Goal: Task Accomplishment & Management: Complete application form

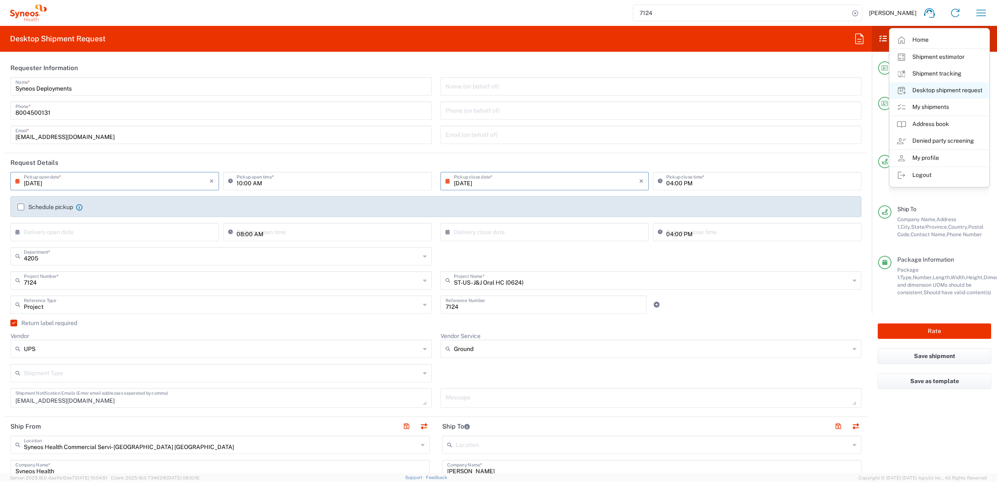
scroll to position [156, 0]
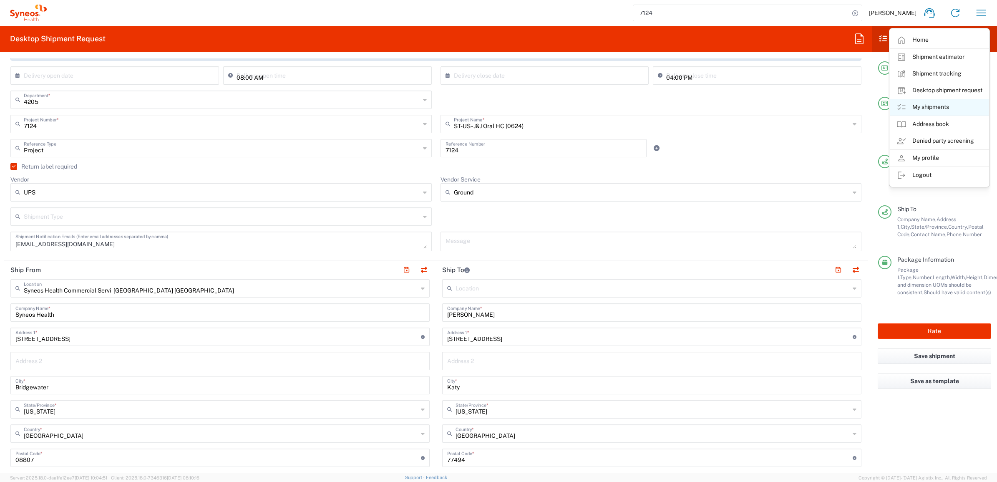
click at [939, 103] on link "My shipments" at bounding box center [938, 107] width 99 height 17
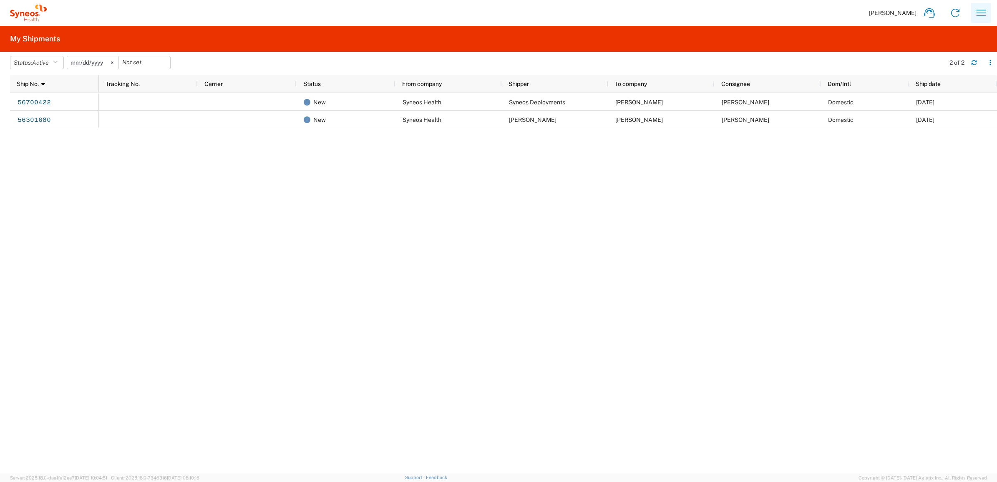
click at [978, 13] on icon "button" at bounding box center [981, 13] width 10 height 6
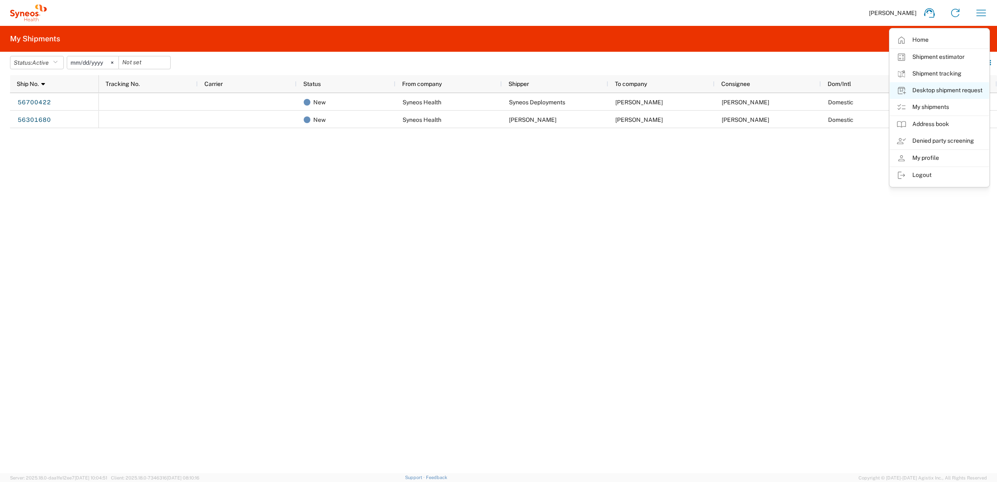
click at [941, 90] on link "Desktop shipment request" at bounding box center [938, 90] width 99 height 17
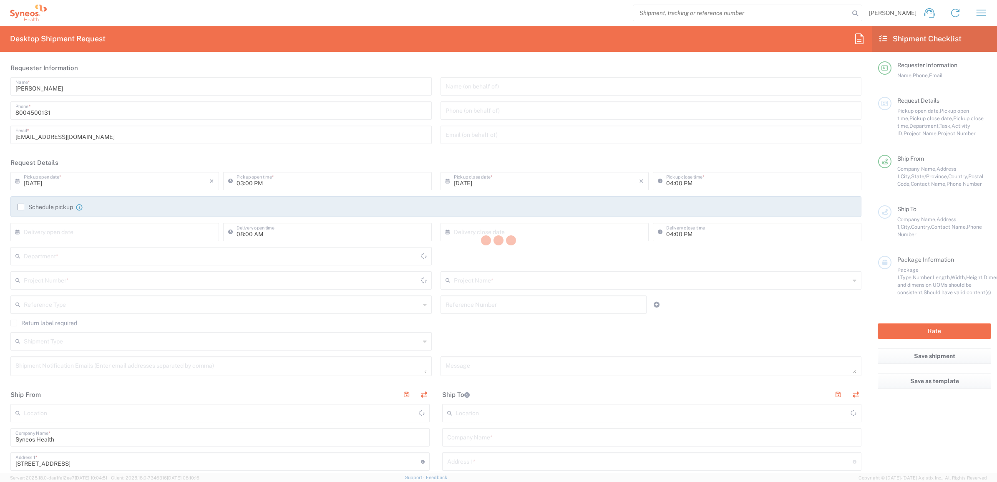
type input "4205"
type input "[US_STATE]"
type input "[GEOGRAPHIC_DATA]"
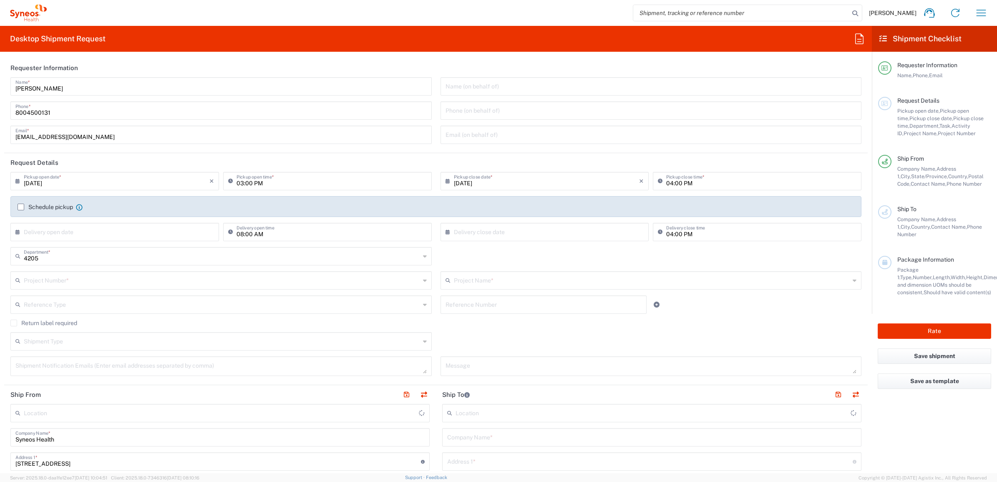
type input "Syneos Health Commercial Servi- [GEOGRAPHIC_DATA] [GEOGRAPHIC_DATA]"
click at [67, 91] on input "[PERSON_NAME]" at bounding box center [220, 85] width 411 height 15
drag, startPoint x: 55, startPoint y: 88, endPoint x: -5, endPoint y: 83, distance: 59.8
click at [0, 83] on html "[PERSON_NAME] Home Shipment estimator Shipment tracking Desktop shipment reques…" at bounding box center [498, 241] width 997 height 482
type input "Syneos Deployments"
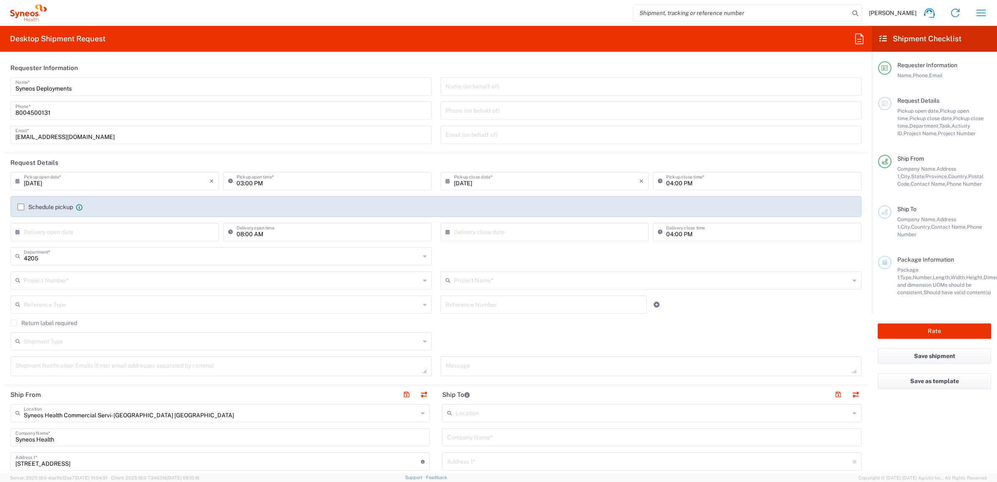
click at [82, 70] on header "Requester Information" at bounding box center [435, 67] width 863 height 19
drag, startPoint x: 82, startPoint y: 89, endPoint x: 33, endPoint y: 93, distance: 48.5
click at [0, 103] on html "[PERSON_NAME] Home Shipment estimator Shipment tracking Desktop shipment reques…" at bounding box center [498, 241] width 997 height 482
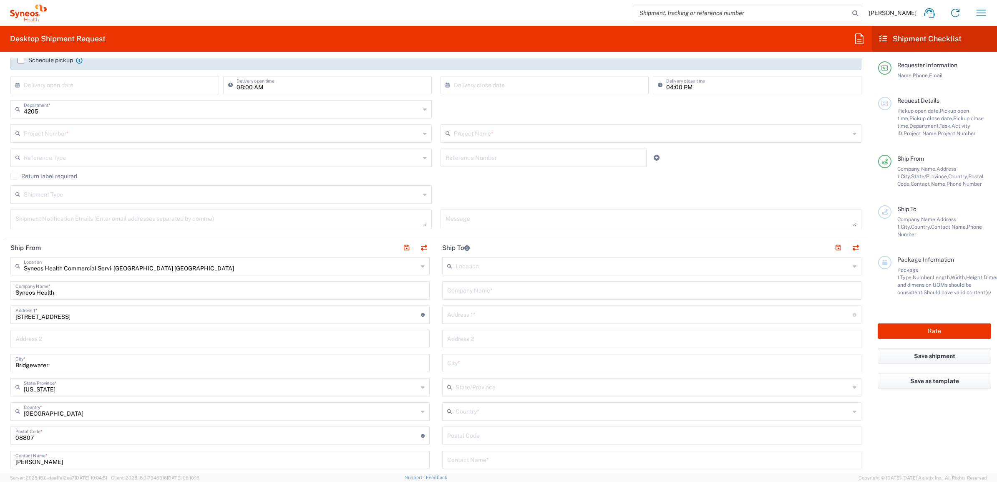
scroll to position [156, 0]
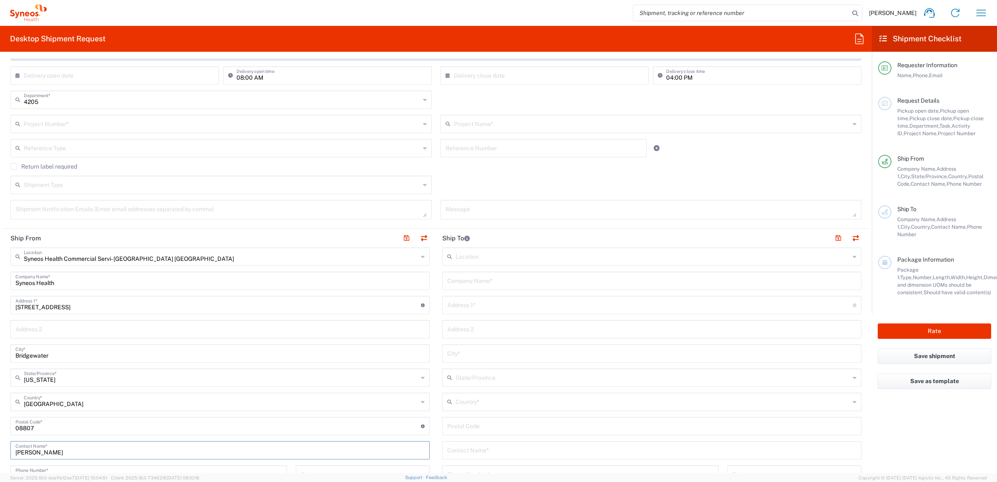
drag, startPoint x: 55, startPoint y: 451, endPoint x: 42, endPoint y: 450, distance: 13.0
click at [0, 451] on html "[PERSON_NAME] Home Shipment estimator Shipment tracking Desktop shipment reques…" at bounding box center [498, 241] width 997 height 482
paste input "Syneos Deployments"
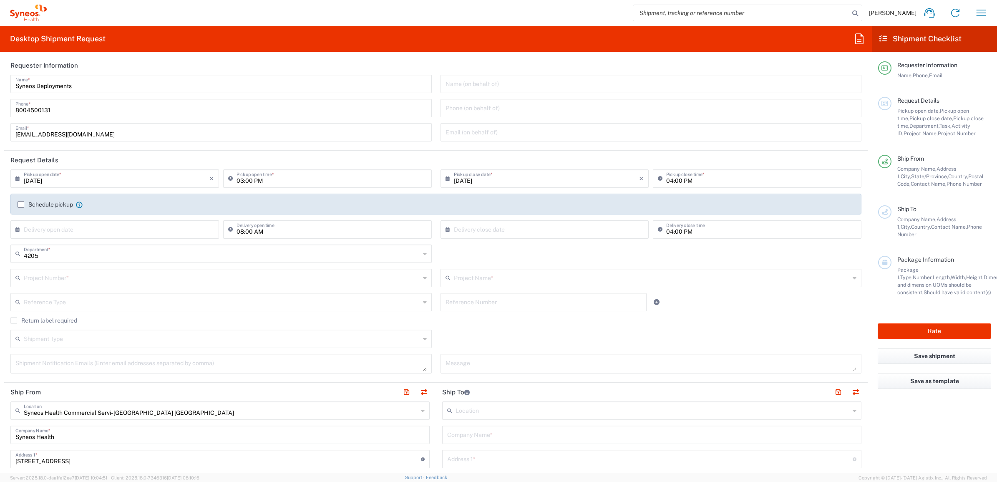
scroll to position [0, 0]
type input "Syneos Deployments"
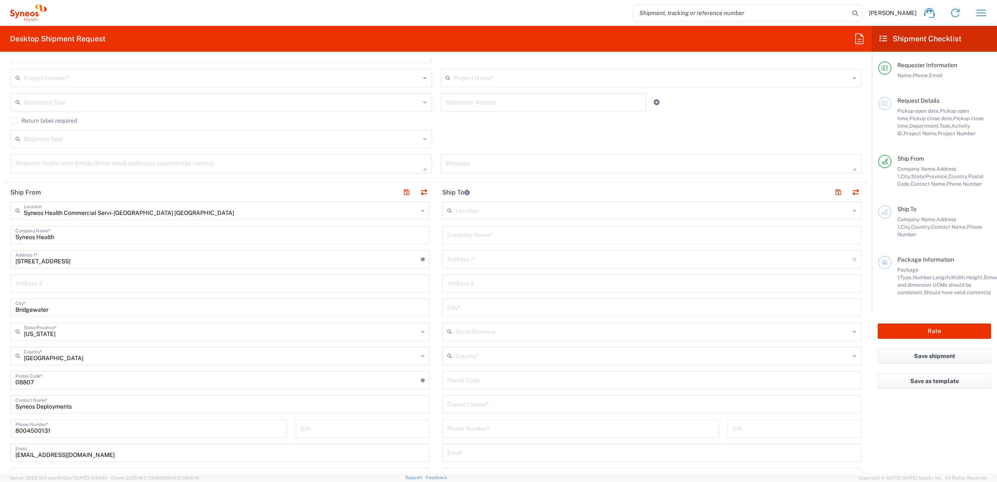
scroll to position [208, 0]
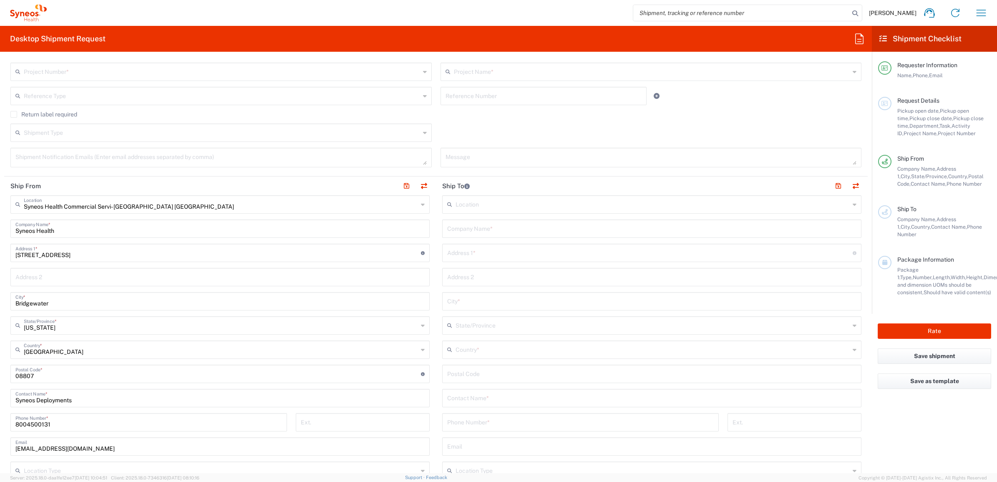
drag, startPoint x: 491, startPoint y: 230, endPoint x: 497, endPoint y: 241, distance: 11.9
click at [491, 230] on input "text" at bounding box center [651, 228] width 409 height 15
paste input "[PERSON_NAME]"
type input "[PERSON_NAME]"
click at [482, 396] on input "text" at bounding box center [651, 397] width 409 height 15
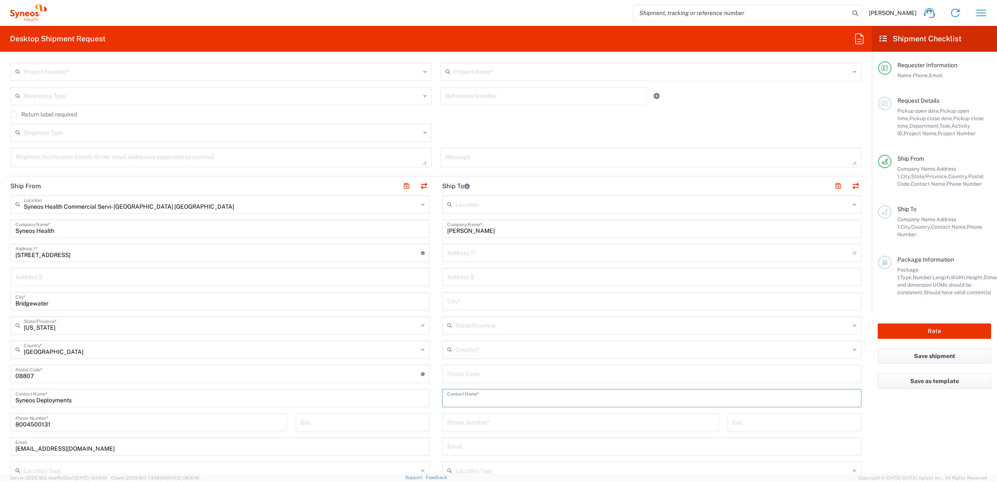
paste input "[PERSON_NAME]"
type input "[PERSON_NAME]"
click at [471, 257] on input "text" at bounding box center [649, 252] width 405 height 15
paste input "29 [PERSON_NAME] Trail"
type input "29 [PERSON_NAME] Trail"
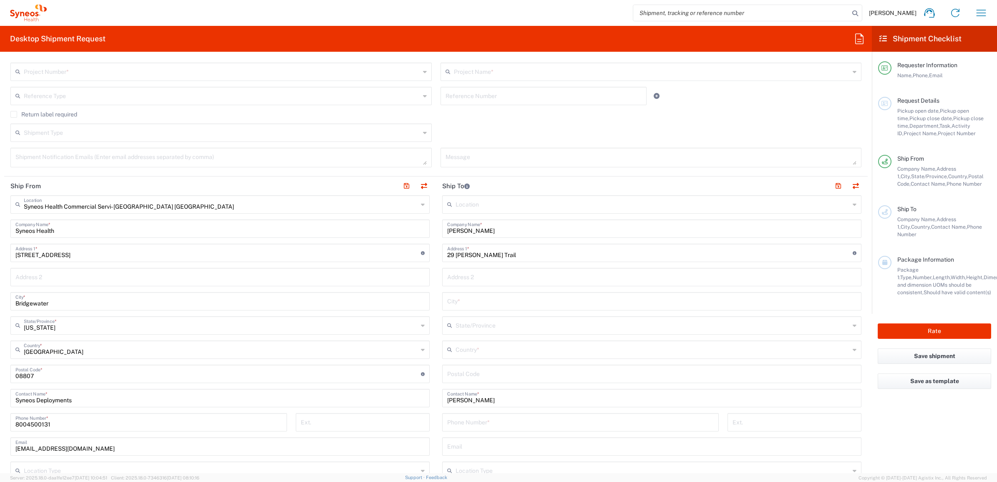
drag, startPoint x: 459, startPoint y: 374, endPoint x: 466, endPoint y: 373, distance: 7.6
click at [459, 374] on input "undefined" at bounding box center [651, 373] width 409 height 15
paste input "06492"
type input "06492"
click at [450, 351] on icon at bounding box center [451, 349] width 8 height 13
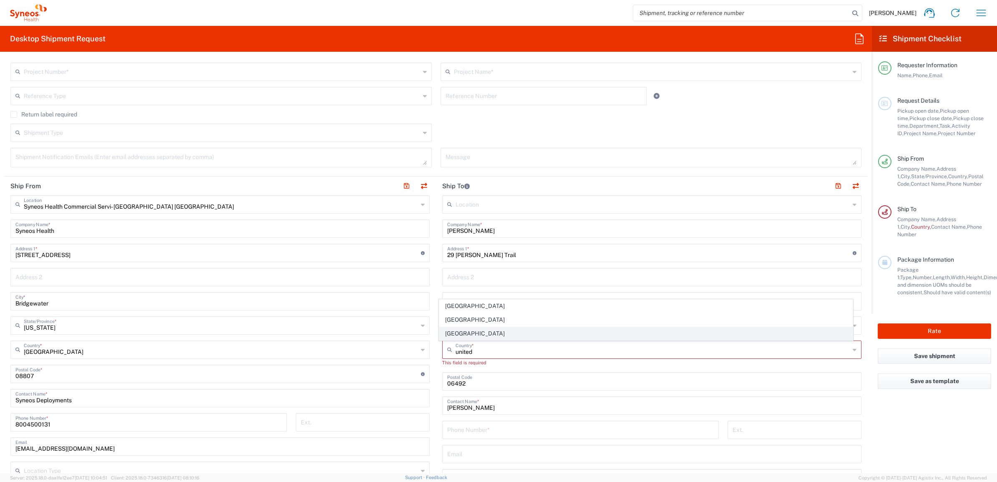
click at [462, 337] on span "[GEOGRAPHIC_DATA]" at bounding box center [646, 333] width 414 height 13
type input "[GEOGRAPHIC_DATA]"
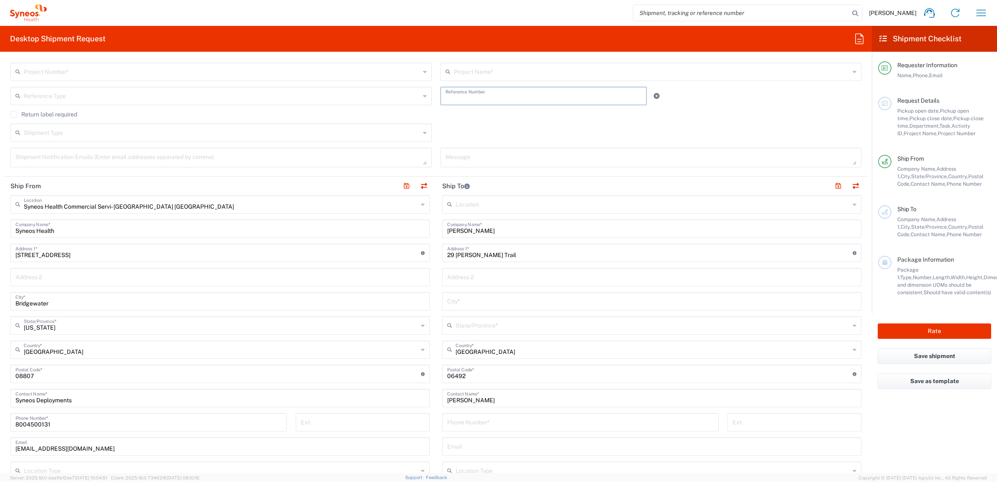
click at [464, 96] on input "text" at bounding box center [543, 95] width 196 height 15
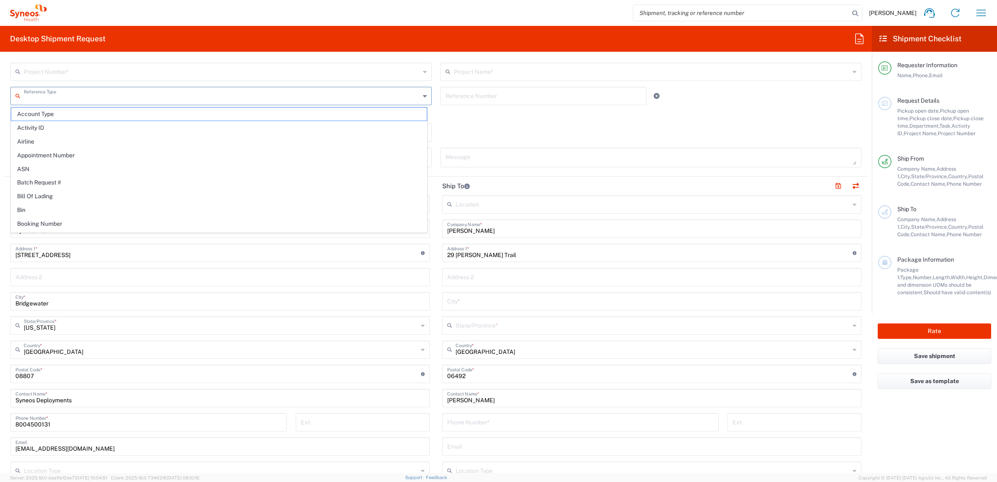
click at [399, 94] on input "text" at bounding box center [222, 95] width 396 height 15
click at [384, 72] on input "text" at bounding box center [222, 71] width 396 height 15
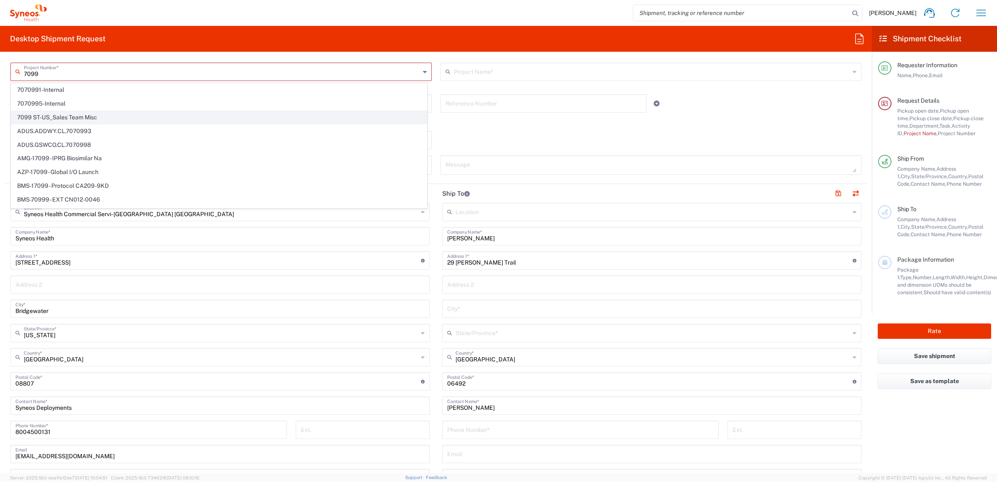
click at [135, 116] on span "7099 ST-US_Sales Team Misc" at bounding box center [218, 117] width 415 height 13
type input "7099 ST-US_Sales Team Misc"
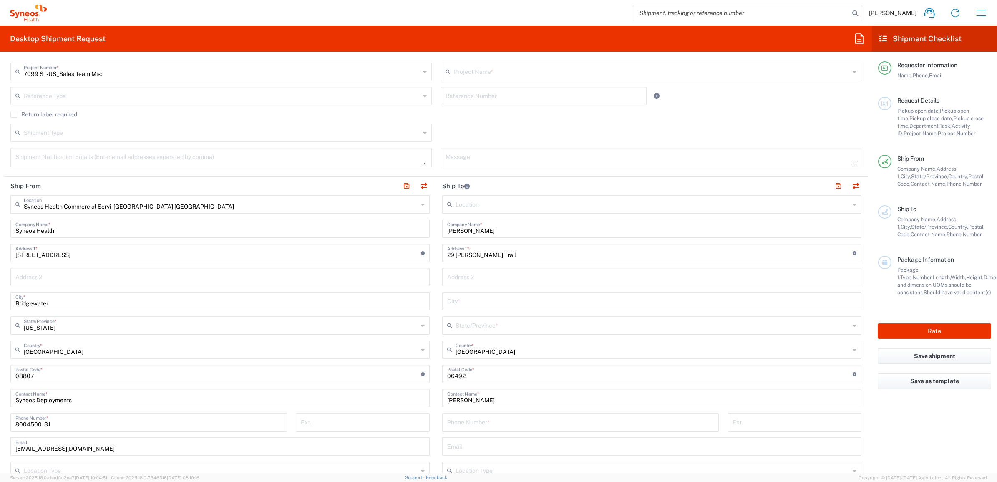
type input "7100 ST-US_Sales Team Misc"
click at [77, 117] on label "Return label required" at bounding box center [43, 114] width 67 height 7
click at [14, 114] on input "Return label required" at bounding box center [14, 114] width 0 height 0
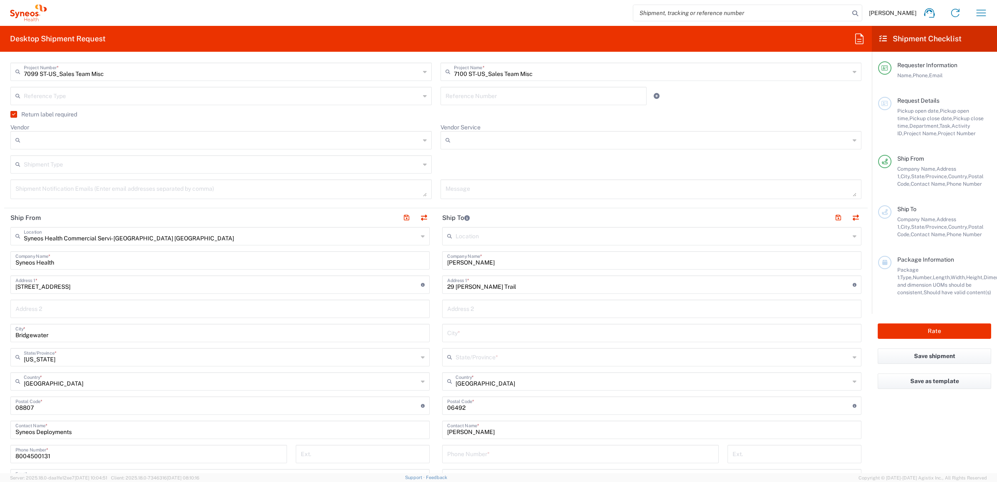
click at [77, 117] on label "Return label required" at bounding box center [43, 114] width 67 height 7
click at [12, 114] on input "Return label required" at bounding box center [12, 114] width 0 height 0
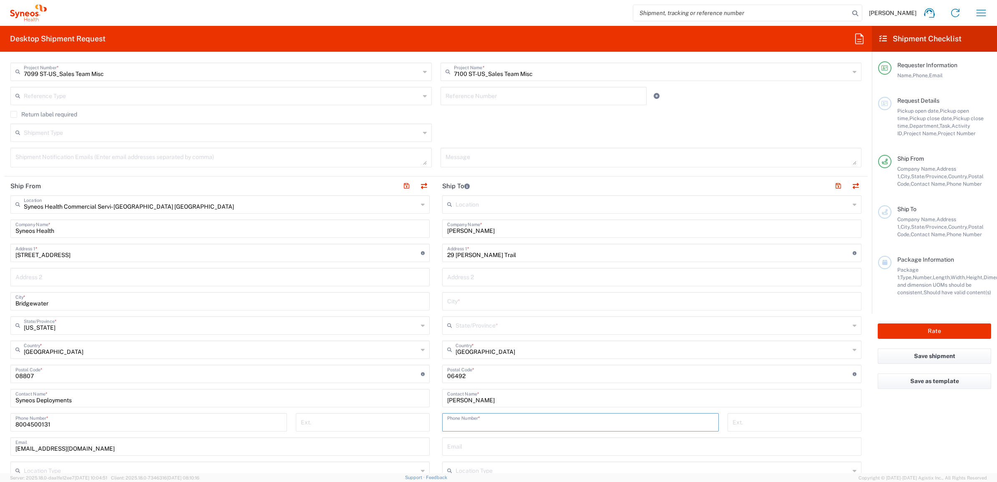
click at [474, 424] on input "tel" at bounding box center [580, 421] width 266 height 15
paste input "2032334466"
type input "2032334466"
drag, startPoint x: 447, startPoint y: 324, endPoint x: 460, endPoint y: 320, distance: 12.9
click at [447, 324] on icon at bounding box center [451, 325] width 8 height 13
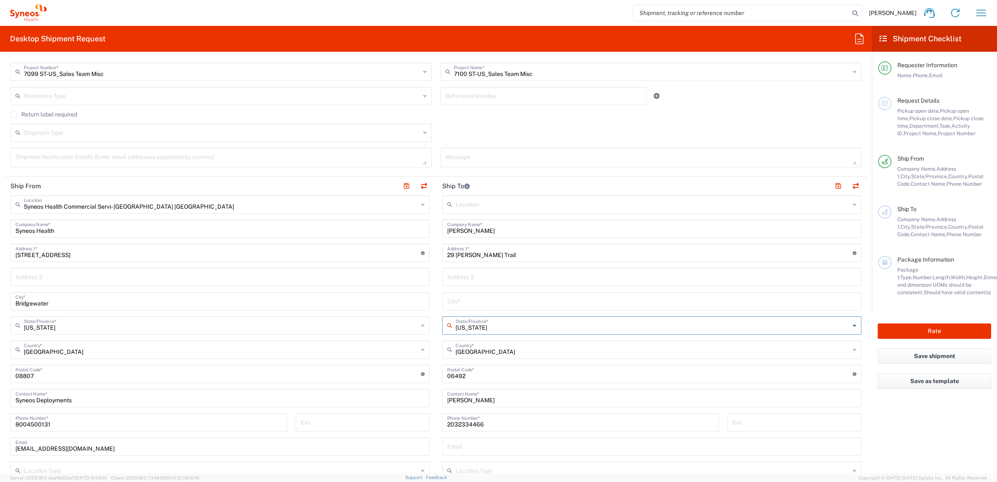
type input "[US_STATE]"
click at [465, 311] on div "Location [PERSON_NAME] LLC-[GEOGRAPHIC_DATA] [GEOGRAPHIC_DATA] [GEOGRAPHIC_DATA…" at bounding box center [651, 370] width 419 height 350
click at [472, 298] on input "text" at bounding box center [651, 300] width 409 height 15
click at [459, 301] on input "text" at bounding box center [651, 300] width 409 height 15
paste input "Wallingford"
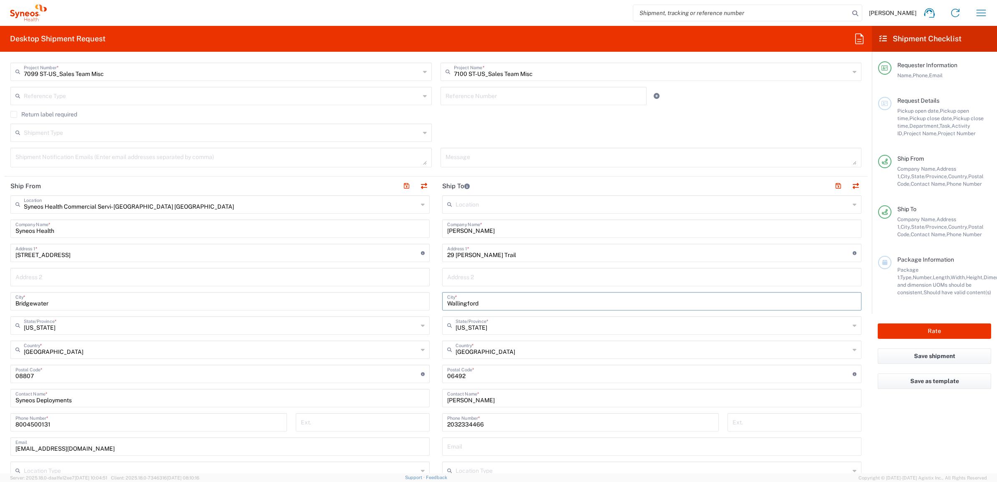
type input "Wallingford"
click at [436, 297] on main "Location [PERSON_NAME] LLC-[GEOGRAPHIC_DATA] [GEOGRAPHIC_DATA] [GEOGRAPHIC_DATA…" at bounding box center [652, 370] width 432 height 350
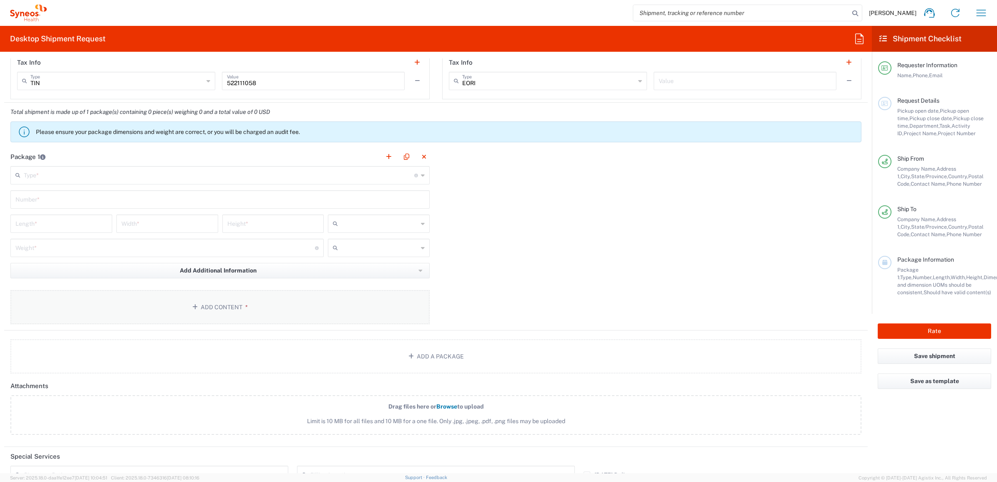
scroll to position [678, 0]
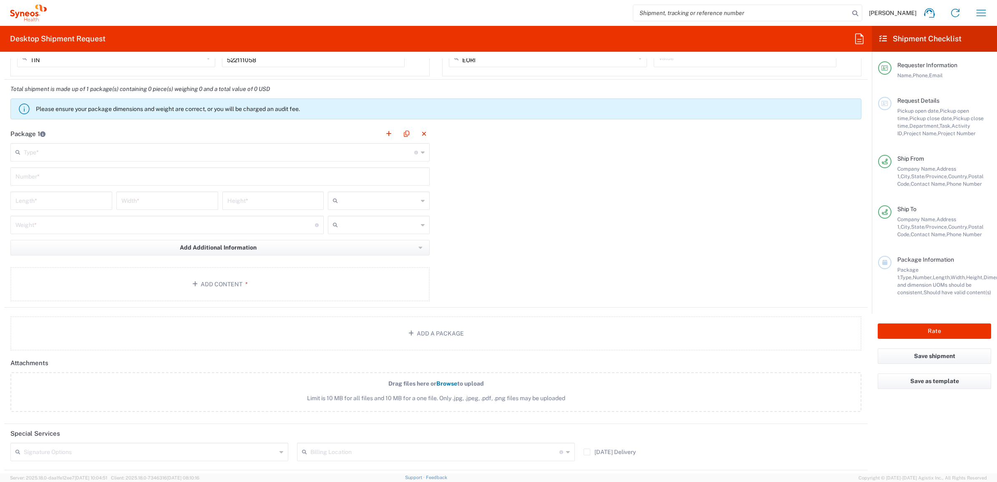
drag, startPoint x: 57, startPoint y: 151, endPoint x: 56, endPoint y: 163, distance: 11.3
click at [57, 151] on input "text" at bounding box center [219, 151] width 390 height 15
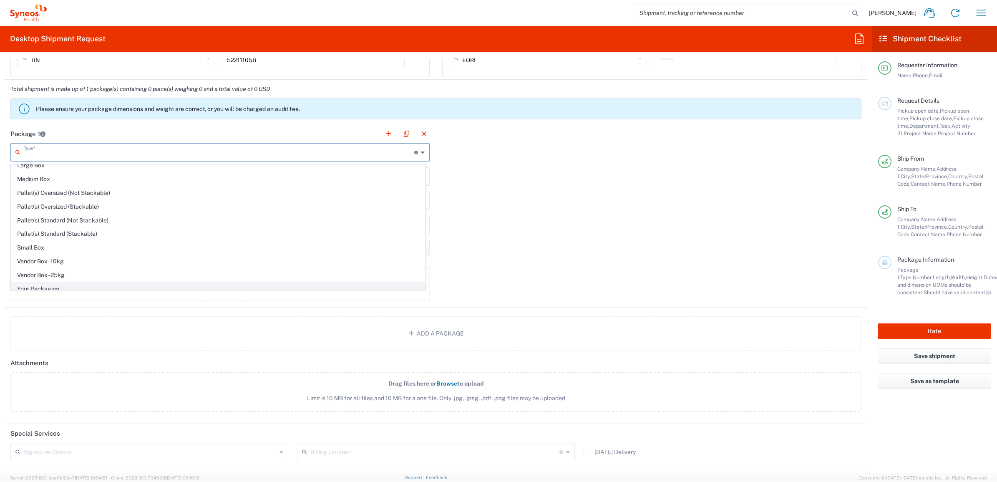
scroll to position [28, 0]
click at [51, 283] on span "Your Packaging" at bounding box center [218, 282] width 414 height 13
type input "Your Packaging"
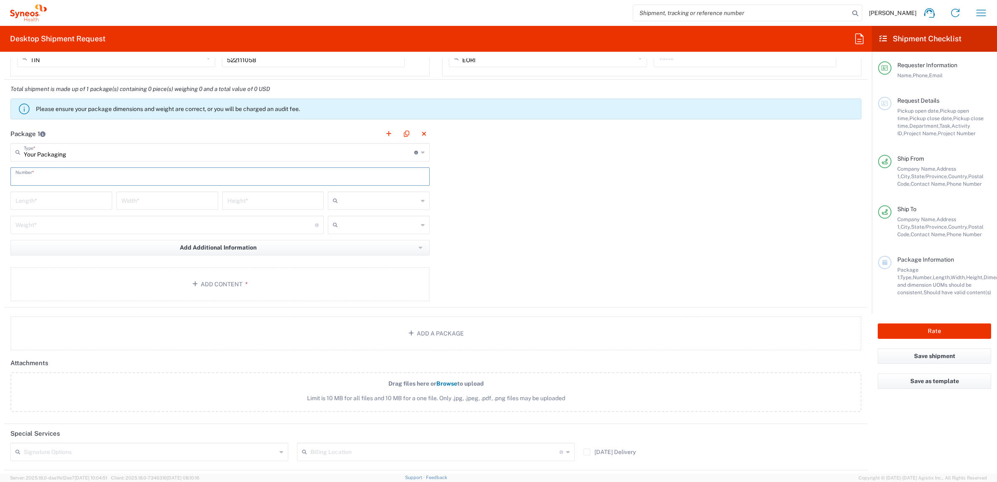
click at [53, 182] on input "text" at bounding box center [219, 175] width 409 height 15
type input "1"
drag, startPoint x: 75, startPoint y: 208, endPoint x: 78, endPoint y: 198, distance: 10.4
click at [75, 208] on div "Length *" at bounding box center [61, 200] width 102 height 18
click at [78, 198] on input "number" at bounding box center [61, 200] width 92 height 15
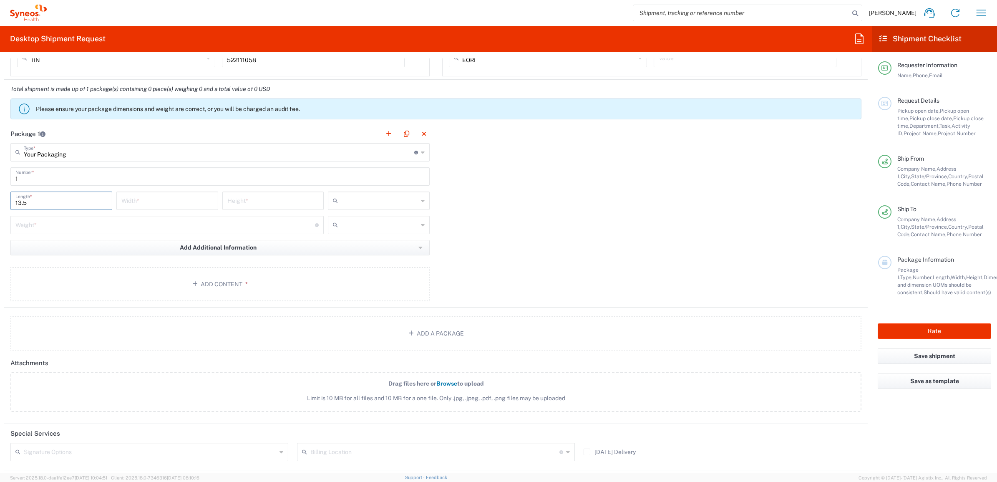
type input "13.5"
type input "11"
type input "3"
click at [359, 198] on input "text" at bounding box center [379, 200] width 77 height 13
click at [351, 245] on span "in" at bounding box center [375, 246] width 99 height 13
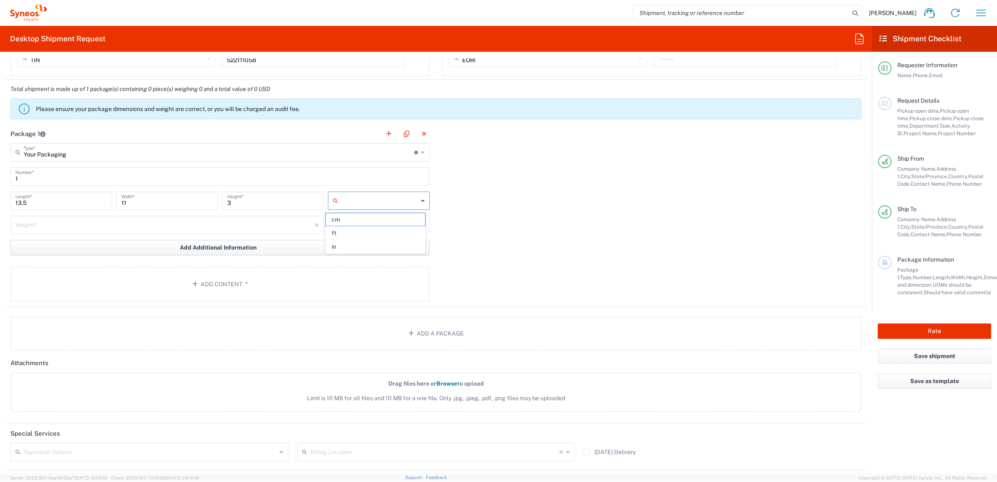
type input "in"
click at [200, 230] on input "number" at bounding box center [164, 224] width 299 height 15
type input "10"
click at [409, 224] on input "text" at bounding box center [379, 224] width 77 height 13
click at [385, 253] on span "lbs" at bounding box center [375, 257] width 99 height 13
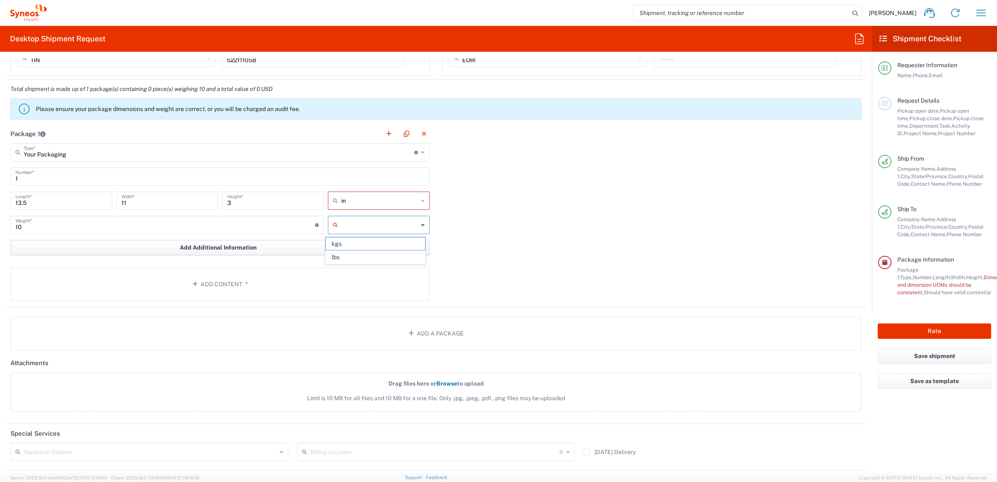
type input "lbs"
click at [207, 289] on button "Add Content *" at bounding box center [219, 284] width 419 height 34
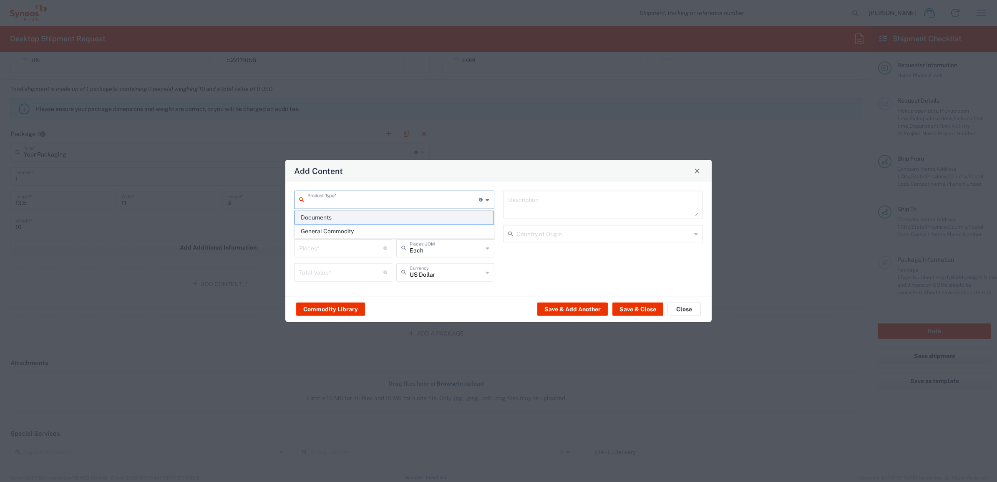
drag, startPoint x: 316, startPoint y: 194, endPoint x: 335, endPoint y: 211, distance: 25.4
click at [316, 194] on input "text" at bounding box center [392, 198] width 171 height 15
click at [318, 231] on span "General Commodity" at bounding box center [394, 231] width 198 height 13
type input "General Commodity"
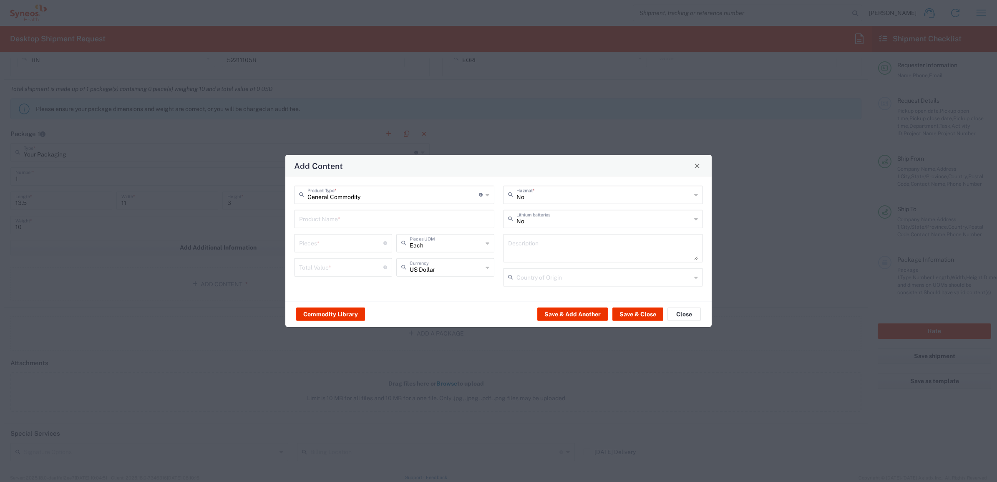
click at [323, 215] on input "text" at bounding box center [394, 218] width 190 height 15
click at [349, 264] on div "iPad Pro 12.9"" at bounding box center [394, 266] width 198 height 14
type input "iPad Pro 12.9""
type input "1"
type textarea "iPad Pro 12.9""
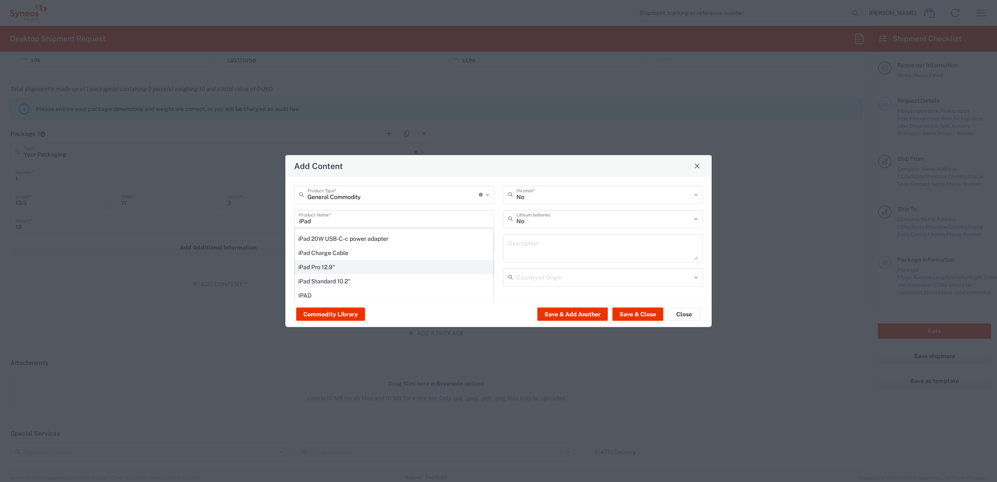
type input "[GEOGRAPHIC_DATA]"
type input "Yes"
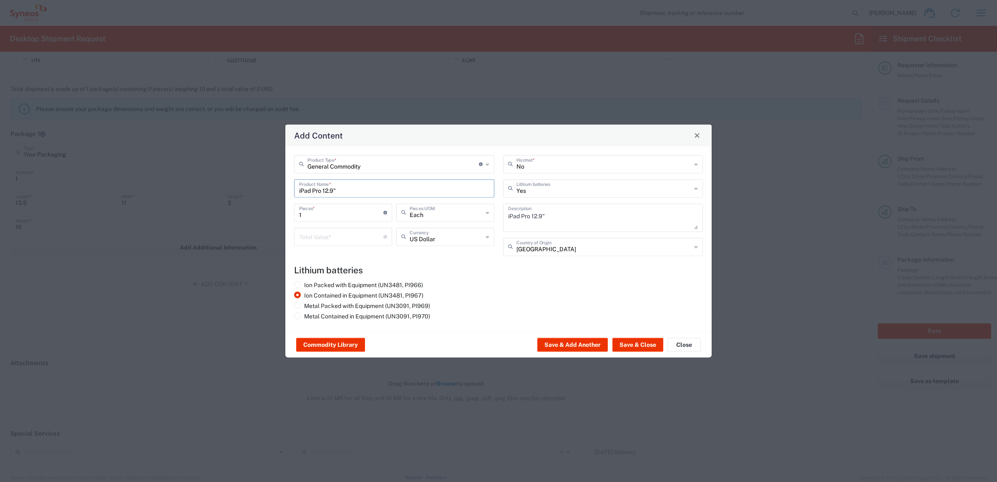
click at [341, 232] on input "number" at bounding box center [341, 236] width 84 height 15
type input "1000"
click at [648, 341] on button "Save & Close" at bounding box center [637, 344] width 51 height 13
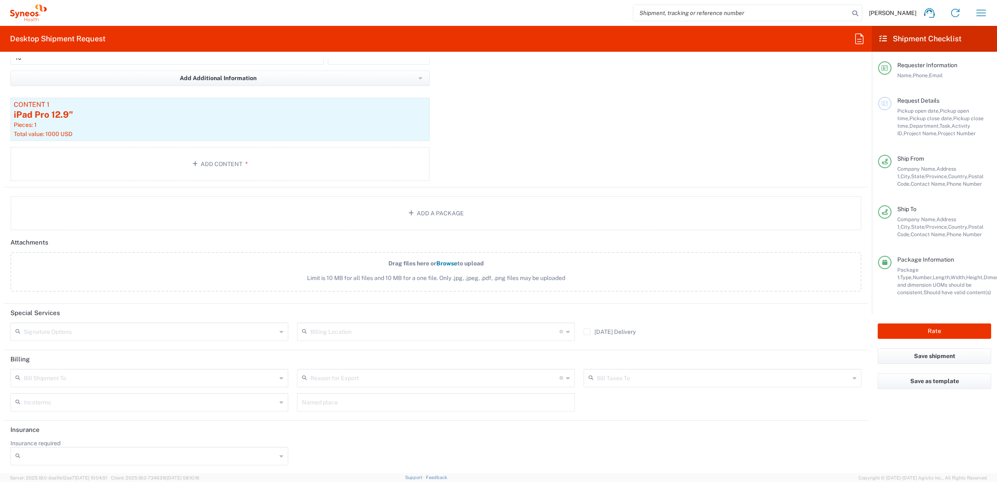
scroll to position [848, 0]
click at [105, 328] on input "text" at bounding box center [150, 330] width 253 height 15
click at [95, 345] on span "Adult Signature Required" at bounding box center [148, 348] width 274 height 13
type input "Adult Signature Required"
click at [482, 146] on div "Package 1 Your Packaging Type * Material used to package goods Envelope Large B…" at bounding box center [435, 70] width 863 height 232
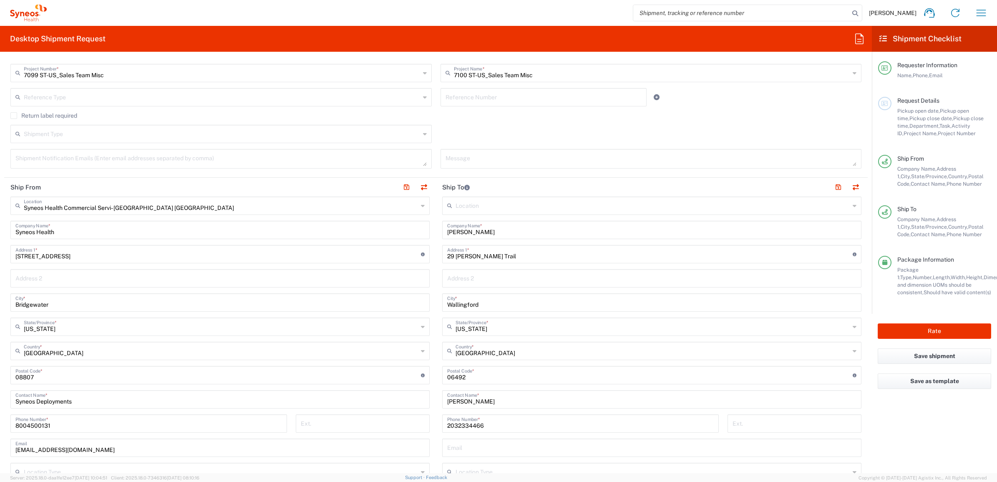
scroll to position [208, 0]
click at [899, 332] on button "Rate" at bounding box center [933, 330] width 113 height 15
type input "7099 ST-US_Sales Team Misc"
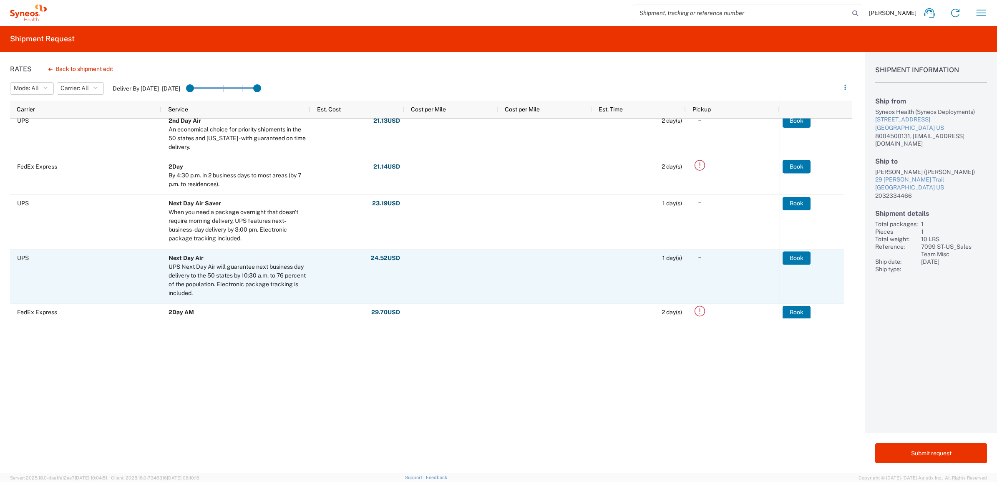
scroll to position [261, 0]
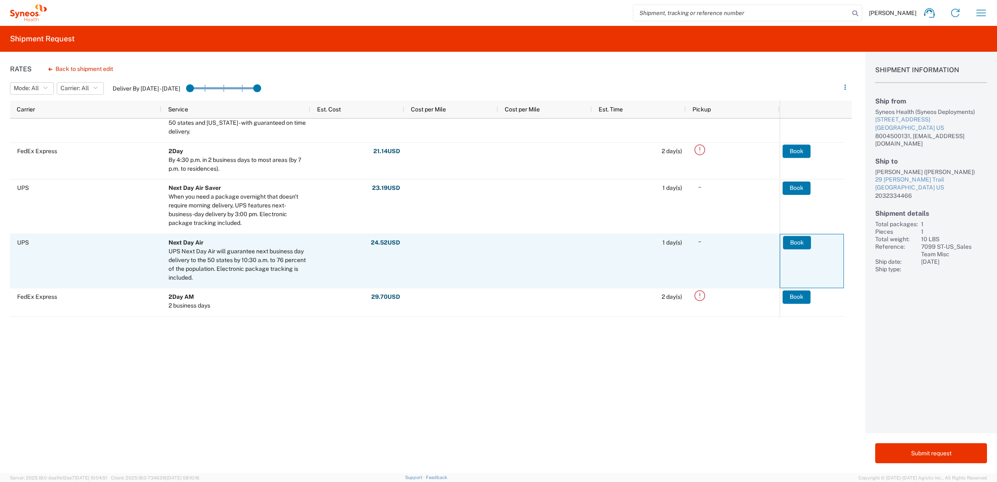
click at [801, 244] on button "Book" at bounding box center [797, 242] width 28 height 13
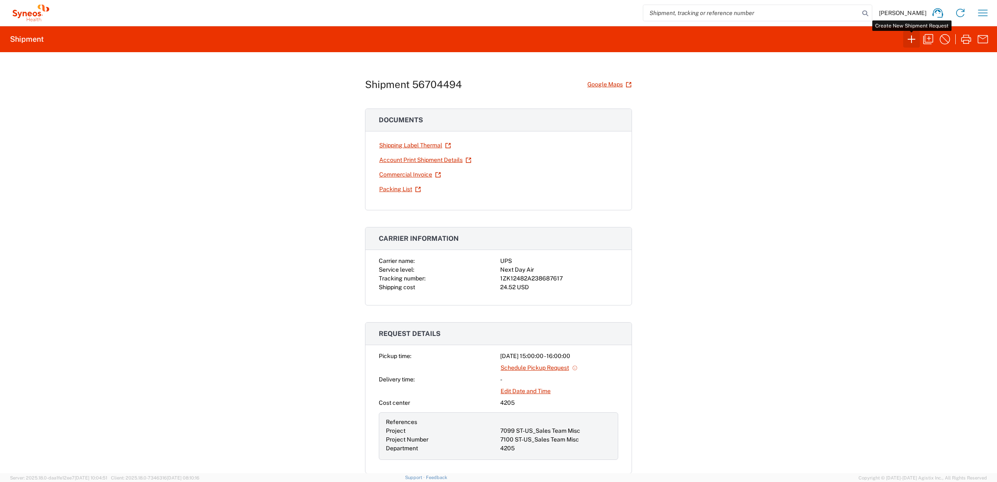
click at [907, 42] on icon "button" at bounding box center [910, 39] width 13 height 13
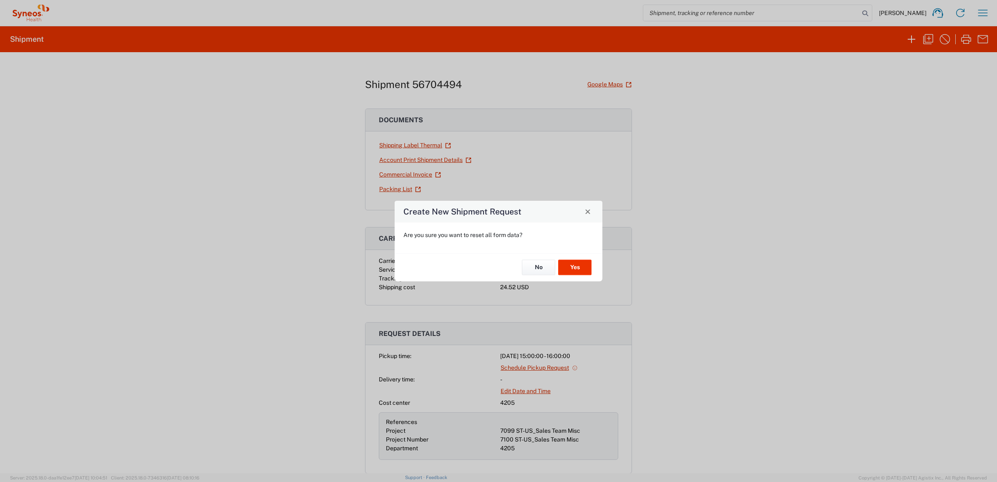
click at [602, 267] on div "Create New Shipment Request Are you sure you want to reset all form data? No Yes" at bounding box center [498, 240] width 208 height 81
click at [588, 269] on button "Yes" at bounding box center [574, 267] width 33 height 15
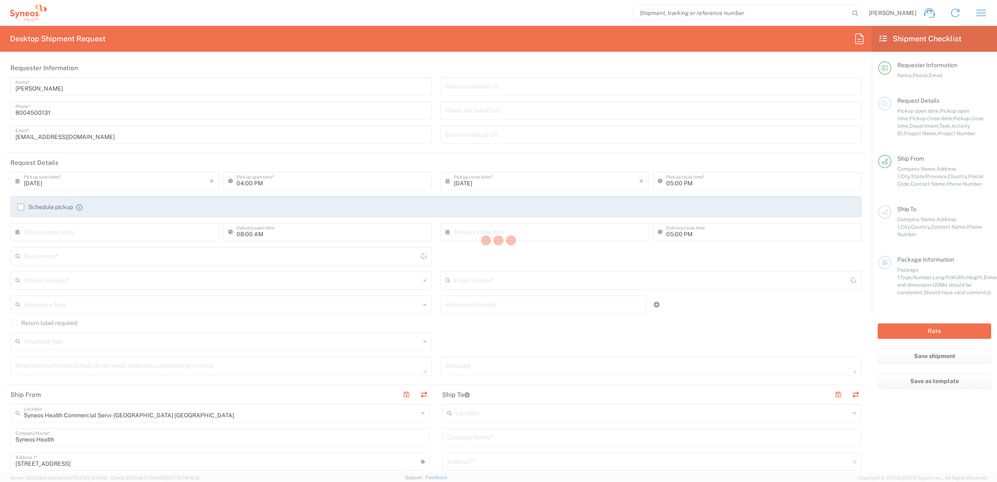
type input "4205"
type input "[US_STATE]"
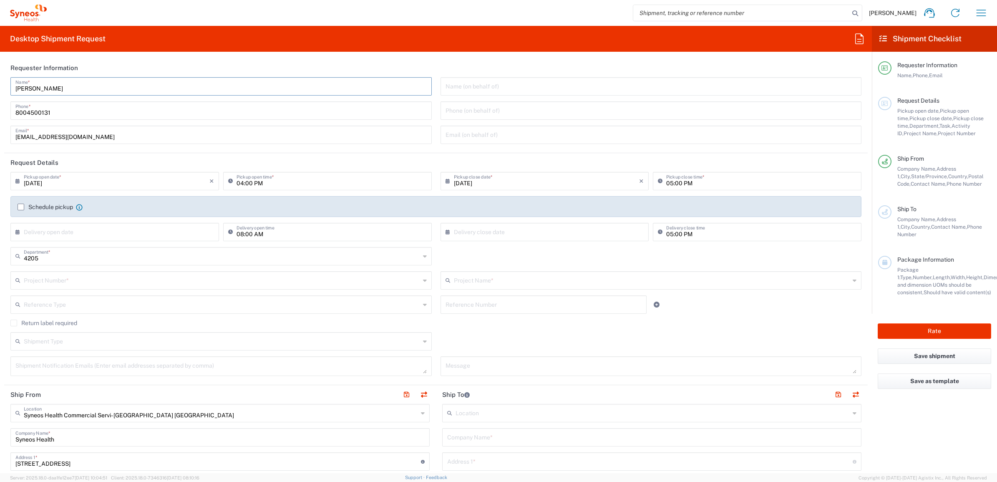
drag, startPoint x: 63, startPoint y: 83, endPoint x: 6, endPoint y: 95, distance: 57.8
click at [6, 95] on div "[PERSON_NAME] Name * [PHONE_NUMBER] Phone * [EMAIL_ADDRESS][DOMAIN_NAME] Email *" at bounding box center [221, 113] width 430 height 73
drag, startPoint x: 74, startPoint y: 89, endPoint x: 50, endPoint y: 82, distance: 25.2
click at [0, 86] on html "[PERSON_NAME] Home Shipment estimator Shipment tracking Desktop shipment reques…" at bounding box center [498, 241] width 997 height 482
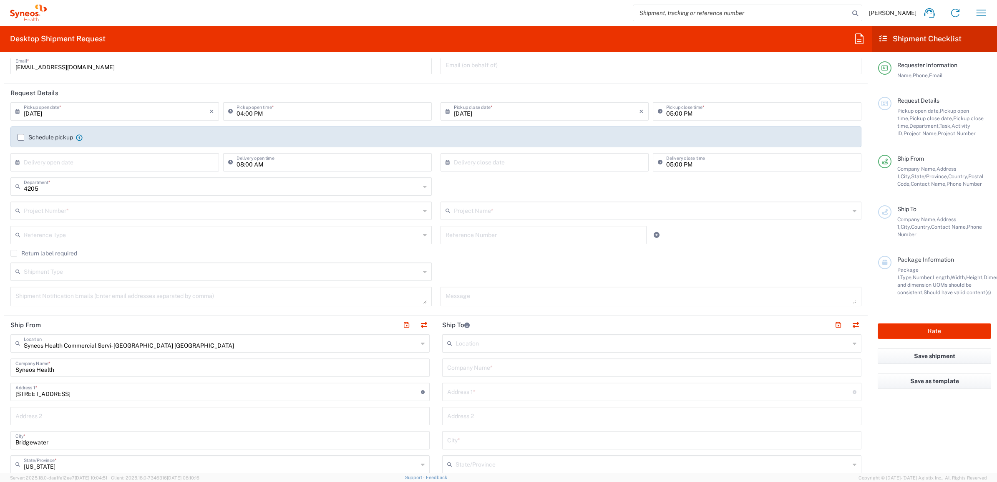
scroll to position [156, 0]
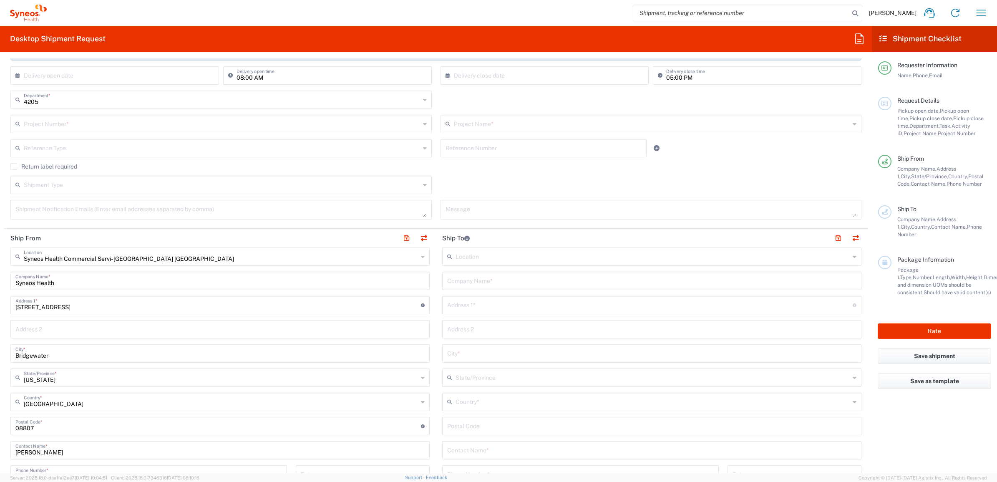
type input "Syneos Deployments"
drag, startPoint x: 16, startPoint y: 446, endPoint x: 20, endPoint y: 437, distance: 10.3
click at [0, 439] on html "[PERSON_NAME] Home Shipment estimator Shipment tracking Desktop shipment reques…" at bounding box center [498, 241] width 997 height 482
paste input "Syneos Deployments"
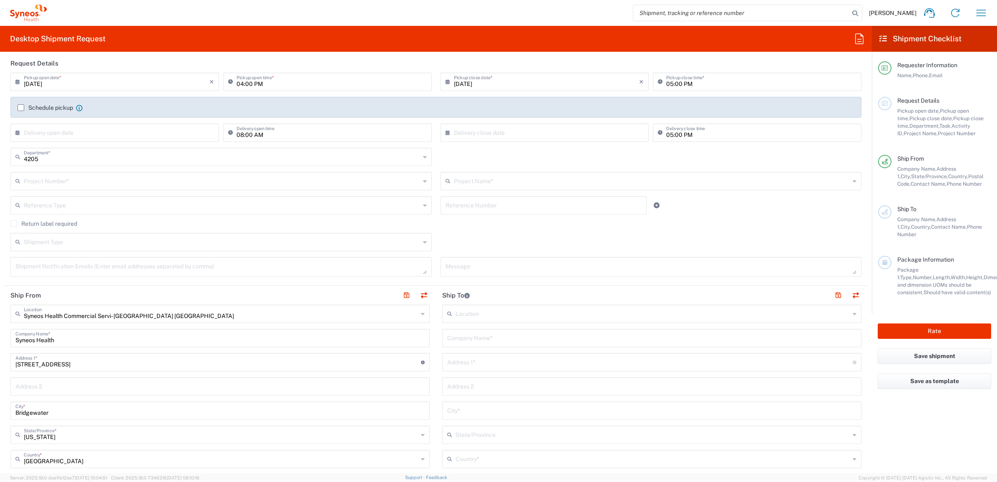
scroll to position [0, 0]
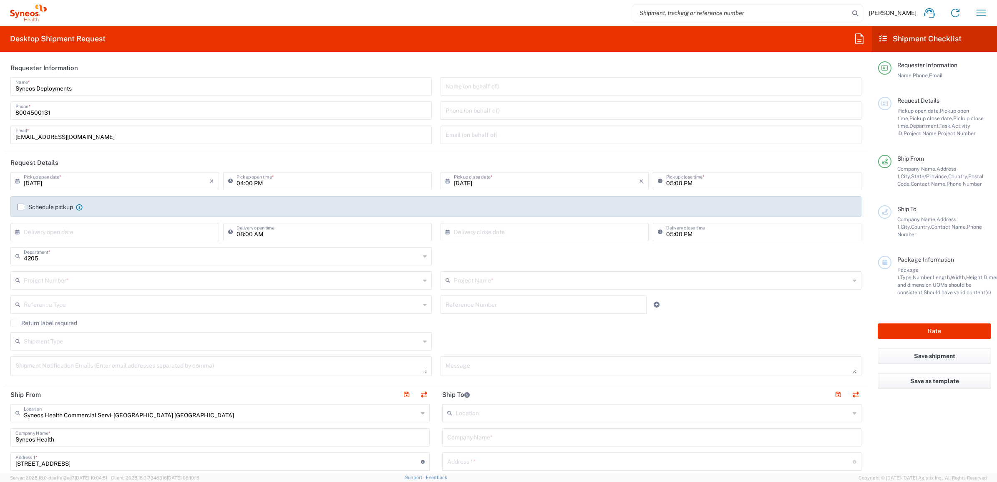
type input "Syneos Deployments"
click at [83, 279] on input "text" at bounding box center [222, 279] width 396 height 15
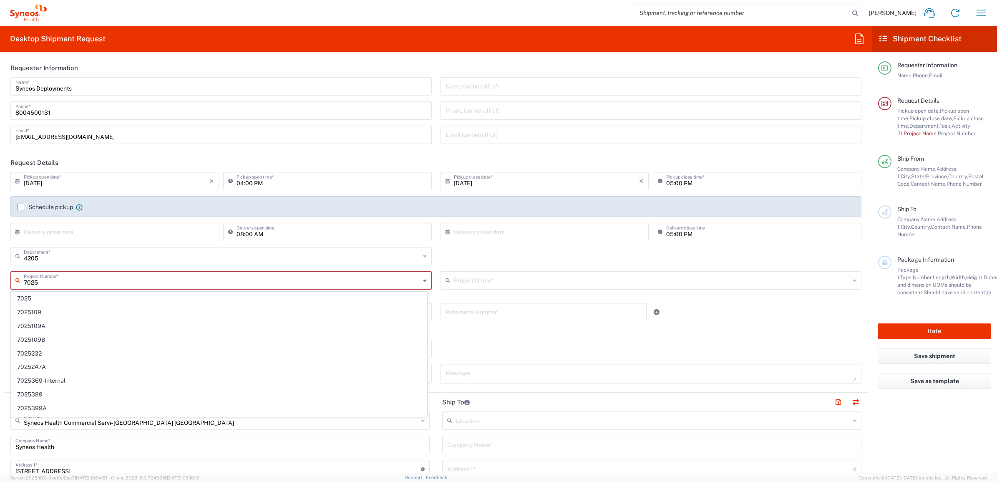
click at [99, 277] on input "7025" at bounding box center [222, 279] width 396 height 15
type input "7025"
click at [42, 294] on span "7025" at bounding box center [218, 298] width 415 height 13
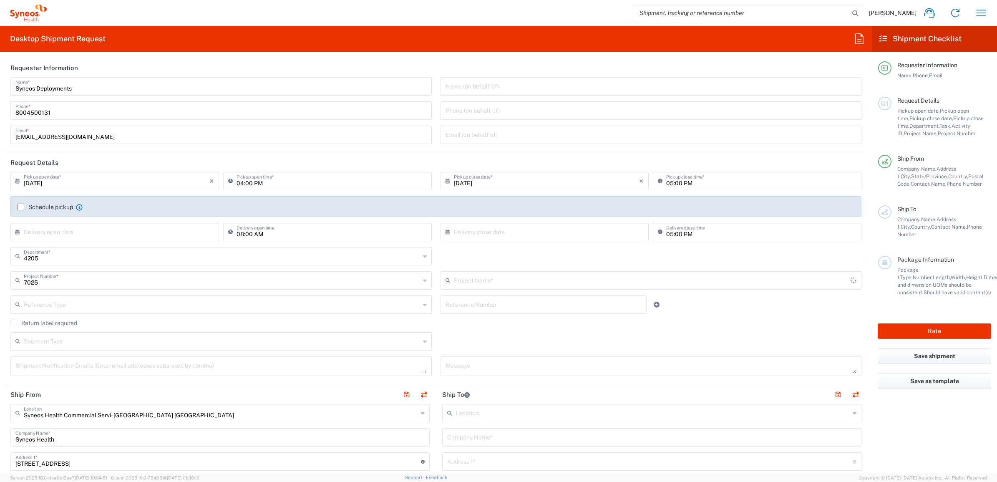
type input "ST-US - GSK VM (0325)"
click at [75, 306] on input "text" at bounding box center [222, 303] width 396 height 15
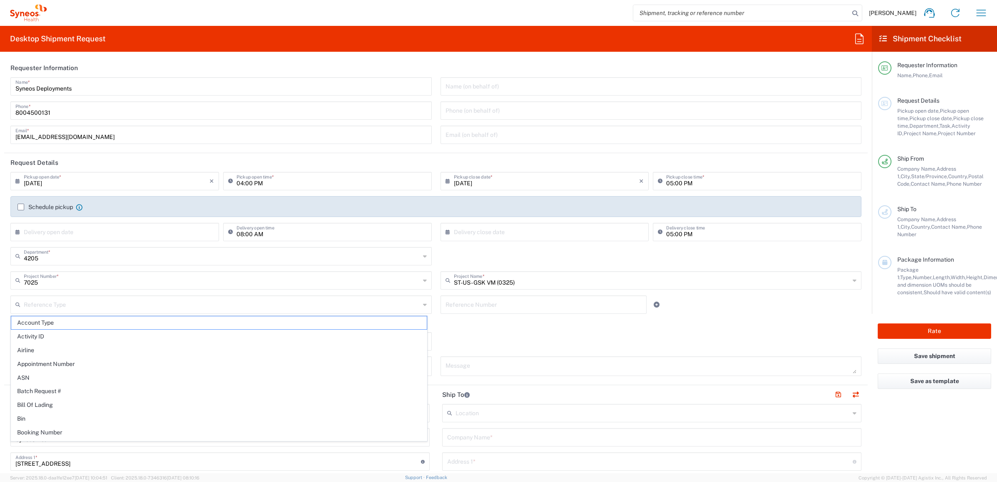
click at [475, 293] on div "ST-US - GSK VM (0325) Project Name * ST-US - GSK VM (0325) ([GEOGRAPHIC_DATA]) …" at bounding box center [651, 283] width 430 height 24
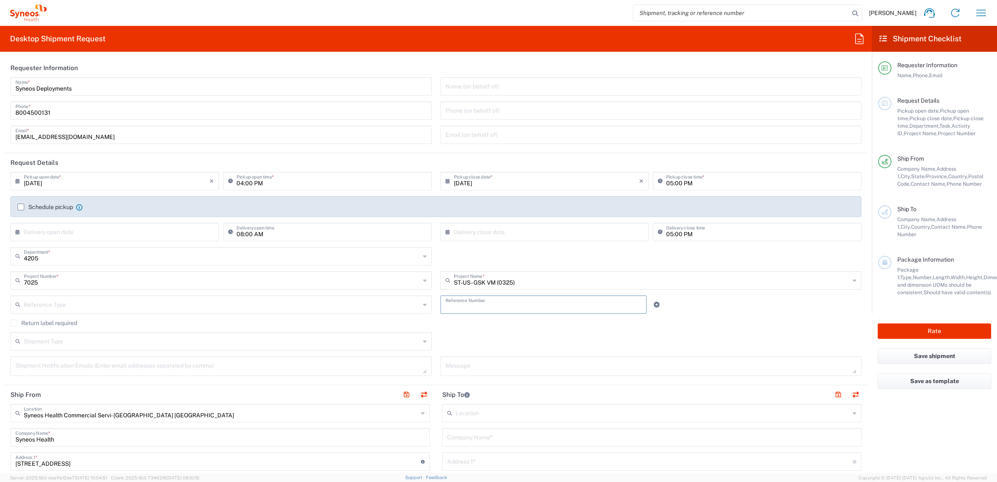
click at [470, 300] on input "text" at bounding box center [543, 303] width 196 height 15
paste input "INC2641849"
type input "INC2641849"
click at [371, 307] on input "text" at bounding box center [222, 303] width 396 height 15
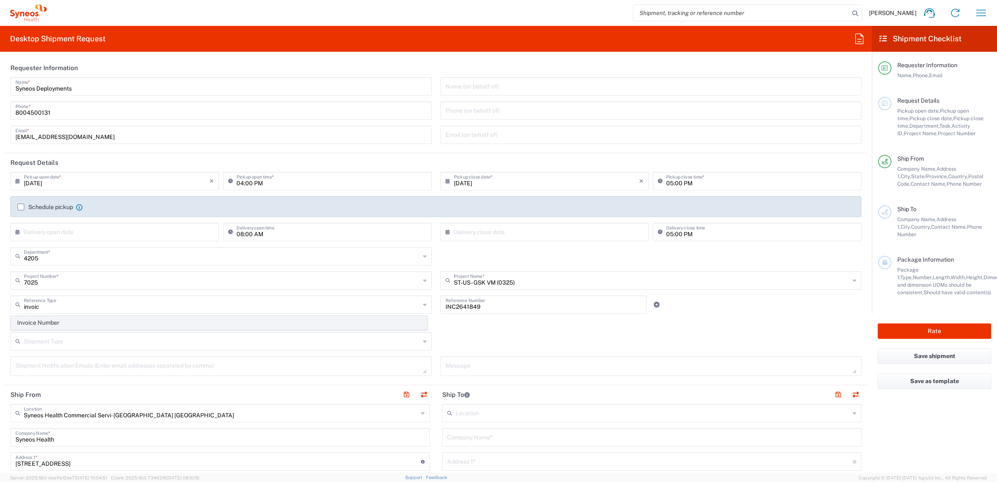
click at [363, 322] on span "Invoice Number" at bounding box center [218, 322] width 415 height 13
type input "Invoice Number"
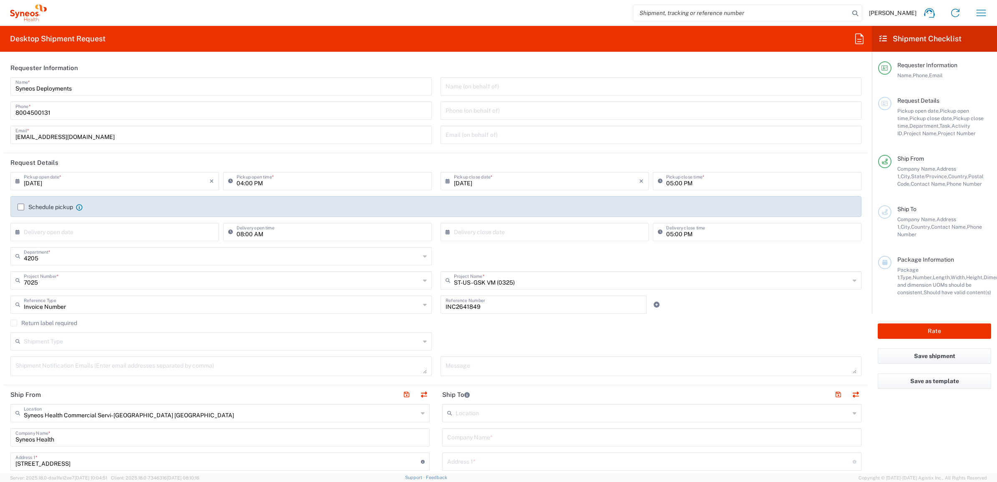
click at [436, 318] on div "INC2641849 Reference Number" at bounding box center [543, 307] width 215 height 24
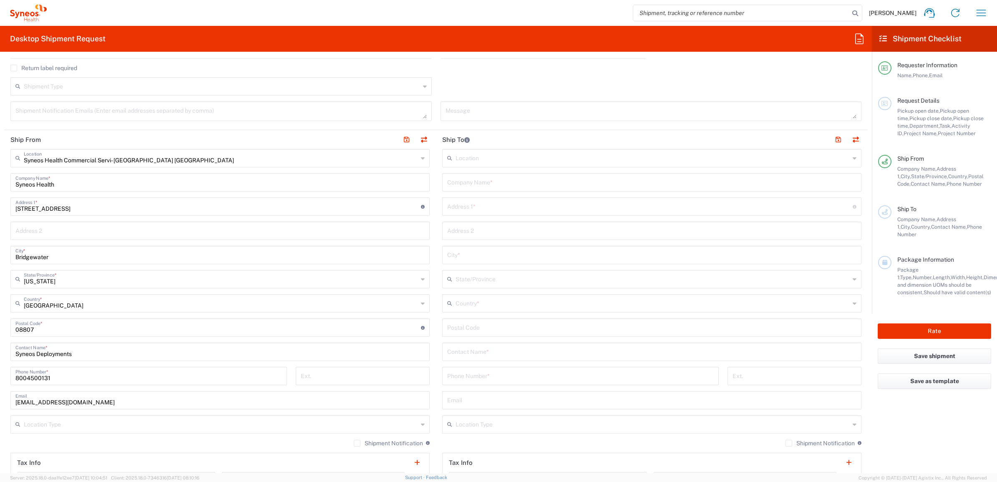
scroll to position [261, 0]
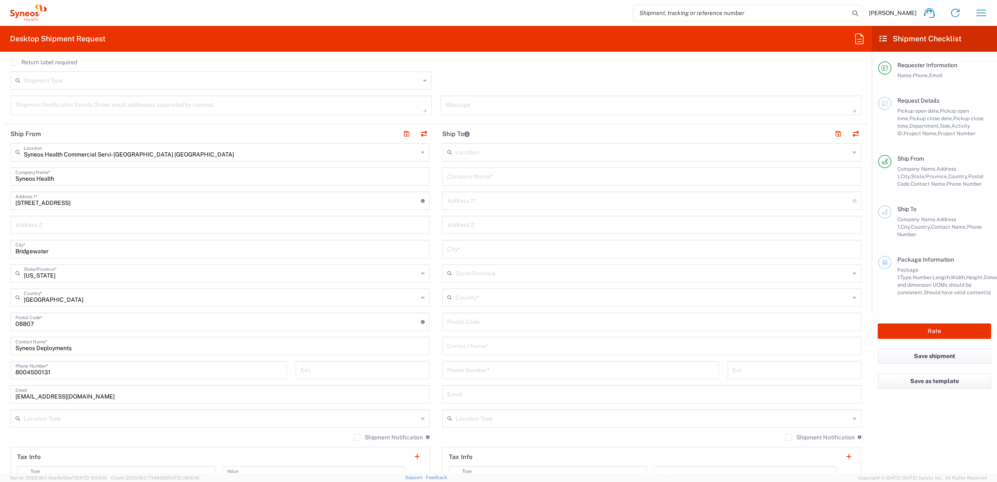
click at [485, 180] on input "text" at bounding box center [651, 175] width 409 height 15
paste input "[PERSON_NAME]"
type input "[PERSON_NAME]"
click at [466, 343] on input "text" at bounding box center [651, 345] width 409 height 15
paste input "[PERSON_NAME]"
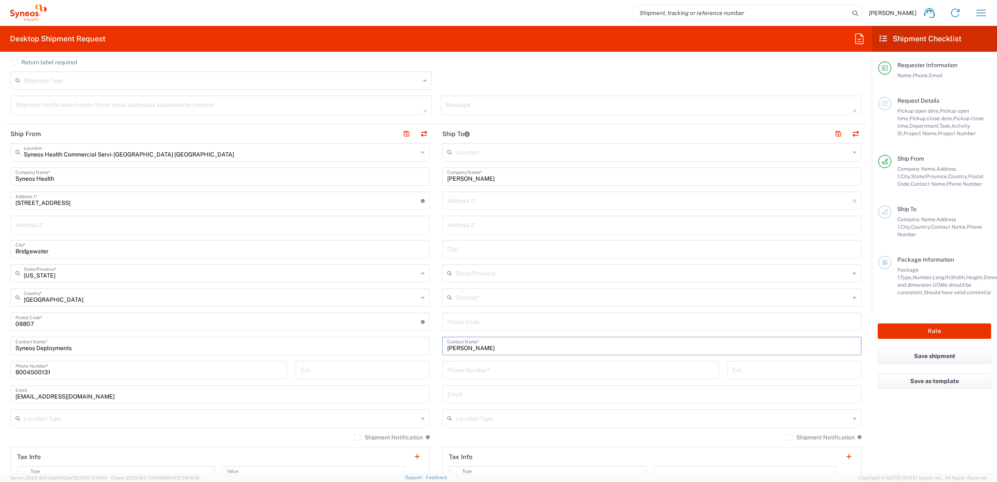
type input "[PERSON_NAME]"
drag, startPoint x: 491, startPoint y: 206, endPoint x: 493, endPoint y: 201, distance: 6.0
click at [491, 206] on input "text" at bounding box center [649, 200] width 405 height 15
paste input "[STREET_ADDRESS]"
type input "[STREET_ADDRESS]"
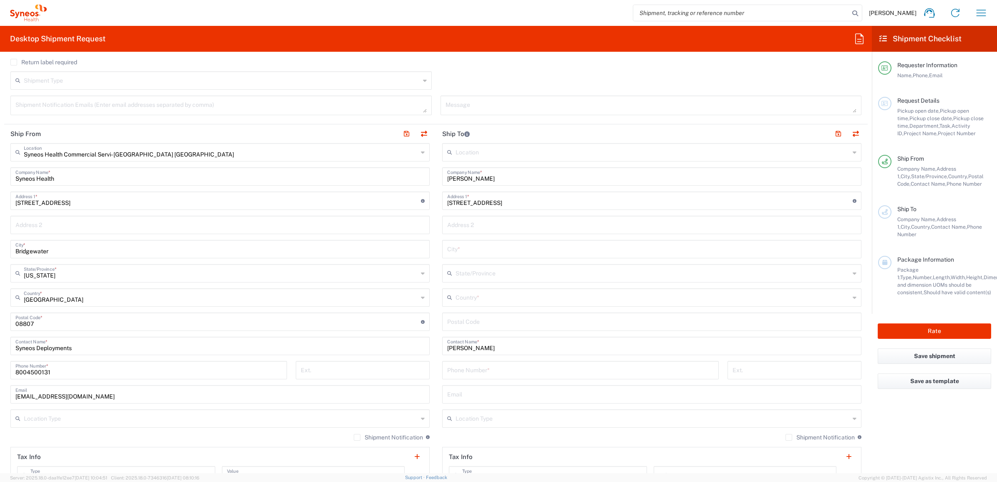
click at [465, 323] on input "undefined" at bounding box center [651, 321] width 409 height 15
paste input "19975"
type input "19975"
drag, startPoint x: 468, startPoint y: 284, endPoint x: 463, endPoint y: 294, distance: 11.2
click at [468, 286] on div "Location [PERSON_NAME] LLC-[GEOGRAPHIC_DATA] [GEOGRAPHIC_DATA] [GEOGRAPHIC_DATA…" at bounding box center [651, 318] width 419 height 350
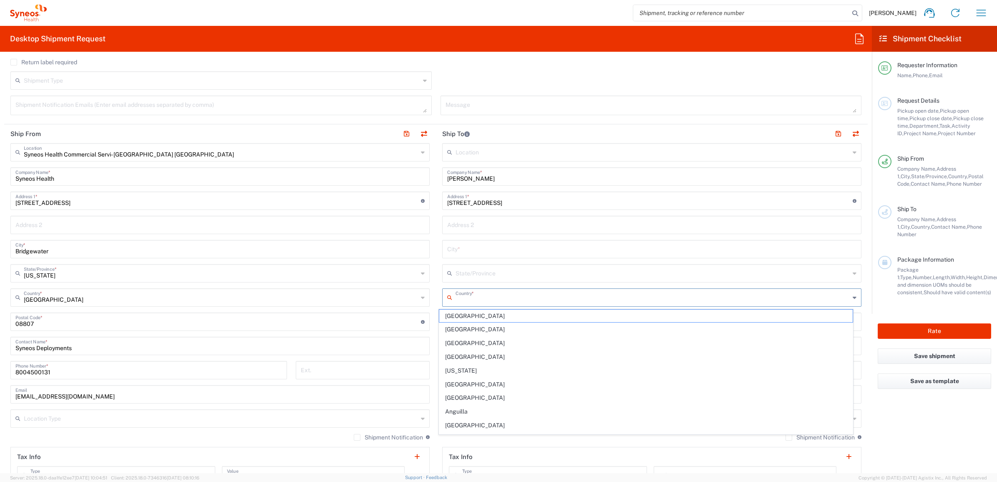
drag, startPoint x: 463, startPoint y: 294, endPoint x: 460, endPoint y: 299, distance: 5.7
click at [460, 299] on input "text" at bounding box center [652, 296] width 394 height 15
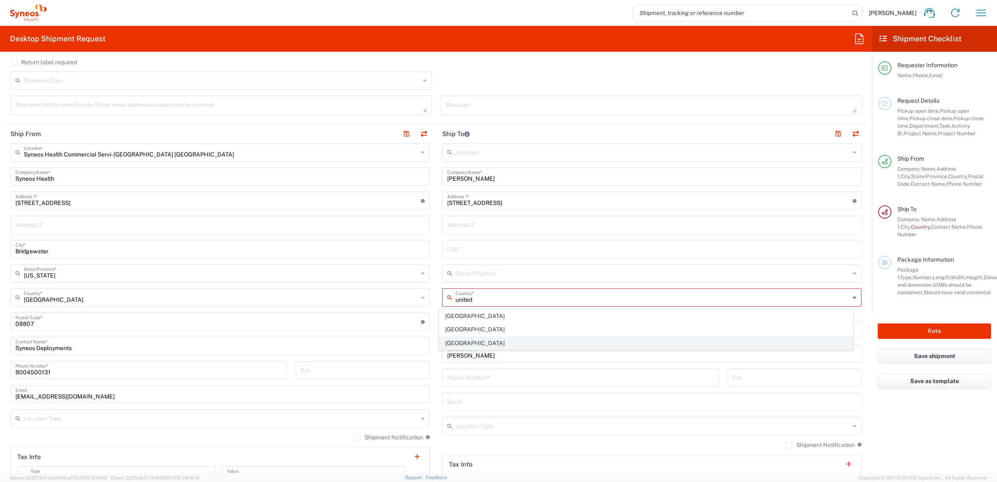
click at [455, 345] on span "[GEOGRAPHIC_DATA]" at bounding box center [646, 343] width 414 height 13
type input "[GEOGRAPHIC_DATA]"
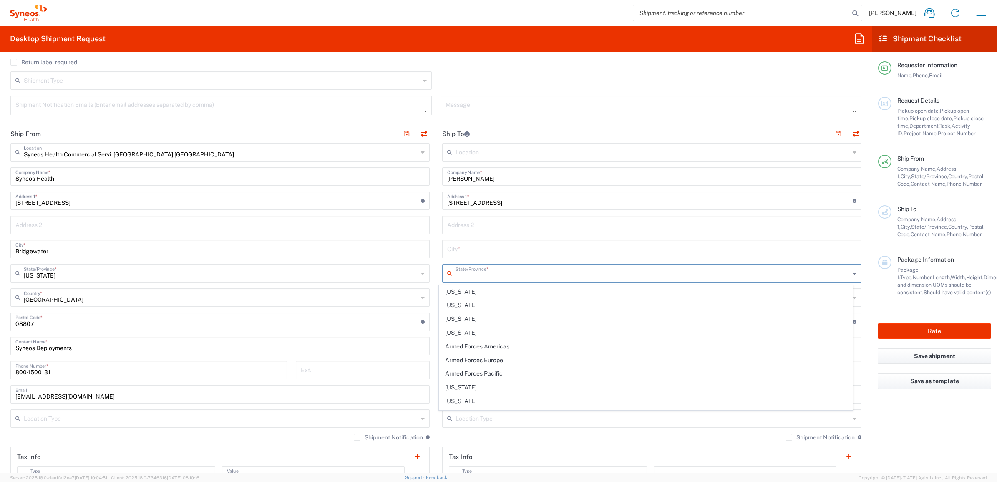
click at [464, 270] on input "text" at bounding box center [652, 272] width 394 height 15
click at [456, 286] on span "[US_STATE]" at bounding box center [646, 291] width 414 height 13
type input "[US_STATE]"
drag, startPoint x: 492, startPoint y: 241, endPoint x: 489, endPoint y: 246, distance: 6.2
click at [492, 242] on input "text" at bounding box center [651, 248] width 409 height 15
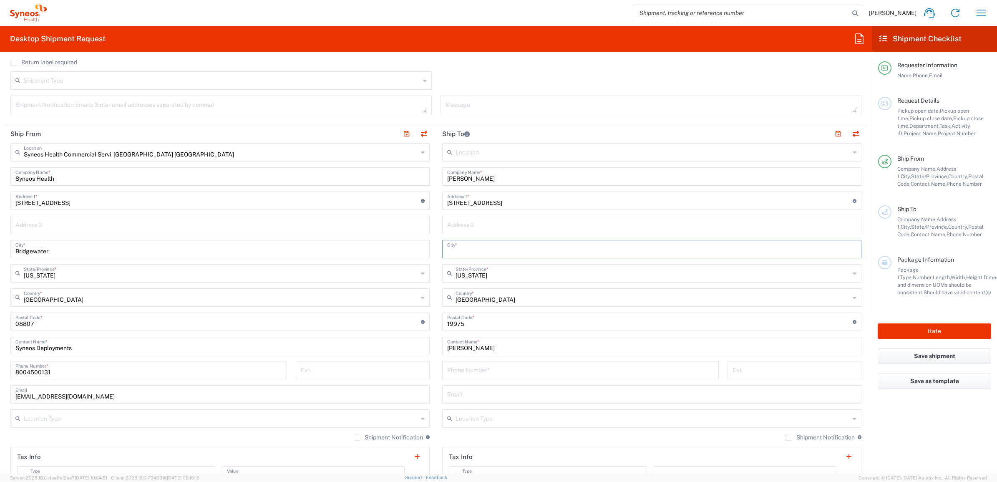
paste input "Selbyville"
type input "Selbyville"
drag, startPoint x: 462, startPoint y: 372, endPoint x: 466, endPoint y: 370, distance: 4.7
click at [462, 372] on input "tel" at bounding box center [580, 369] width 266 height 15
paste input "[PHONE_NUMBER]"
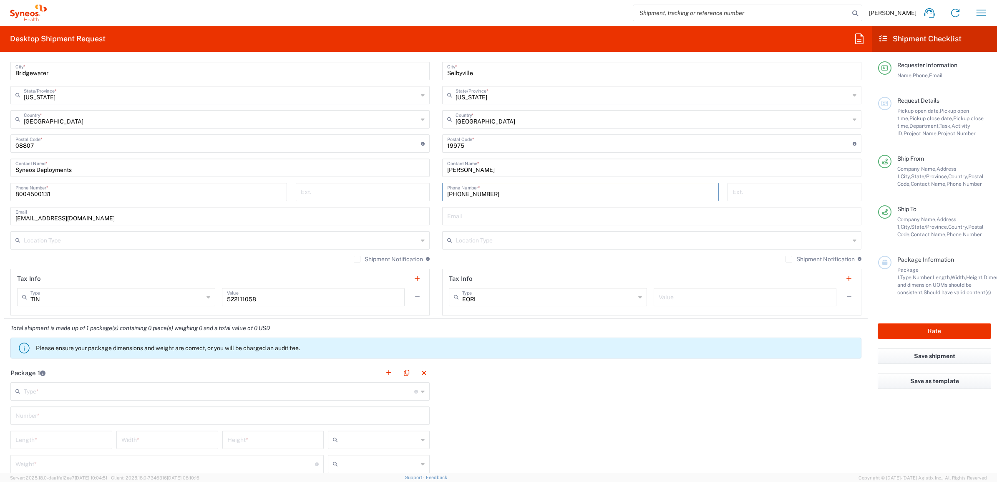
scroll to position [573, 0]
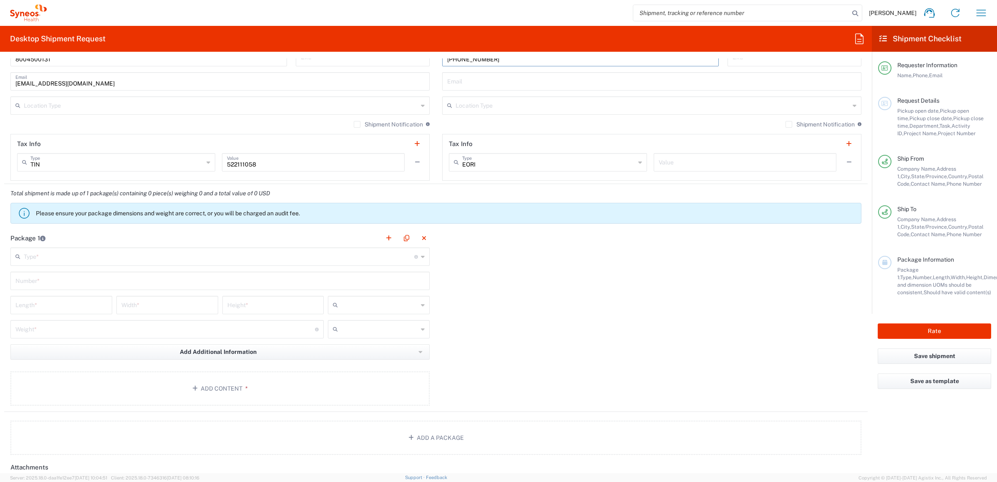
type input "[PHONE_NUMBER]"
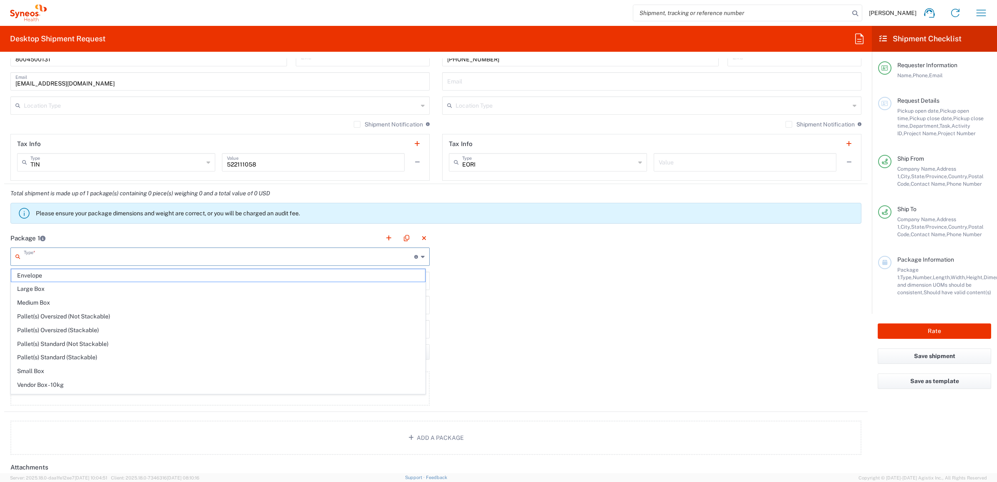
click at [70, 259] on input "text" at bounding box center [219, 256] width 390 height 15
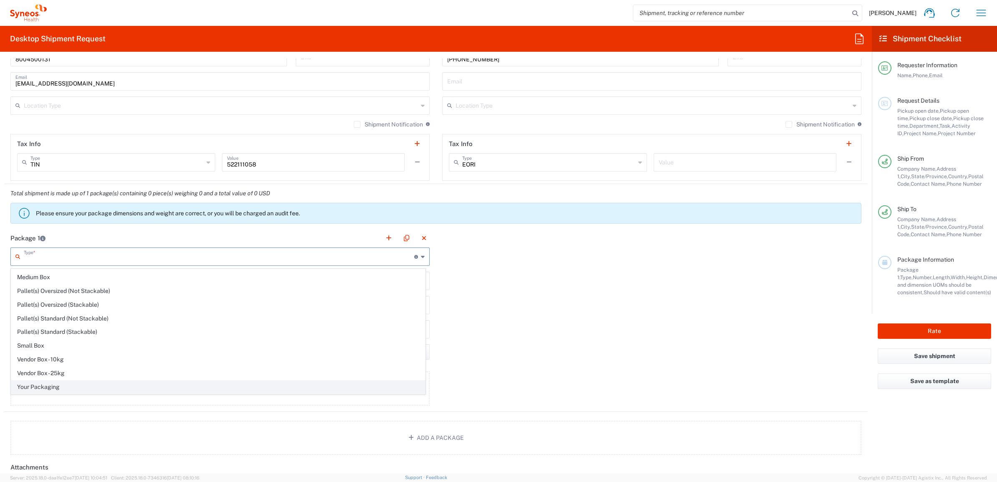
click at [53, 388] on span "Your Packaging" at bounding box center [218, 386] width 414 height 13
type input "Your Packaging"
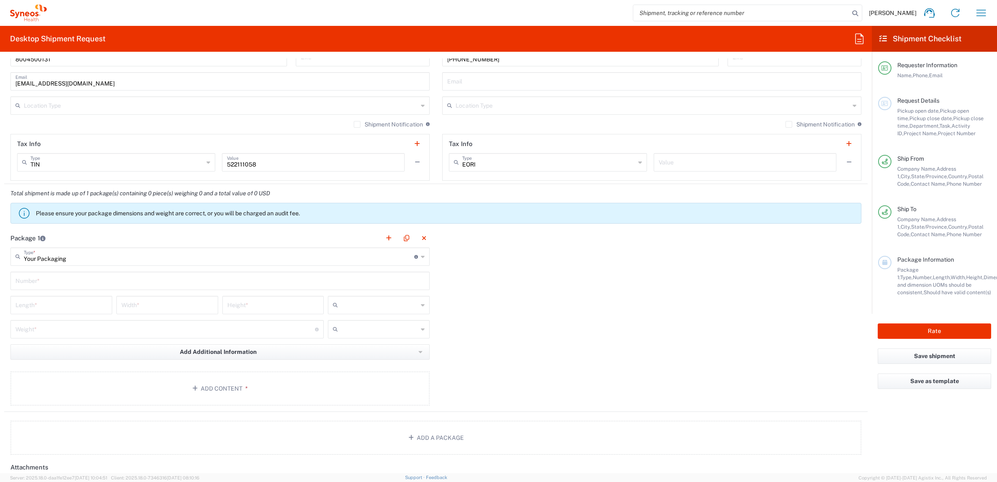
click at [89, 280] on input "text" at bounding box center [219, 280] width 409 height 15
type input "1"
click at [61, 309] on input "number" at bounding box center [61, 304] width 92 height 15
type input "15"
type input "12.5"
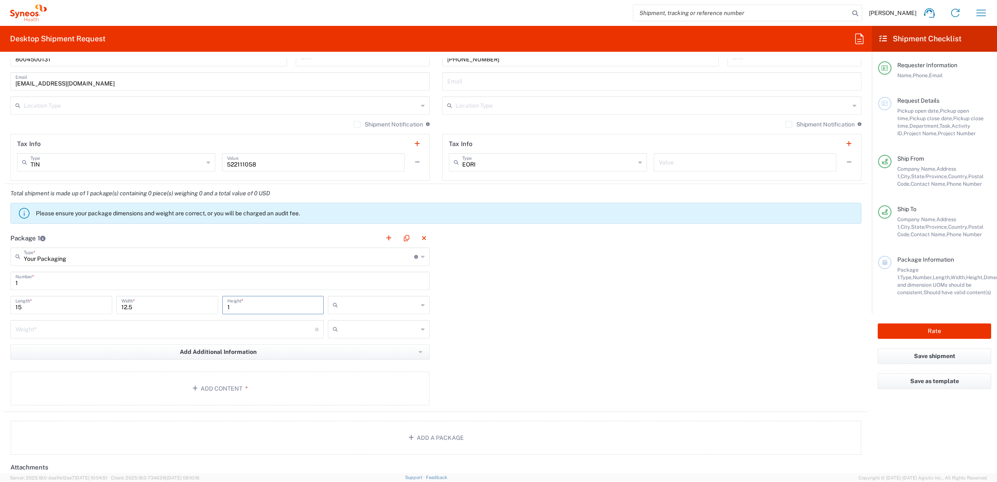
type input "1"
click at [346, 301] on input "text" at bounding box center [379, 304] width 77 height 13
drag, startPoint x: 340, startPoint y: 351, endPoint x: 312, endPoint y: 347, distance: 28.6
click at [339, 351] on span "in" at bounding box center [375, 350] width 99 height 13
type input "in"
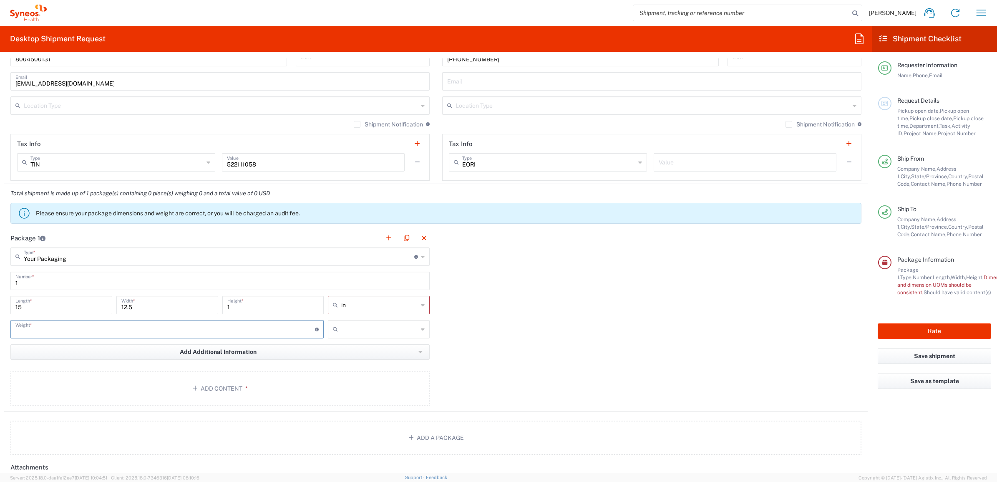
click at [229, 334] on input "number" at bounding box center [164, 328] width 299 height 15
type input "10"
drag, startPoint x: 393, startPoint y: 325, endPoint x: 384, endPoint y: 336, distance: 13.6
click at [392, 326] on input "text" at bounding box center [379, 328] width 77 height 13
click at [344, 362] on span "lbs" at bounding box center [375, 361] width 99 height 13
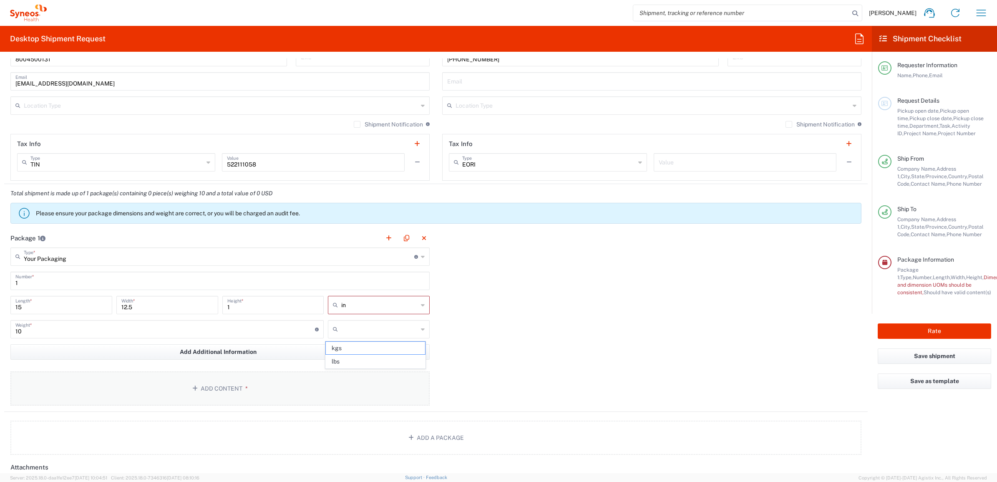
type input "lbs"
click at [279, 395] on button "Add Content *" at bounding box center [219, 388] width 419 height 34
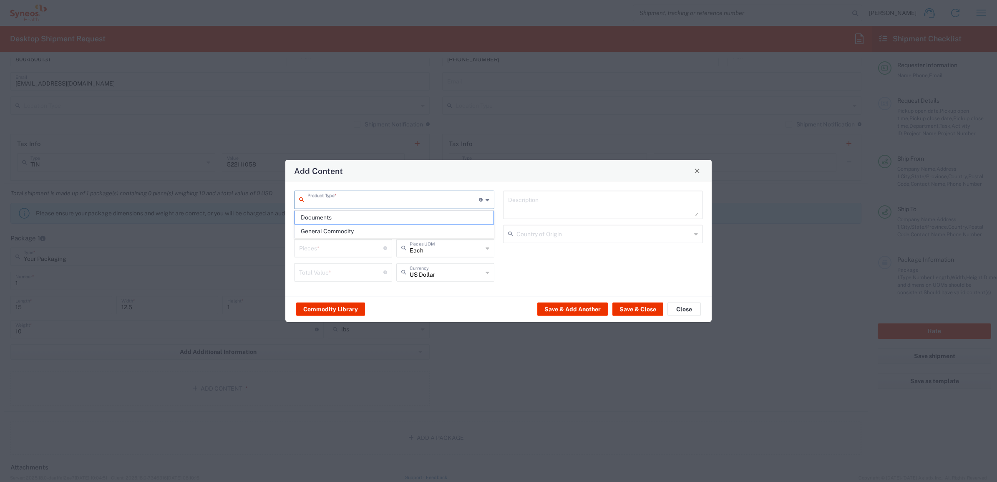
click at [336, 198] on input "text" at bounding box center [392, 198] width 171 height 15
click at [320, 230] on span "General Commodity" at bounding box center [394, 231] width 198 height 13
type input "General Commodity"
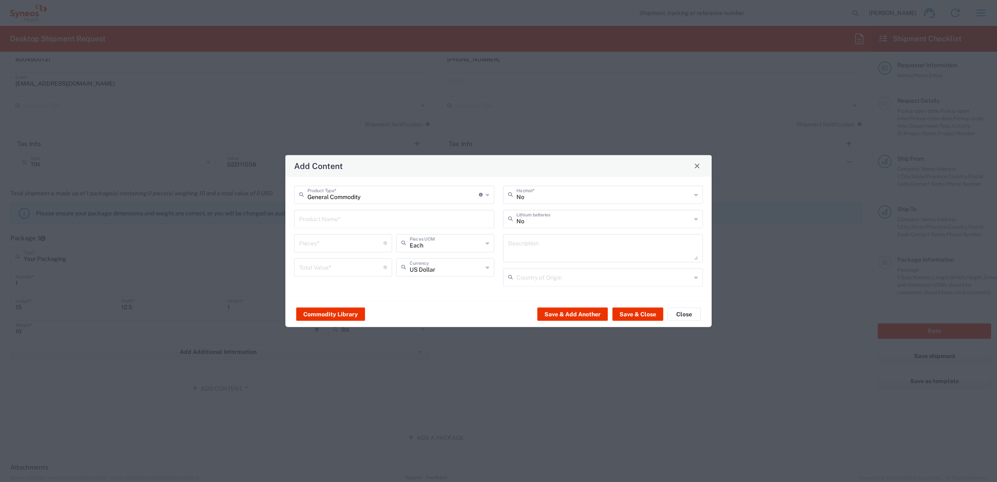
click at [320, 225] on div "Product Name *" at bounding box center [394, 218] width 200 height 18
click at [324, 218] on input "text" at bounding box center [394, 218] width 190 height 15
type input "Lenovo 65W Power Supply"
type input "1"
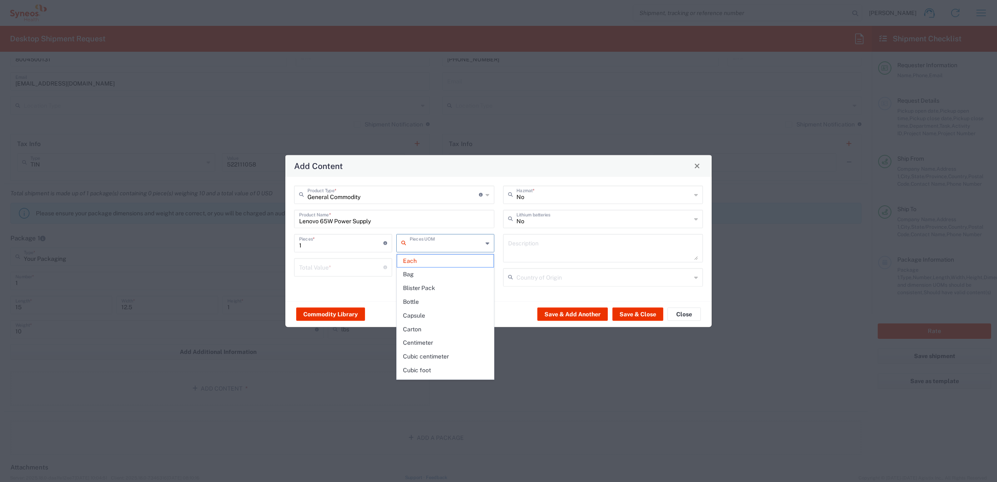
type input "Each"
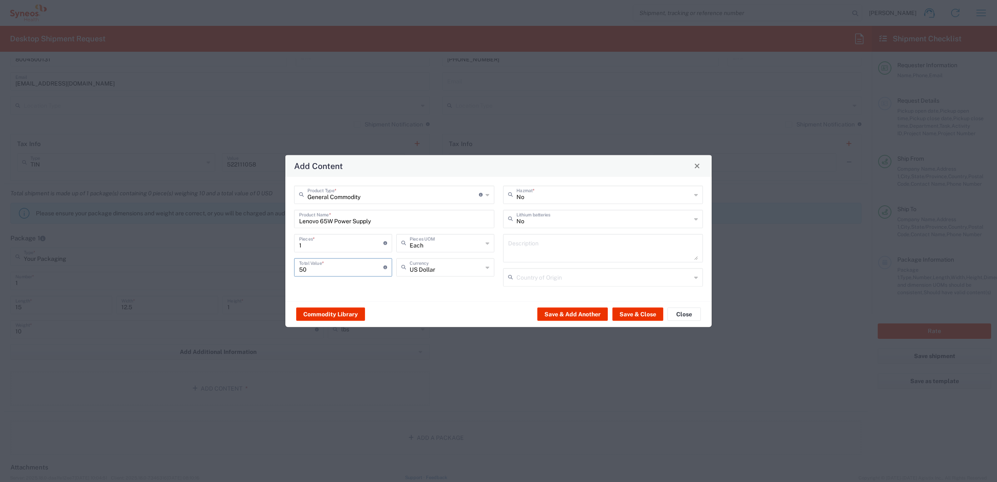
type input "50"
click at [645, 306] on div "Commodity Library Save & Add Another Save & Close Close" at bounding box center [498, 314] width 426 height 26
click at [635, 320] on button "Save & Close" at bounding box center [637, 313] width 51 height 13
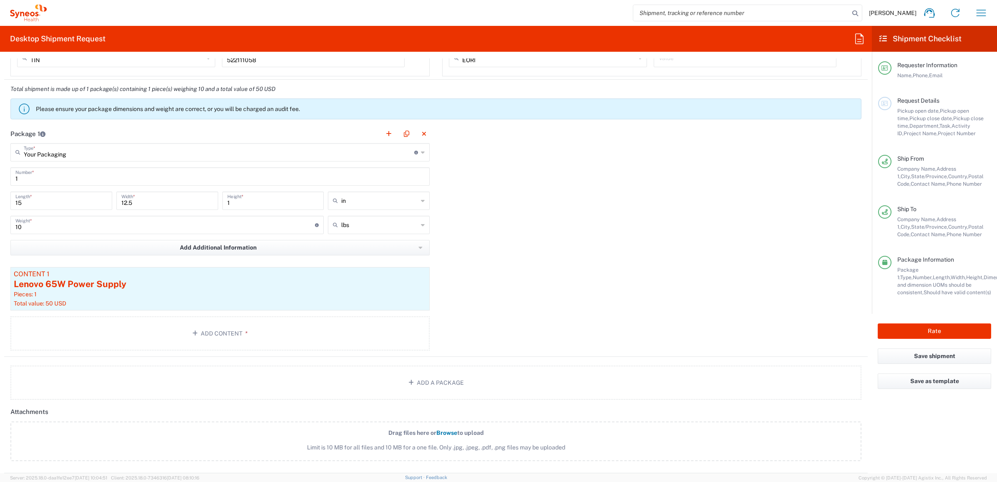
scroll to position [782, 0]
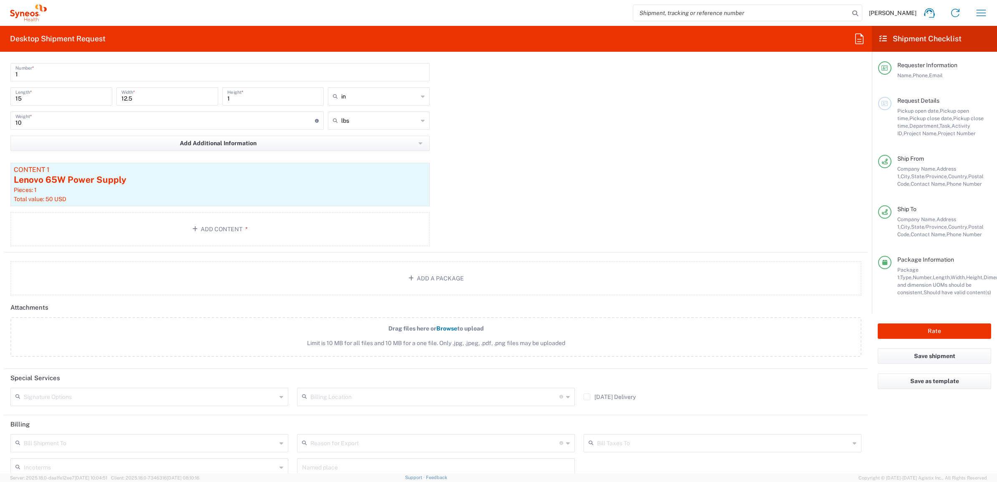
click at [109, 392] on input "text" at bounding box center [150, 396] width 253 height 15
click at [507, 211] on div "Package 1 Your Packaging Type * Material used to package goods Envelope Large B…" at bounding box center [435, 136] width 863 height 232
click at [908, 328] on button "Rate" at bounding box center [933, 330] width 113 height 15
type input "7025"
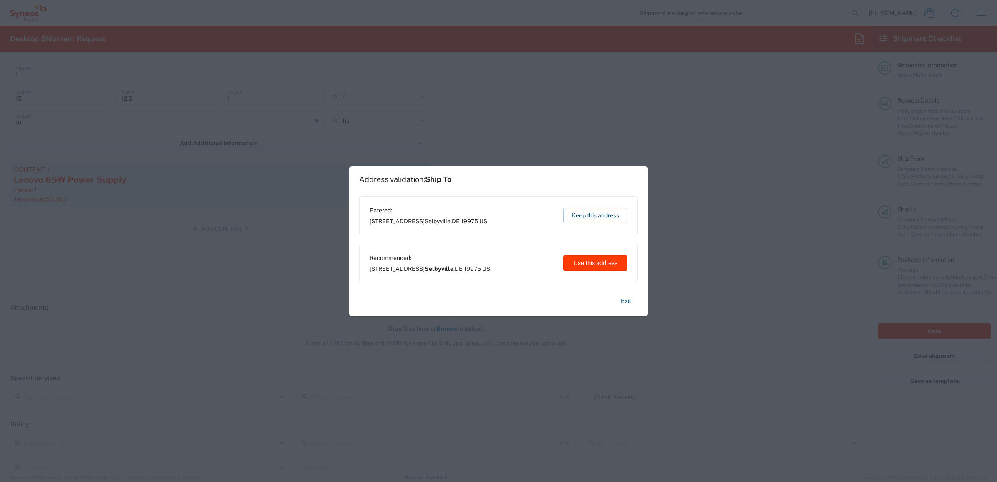
click at [615, 267] on button "Use this address" at bounding box center [595, 262] width 64 height 15
type input "Selbyville"
type input "[US_STATE]"
type input "[GEOGRAPHIC_DATA]"
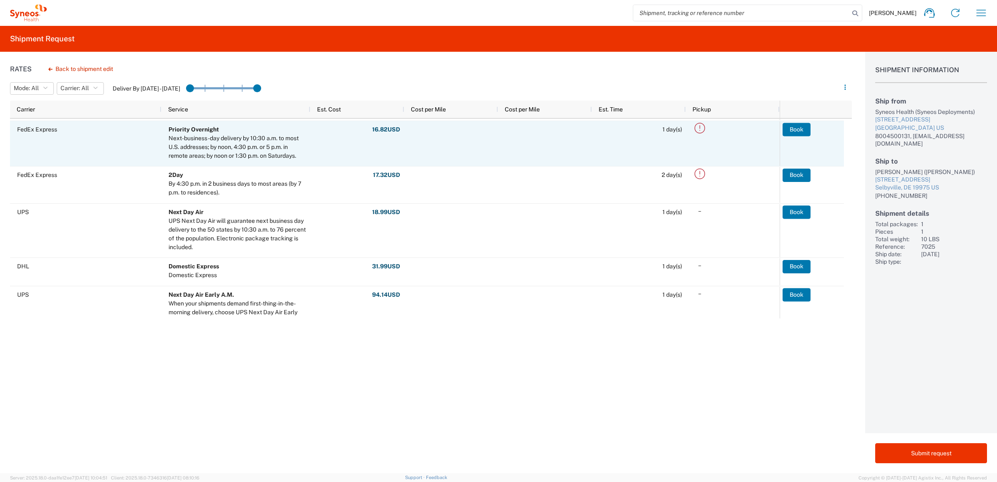
scroll to position [222, 0]
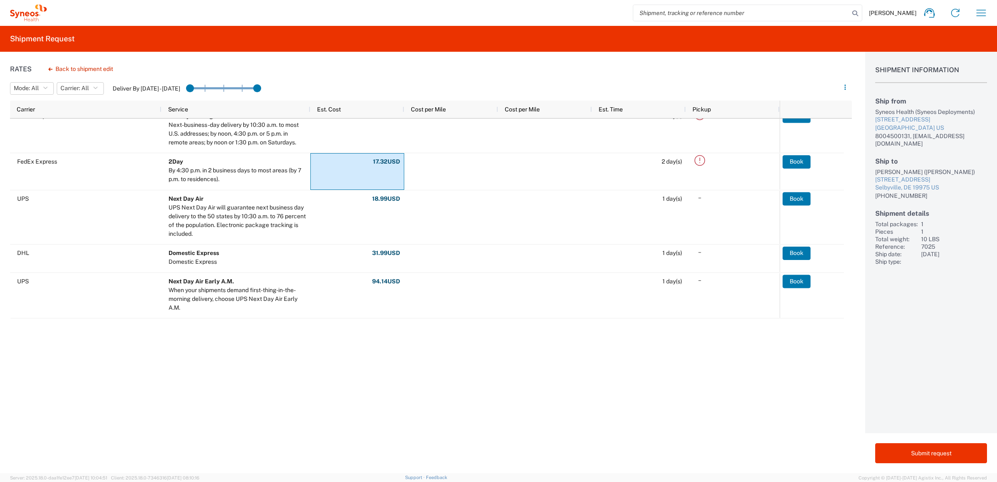
drag, startPoint x: 315, startPoint y: 157, endPoint x: 182, endPoint y: 369, distance: 250.8
click at [182, 369] on div "Rates Back to shipment edit Mode: All All SMAL Carrier: All All DHL FedEx Expre…" at bounding box center [425, 262] width 851 height 421
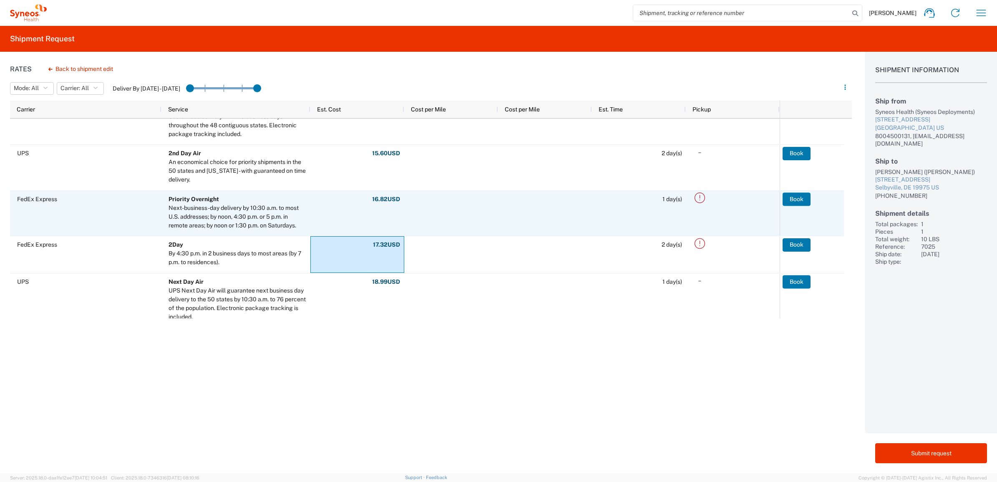
scroll to position [208, 0]
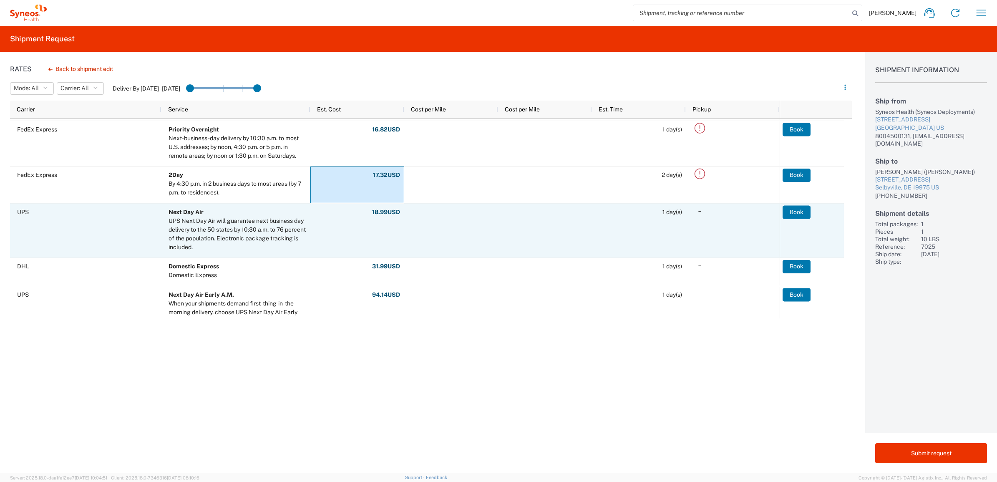
click at [811, 209] on agx-ag-table-action-cell "Book" at bounding box center [811, 230] width 64 height 53
click at [793, 210] on button "Book" at bounding box center [797, 211] width 28 height 13
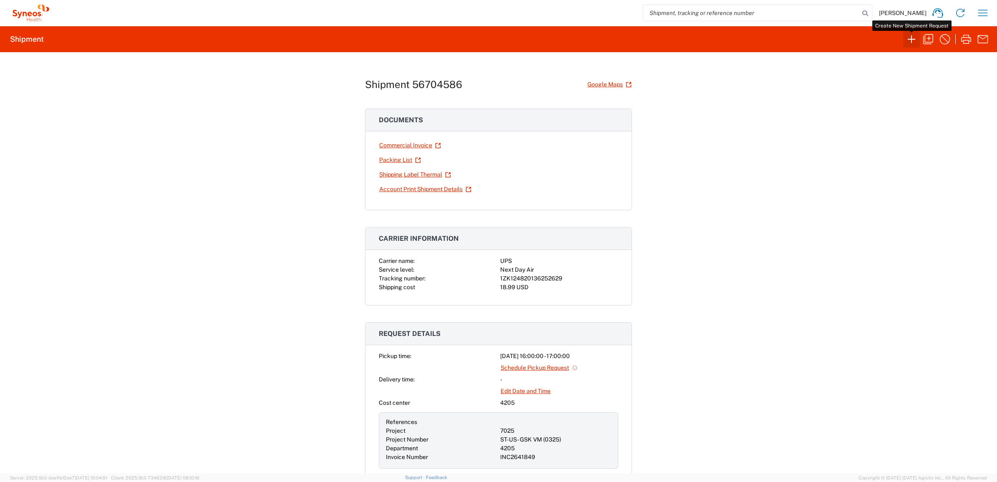
click at [905, 38] on icon "button" at bounding box center [910, 39] width 13 height 13
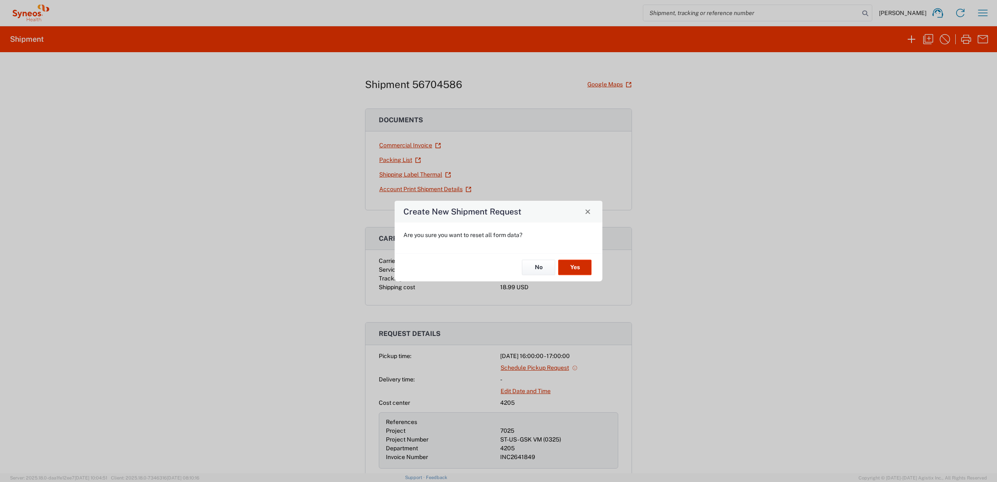
click at [579, 268] on button "Yes" at bounding box center [574, 267] width 33 height 15
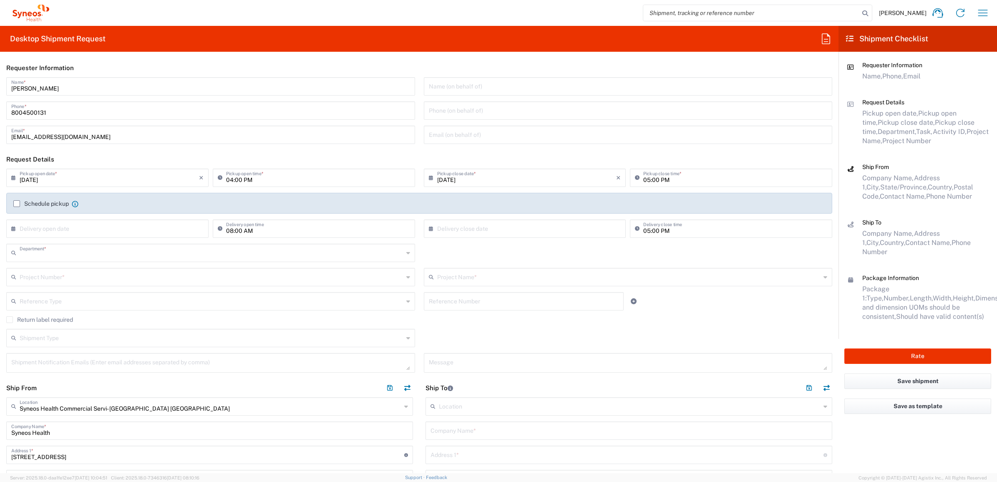
type input "4205"
type input "[US_STATE]"
click at [55, 89] on input "[PERSON_NAME]" at bounding box center [210, 85] width 399 height 15
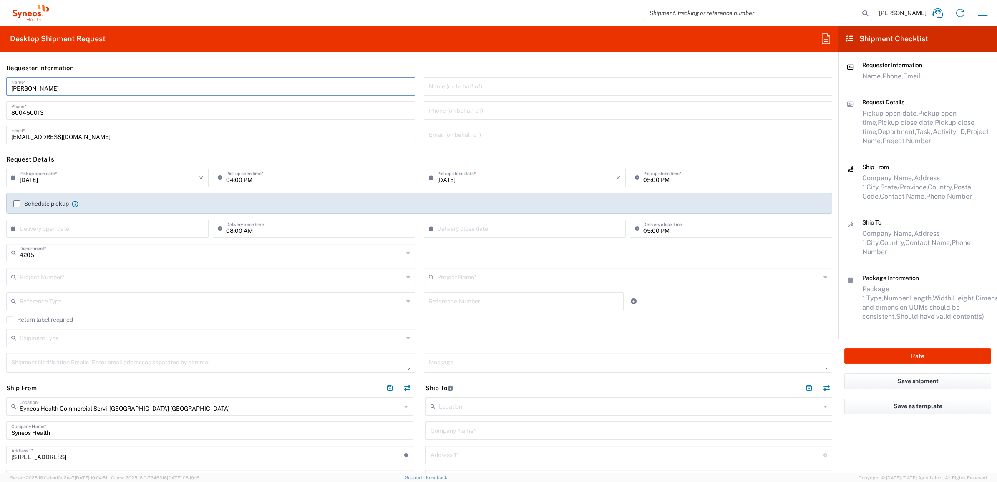
click at [64, 83] on input "[PERSON_NAME]" at bounding box center [210, 85] width 399 height 15
click at [63, 83] on input "[PERSON_NAME]" at bounding box center [210, 85] width 399 height 15
type input "Syneos Deployments"
click at [97, 68] on header "Requester Information" at bounding box center [419, 67] width 838 height 19
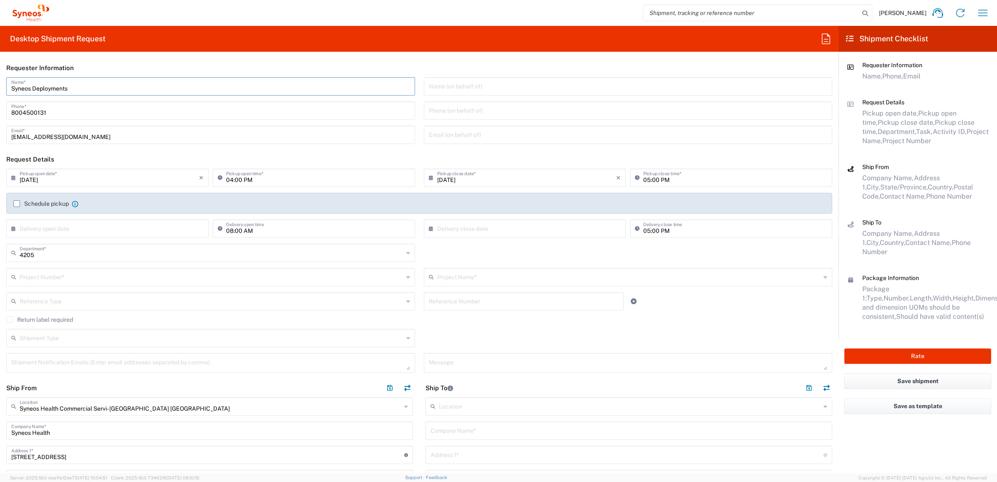
drag, startPoint x: 73, startPoint y: 90, endPoint x: 53, endPoint y: 85, distance: 20.7
click at [0, 84] on html "[PERSON_NAME] Home Shipment estimator Shipment tracking Desktop shipment reques…" at bounding box center [498, 241] width 997 height 482
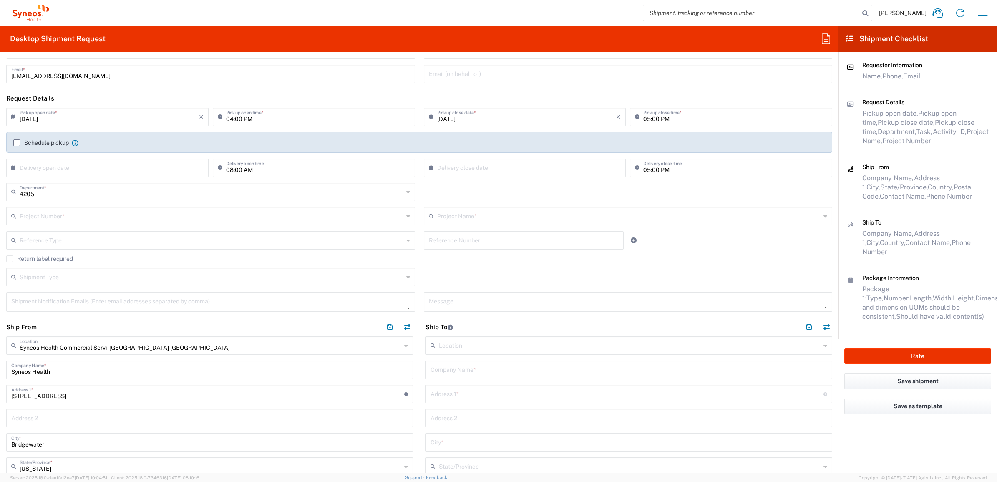
scroll to position [156, 0]
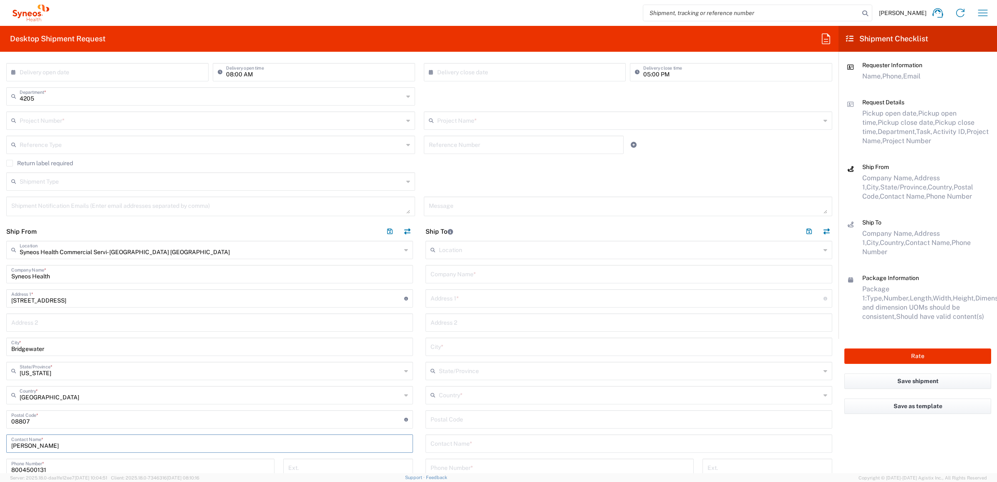
drag, startPoint x: 66, startPoint y: 448, endPoint x: 9, endPoint y: 438, distance: 58.1
click at [1, 444] on main "Syneos Health Commercial Servi- [GEOGRAPHIC_DATA] [GEOGRAPHIC_DATA] Location Sy…" at bounding box center [209, 414] width 419 height 347
paste input "Syneos Deployments"
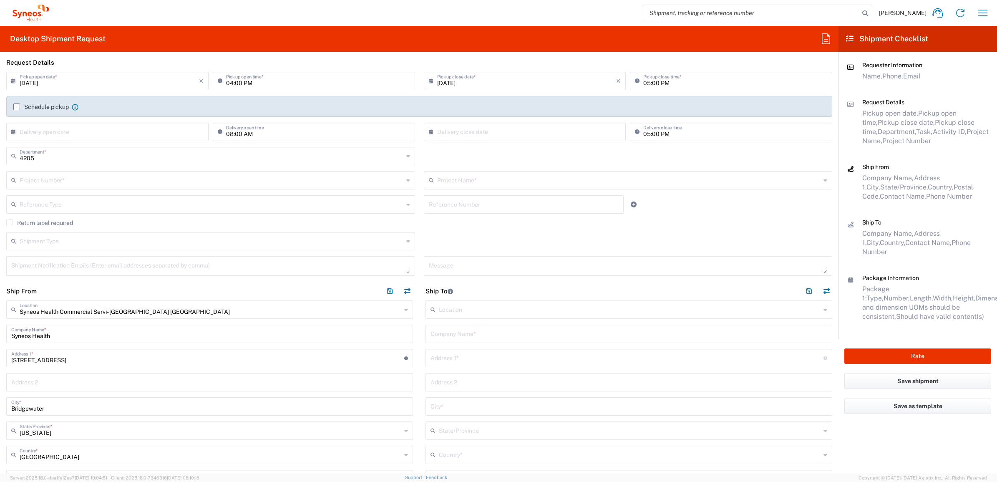
scroll to position [0, 0]
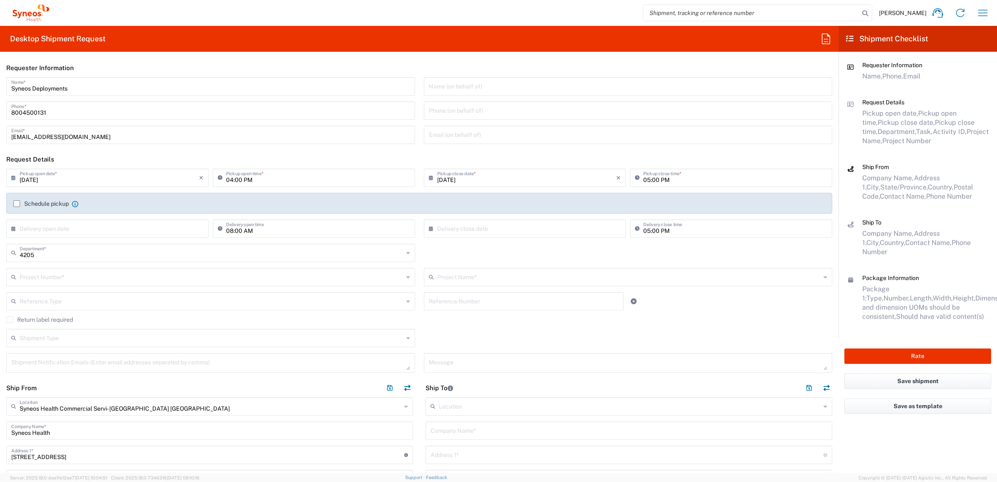
type input "Syneos Deployments"
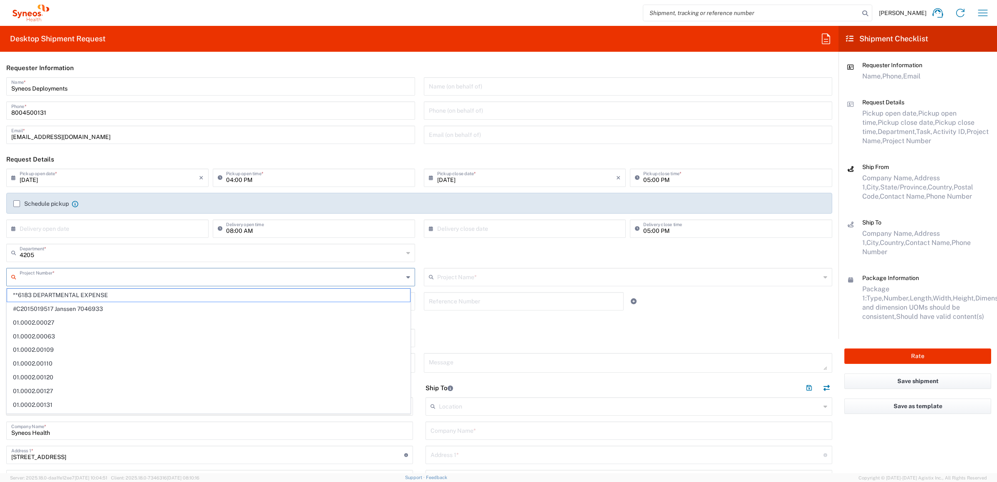
click at [53, 274] on input "text" at bounding box center [212, 276] width 384 height 15
click at [59, 269] on input "text" at bounding box center [212, 276] width 384 height 15
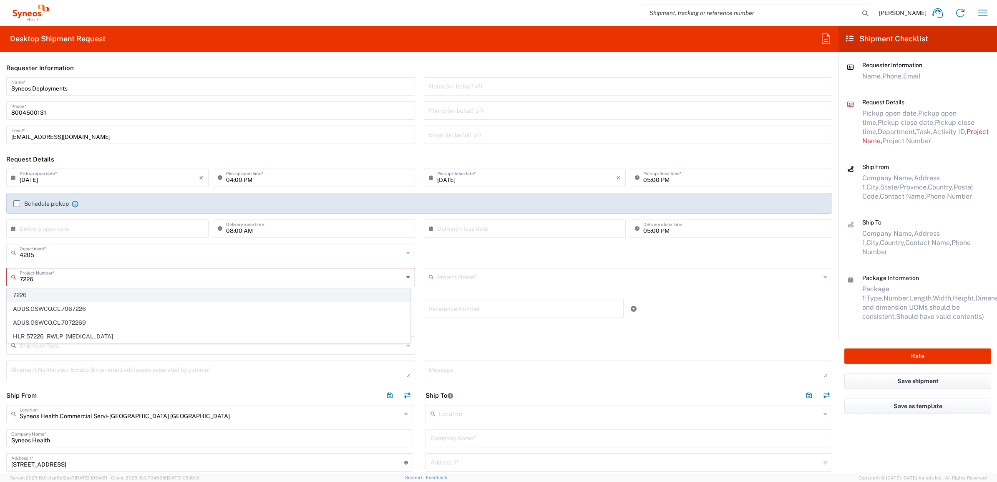
type input "7226"
click at [53, 295] on span "7226" at bounding box center [208, 295] width 403 height 13
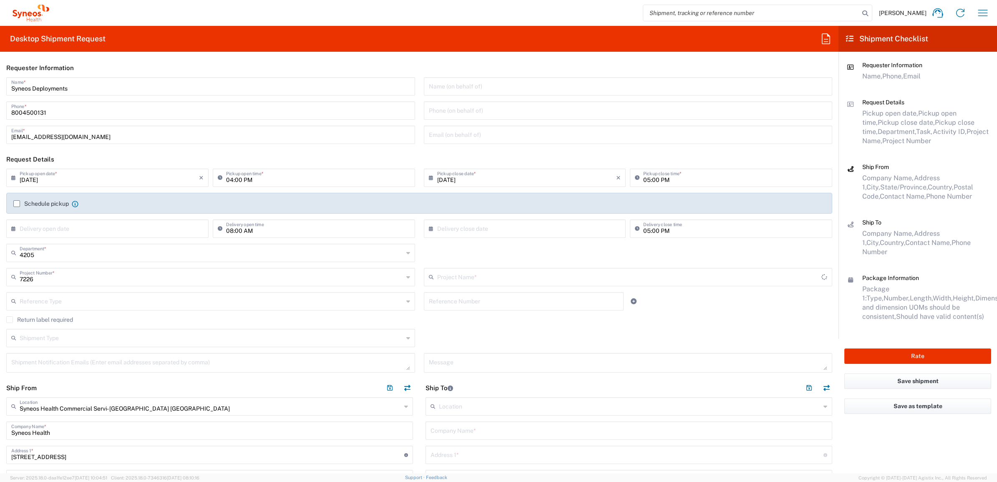
type input "ST-US_GlaxoSmithKline LL_Sales"
click at [457, 296] on input "text" at bounding box center [524, 300] width 190 height 15
paste input "INC2641385"
type input "INC2641385"
click at [291, 301] on input "text" at bounding box center [212, 300] width 384 height 15
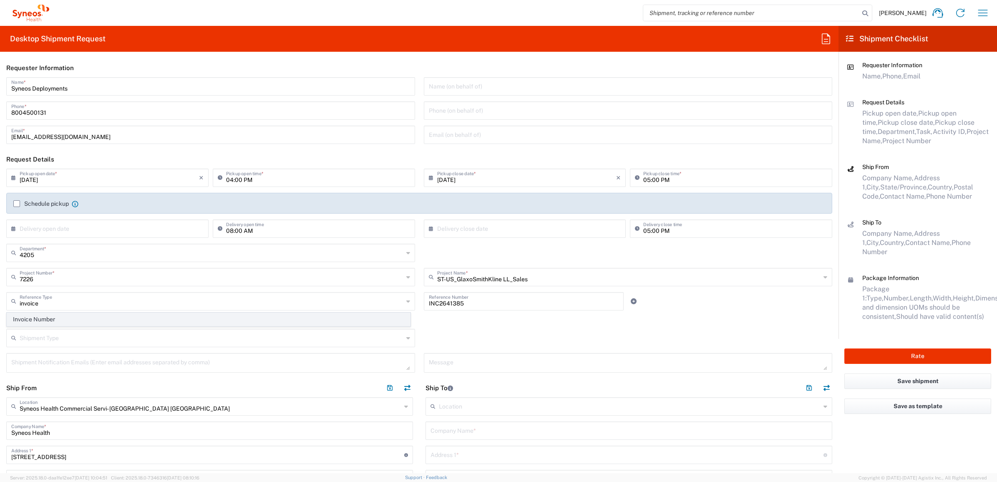
click at [250, 322] on span "Invoice Number" at bounding box center [208, 319] width 403 height 13
type input "Invoice Number"
click at [69, 316] on label "Return label required" at bounding box center [39, 319] width 67 height 7
click at [10, 319] on input "Return label required" at bounding box center [10, 319] width 0 height 0
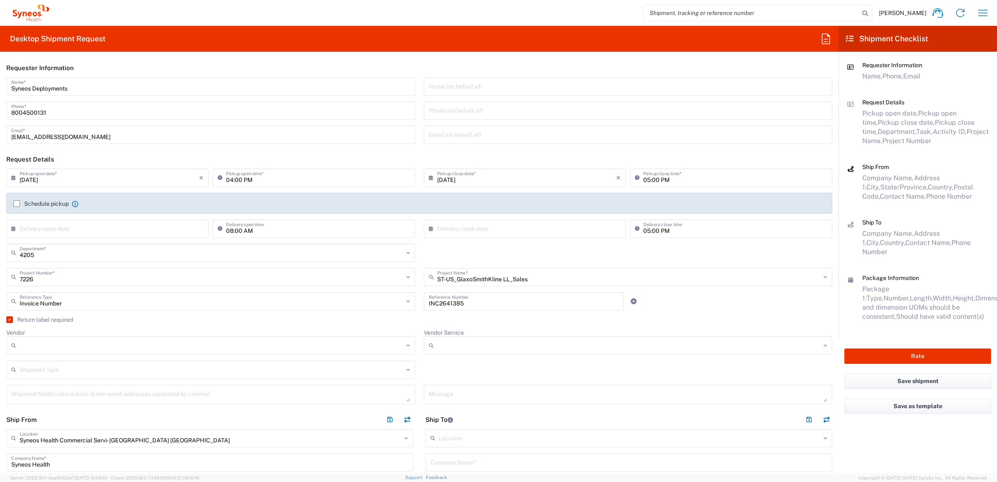
click at [64, 344] on input "Vendor" at bounding box center [212, 345] width 384 height 13
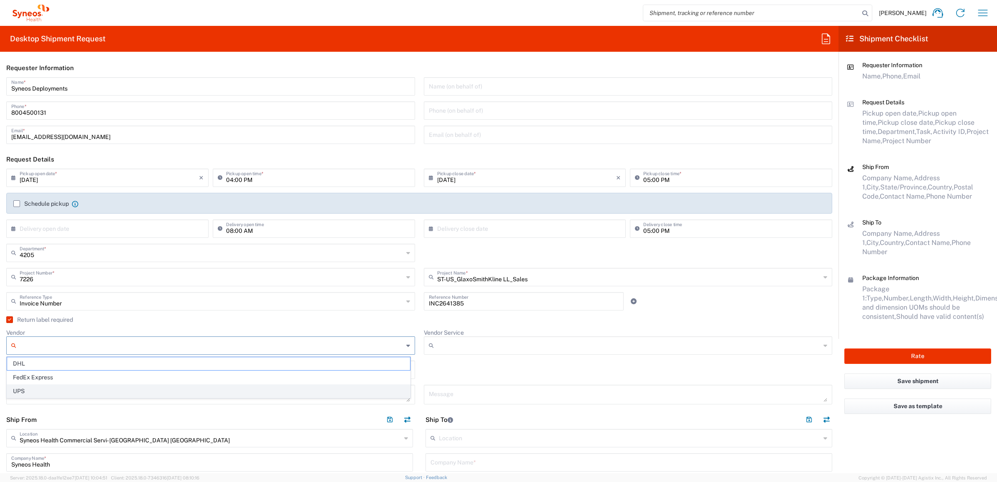
click at [64, 388] on span "UPS" at bounding box center [208, 390] width 403 height 13
type input "UPS"
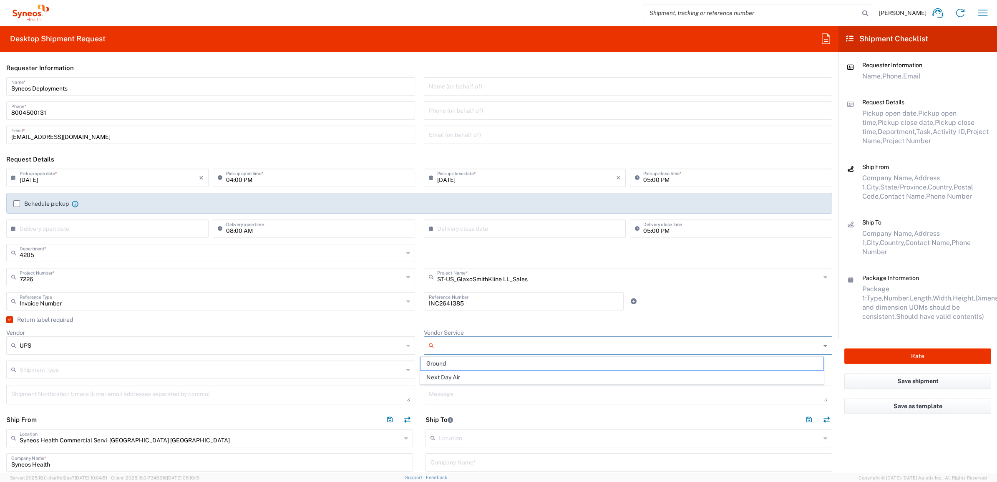
click at [452, 347] on input "Vendor Service" at bounding box center [629, 345] width 384 height 13
click at [443, 378] on span "Next Day Air" at bounding box center [621, 377] width 403 height 13
type input "Next Day Air"
click at [412, 326] on div "Return label required" at bounding box center [419, 322] width 826 height 13
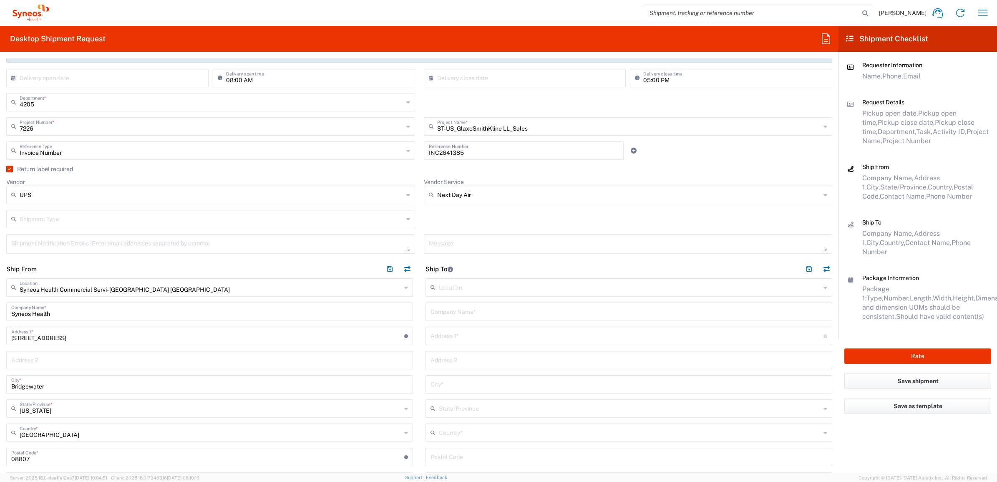
scroll to position [156, 0]
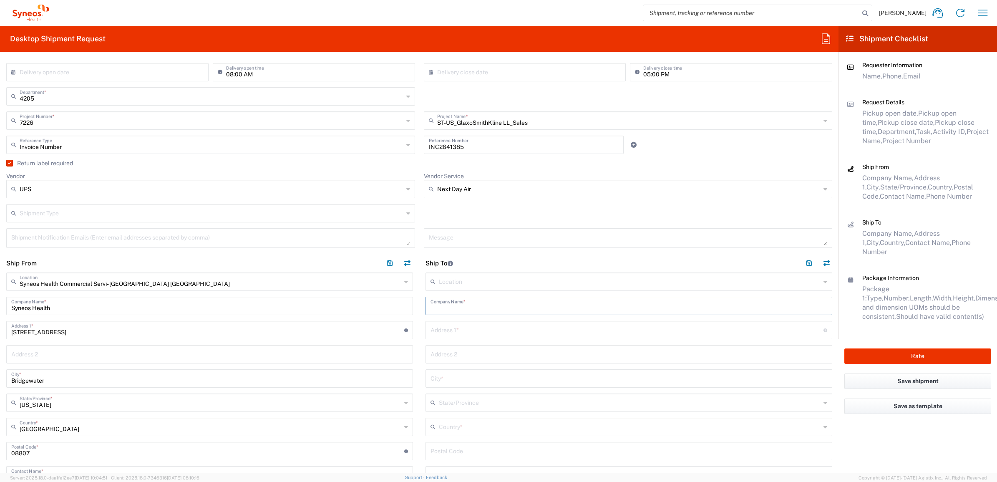
click at [483, 306] on input "text" at bounding box center [628, 305] width 397 height 15
paste input "[STREET_ADDRESS]"
type input "[STREET_ADDRESS]"
click at [465, 327] on input "text" at bounding box center [626, 329] width 393 height 15
paste input "[STREET_ADDRESS]"
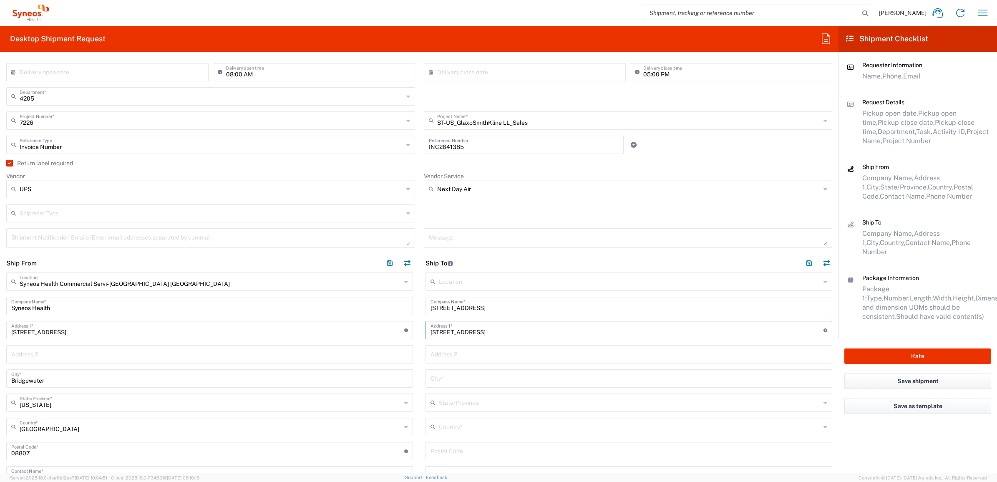
type input "[STREET_ADDRESS]"
drag, startPoint x: 490, startPoint y: 306, endPoint x: 424, endPoint y: 304, distance: 65.9
click at [425, 304] on div "3080 Hampton court Company Name *" at bounding box center [628, 305] width 407 height 18
paste input "[PERSON_NAME]"
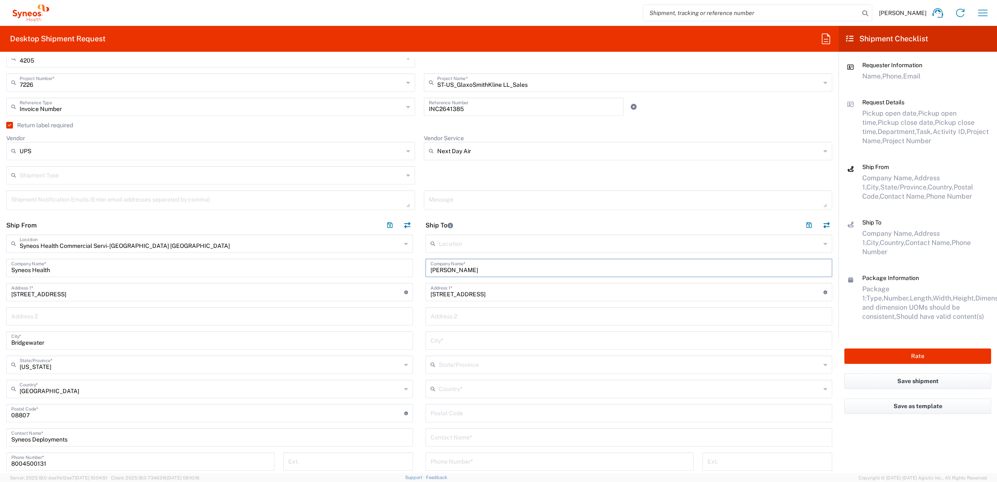
scroll to position [261, 0]
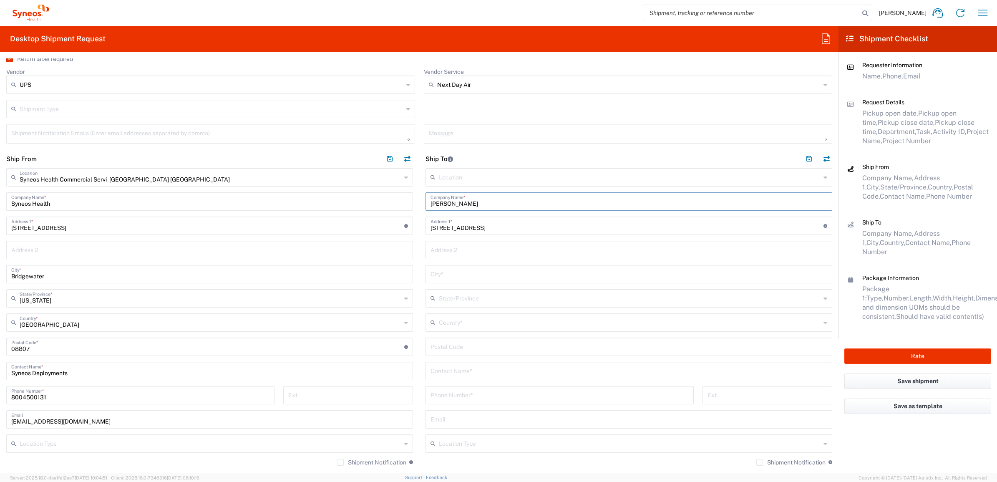
type input "[PERSON_NAME]"
click at [457, 372] on input "text" at bounding box center [628, 370] width 397 height 15
paste input "[PERSON_NAME]"
type input "[PERSON_NAME]"
drag, startPoint x: 448, startPoint y: 327, endPoint x: 453, endPoint y: 324, distance: 5.4
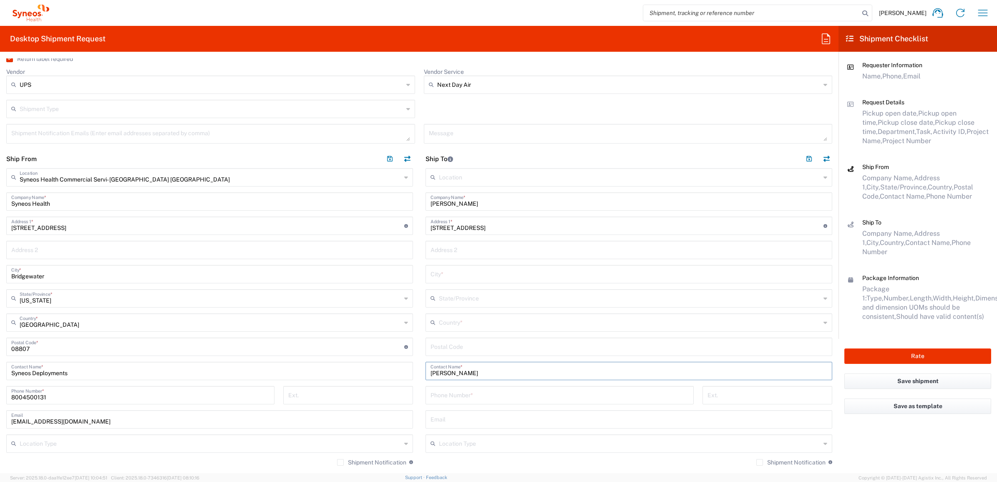
click at [449, 327] on input "text" at bounding box center [630, 321] width 382 height 15
click at [441, 365] on span "[GEOGRAPHIC_DATA]" at bounding box center [622, 368] width 401 height 13
type input "[GEOGRAPHIC_DATA]"
click at [486, 343] on input "undefined" at bounding box center [626, 346] width 393 height 15
paste input "45039"
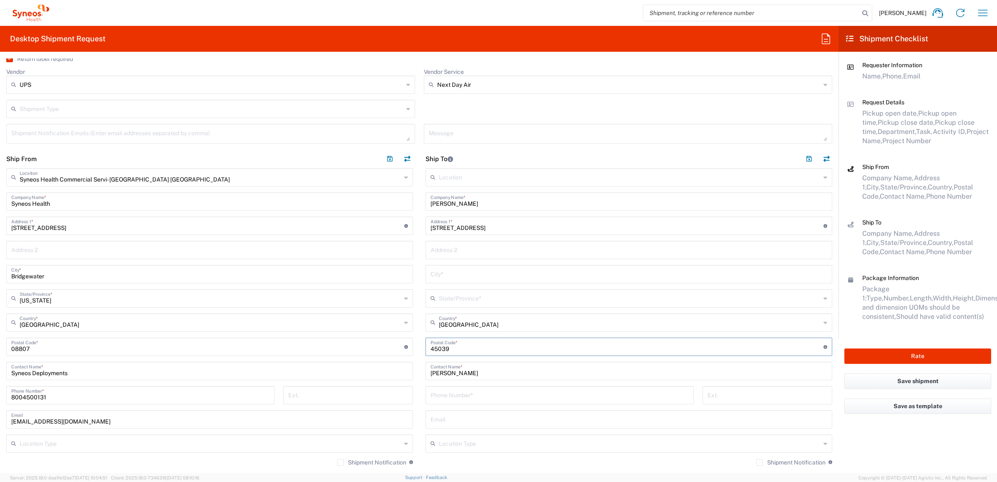
type input "45039"
drag, startPoint x: 462, startPoint y: 392, endPoint x: 0, endPoint y: 264, distance: 479.1
click at [462, 392] on input "tel" at bounding box center [559, 394] width 258 height 15
click at [489, 392] on input "tel" at bounding box center [559, 394] width 258 height 15
paste input "5133143402"
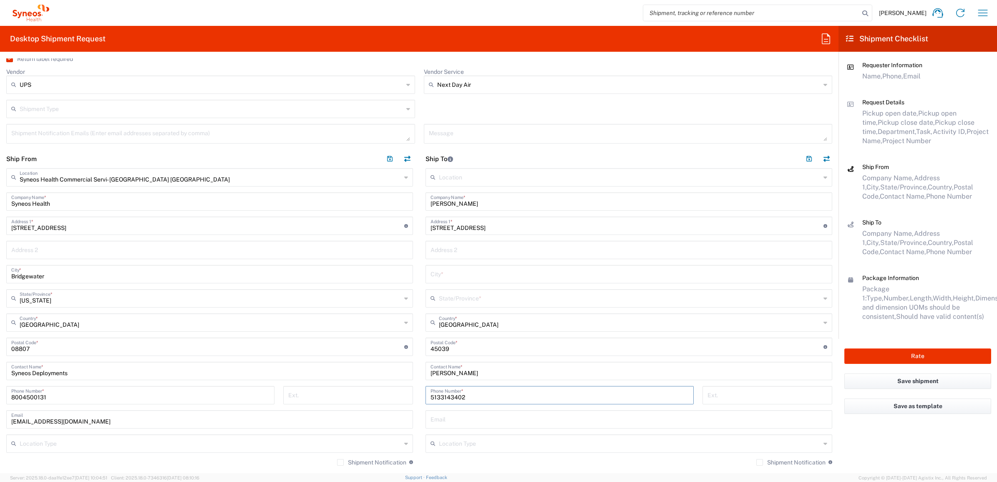
type input "5133143402"
click at [440, 297] on input "text" at bounding box center [630, 297] width 382 height 15
drag, startPoint x: 432, startPoint y: 317, endPoint x: 428, endPoint y: 302, distance: 15.6
click at [432, 317] on span "[US_STATE]" at bounding box center [622, 316] width 401 height 13
type input "[US_STATE]"
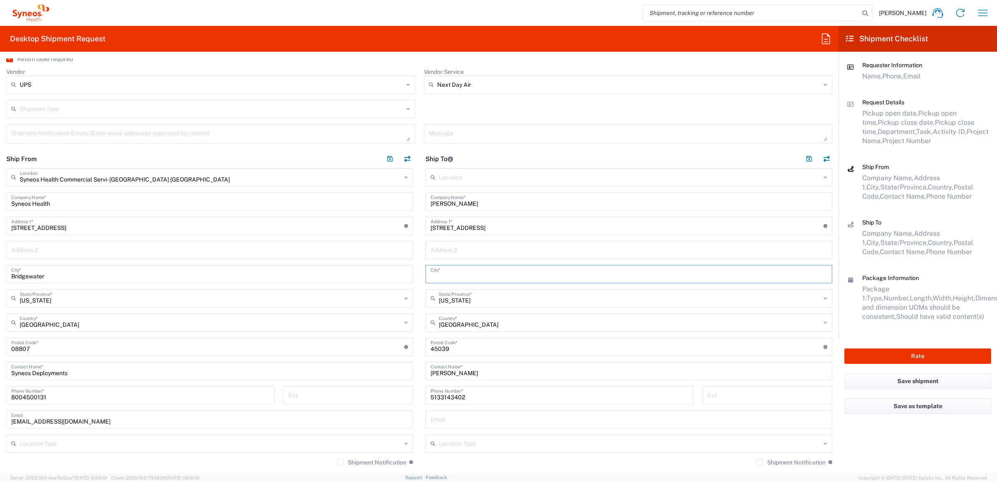
click at [452, 274] on input "text" at bounding box center [628, 273] width 397 height 15
paste input "[GEOGRAPHIC_DATA]"
type input "[GEOGRAPHIC_DATA]"
click at [419, 263] on main "Location [PERSON_NAME] LLC-[GEOGRAPHIC_DATA] [GEOGRAPHIC_DATA] [GEOGRAPHIC_DATA…" at bounding box center [628, 341] width 419 height 347
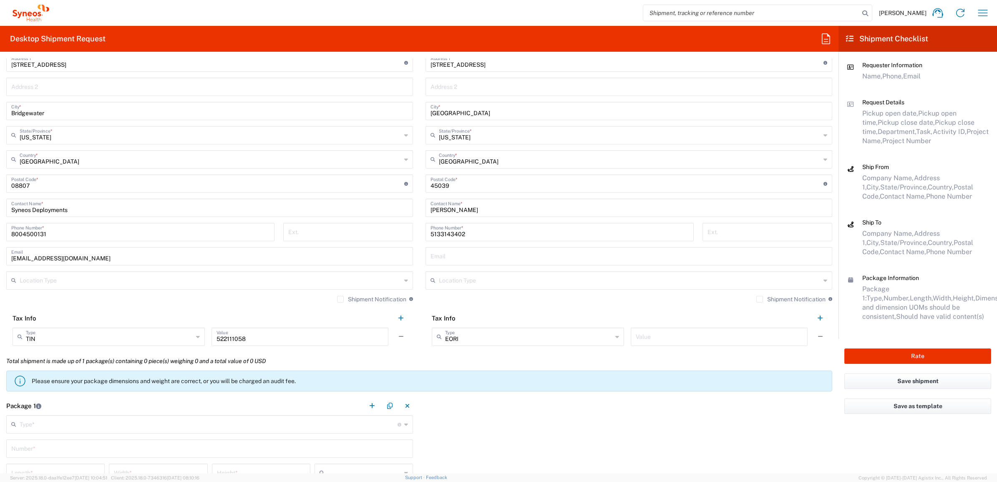
scroll to position [573, 0]
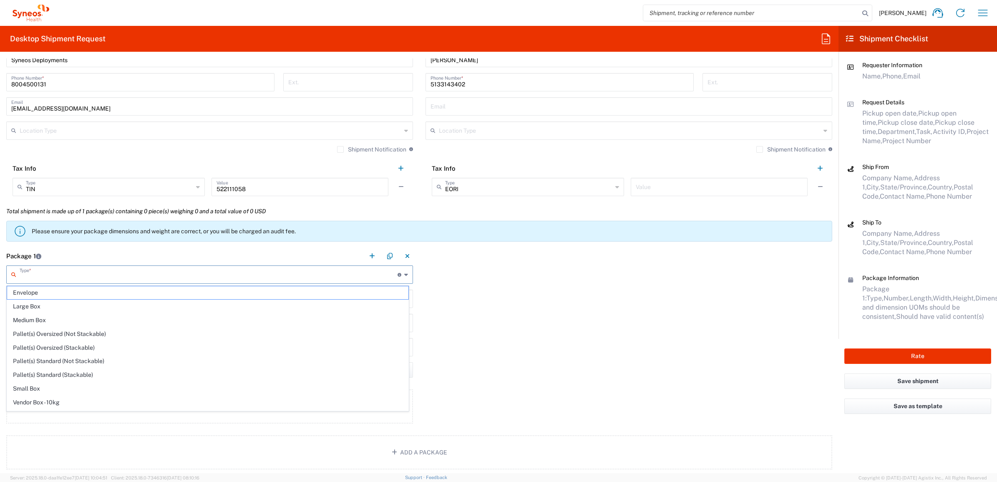
click at [55, 272] on input "text" at bounding box center [209, 273] width 378 height 15
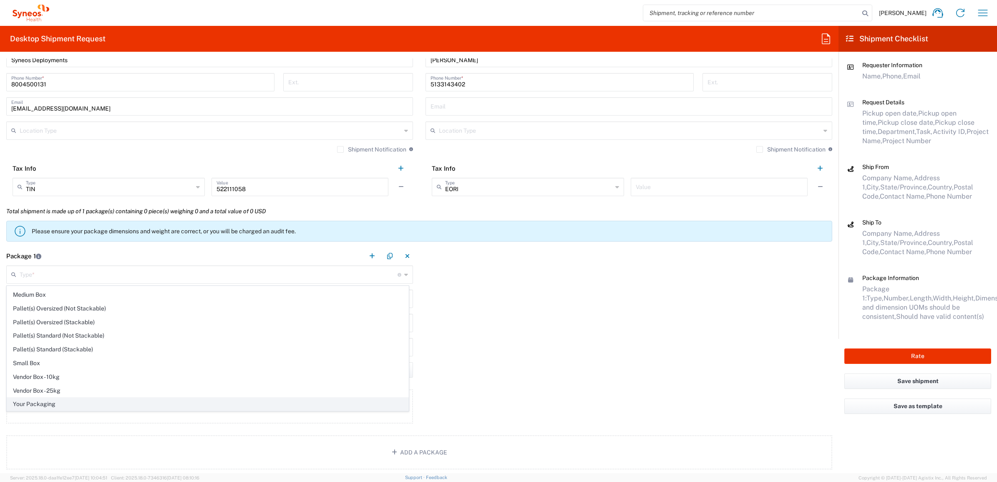
click at [50, 404] on span "Your Packaging" at bounding box center [207, 403] width 401 height 13
type input "Your Packaging"
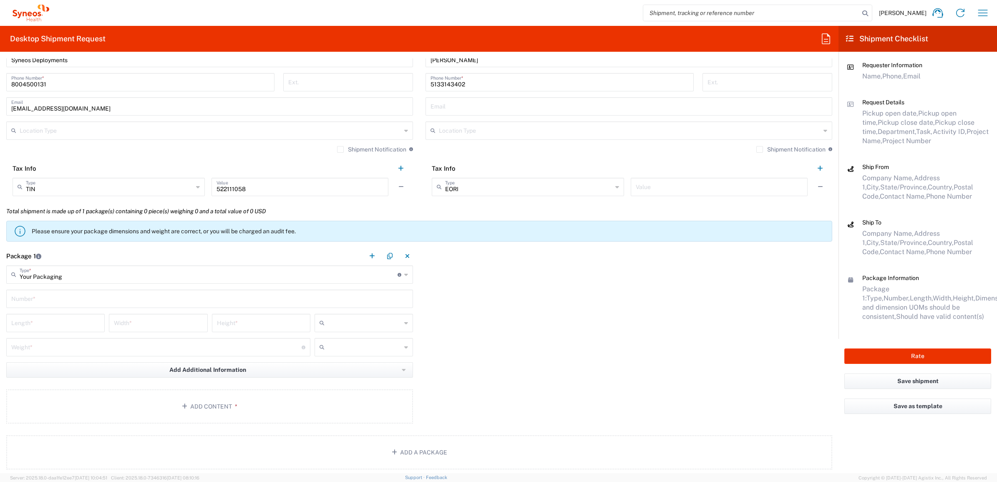
click at [50, 293] on input "text" at bounding box center [209, 298] width 397 height 15
type input "1"
click at [57, 321] on input "number" at bounding box center [55, 322] width 88 height 15
type input "22"
type input "16"
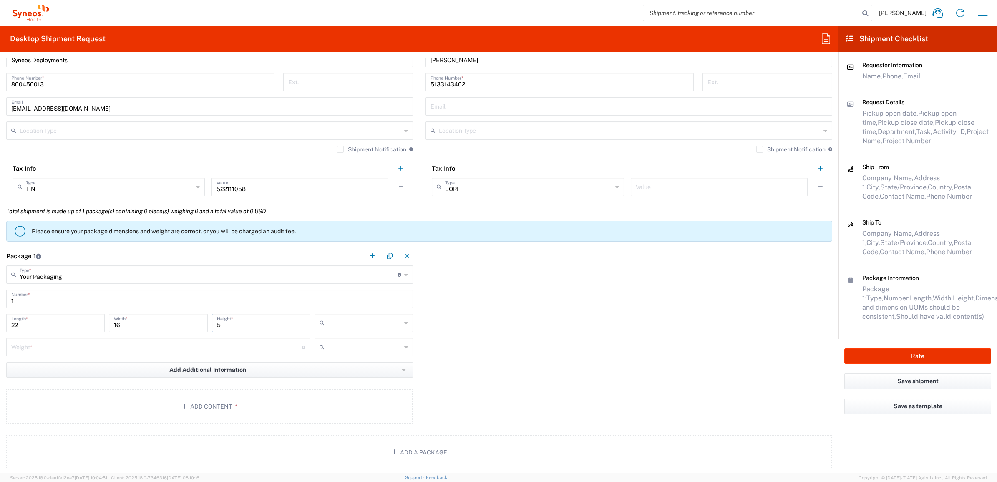
type input "5"
click at [350, 321] on input "text" at bounding box center [364, 322] width 73 height 13
drag, startPoint x: 334, startPoint y: 365, endPoint x: 288, endPoint y: 355, distance: 47.4
click at [332, 365] on span "in" at bounding box center [360, 368] width 96 height 13
type input "in"
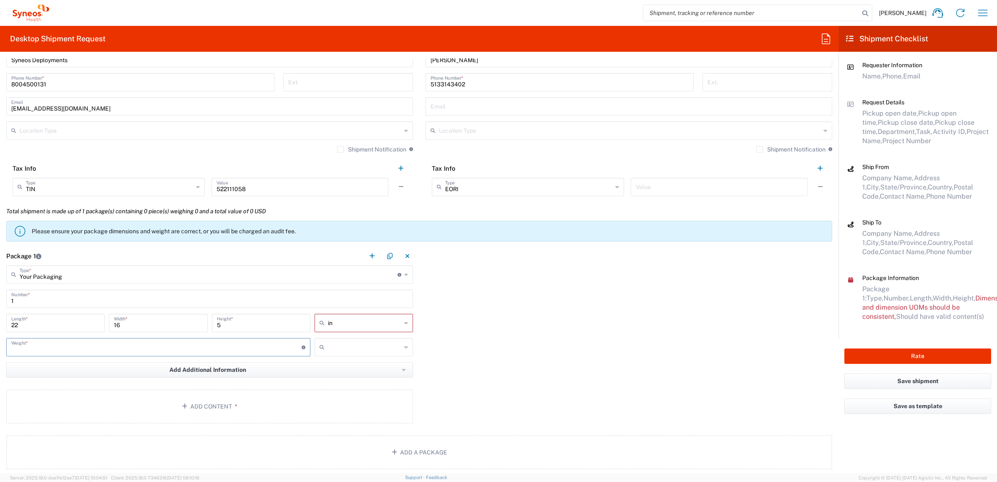
click at [229, 343] on input "number" at bounding box center [156, 346] width 290 height 15
type input "10"
click at [370, 341] on input "text" at bounding box center [364, 346] width 73 height 13
click at [354, 377] on span "lbs" at bounding box center [360, 378] width 96 height 13
type input "lbs"
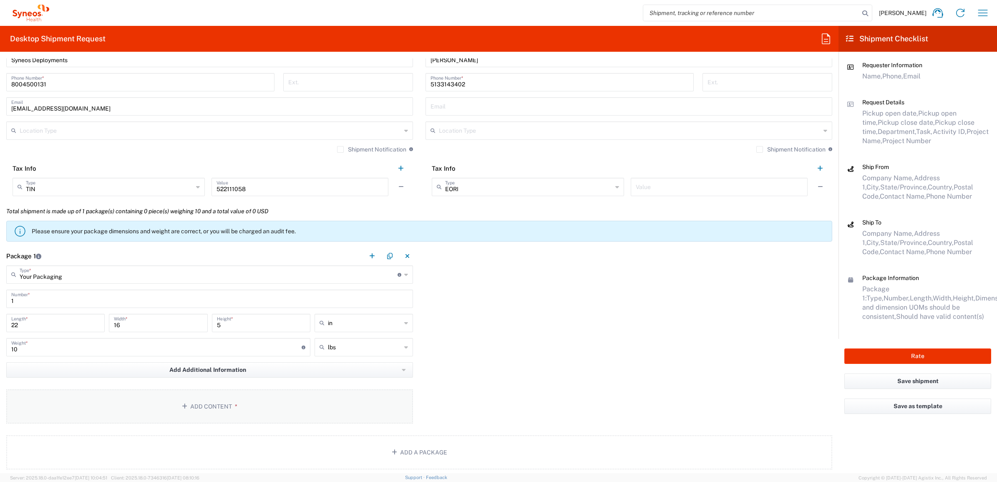
click at [201, 403] on button "Add Content *" at bounding box center [209, 406] width 407 height 34
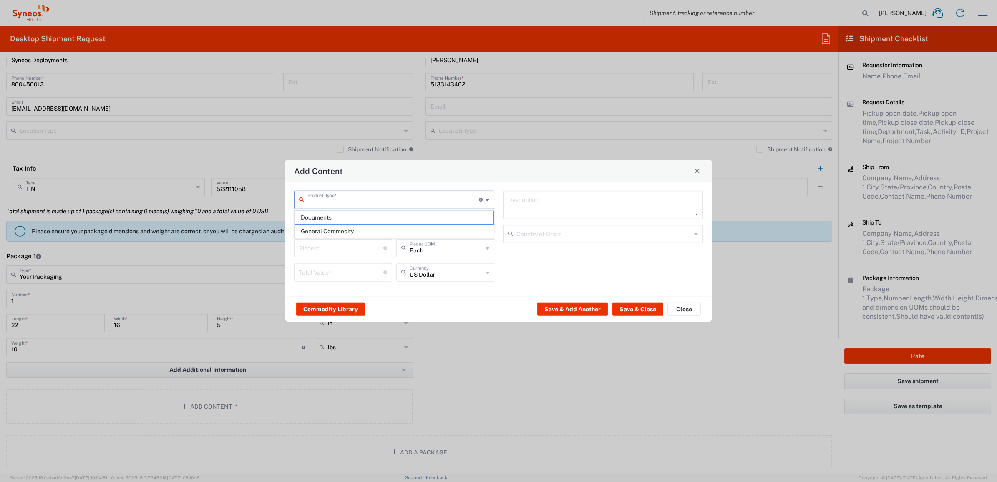
click at [347, 201] on input "text" at bounding box center [392, 198] width 171 height 15
click at [349, 223] on span "Documents" at bounding box center [394, 217] width 198 height 13
type input "Documents"
type input "1"
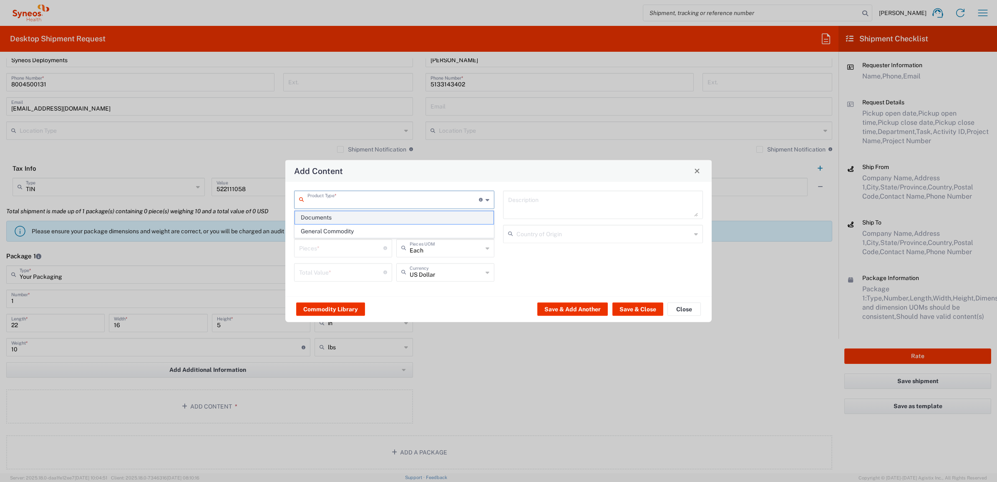
type input "1"
type textarea "Documents"
click at [355, 192] on input "Documents" at bounding box center [392, 198] width 171 height 15
click at [345, 229] on span "General Commodity" at bounding box center [394, 231] width 198 height 13
type input "General Commodity"
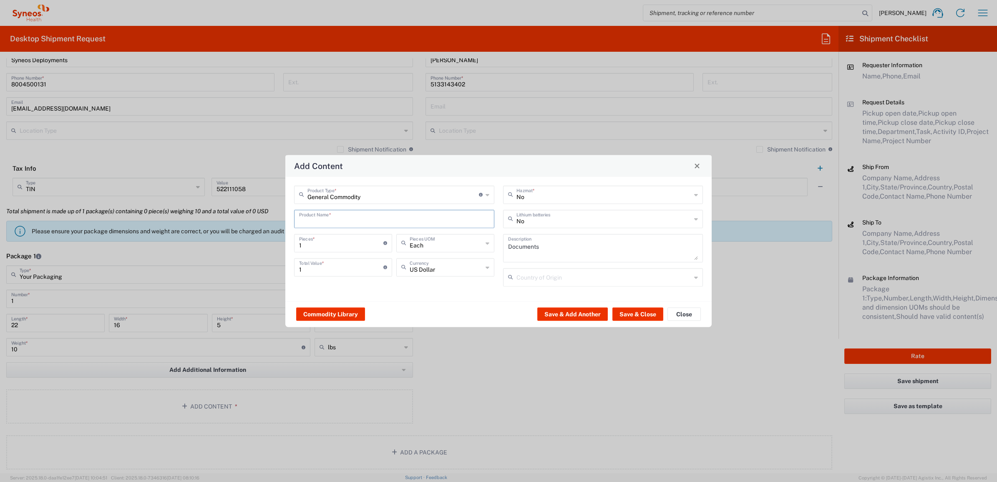
click at [343, 218] on input "text" at bounding box center [394, 218] width 190 height 15
type input "L"
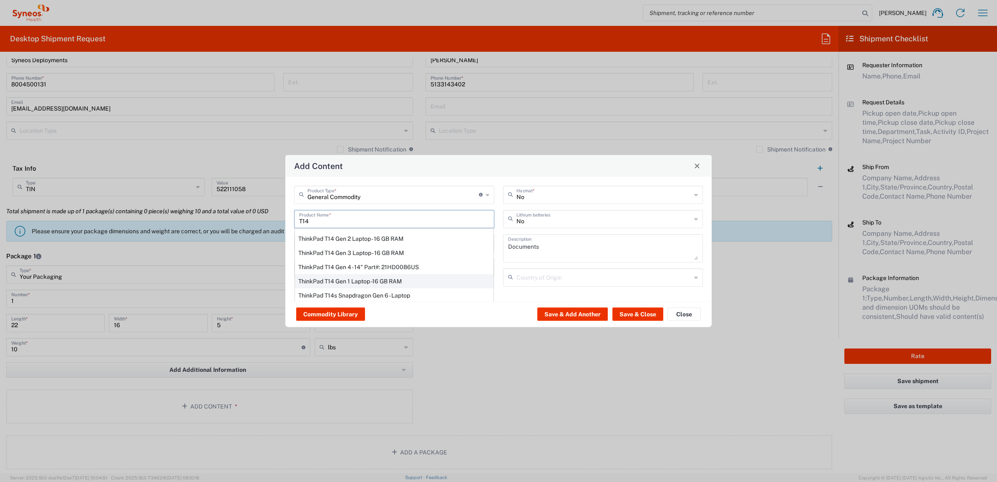
click at [382, 279] on div "ThinkPad T14 Gen 1 Laptop -16 GB RAM" at bounding box center [394, 281] width 198 height 14
type input "ThinkPad T14 Gen 1 Laptop -16 GB RAM"
type textarea "Intel Core i5-10210U- 14"- 512 GB SSD"
type input "[GEOGRAPHIC_DATA]"
type input "Yes"
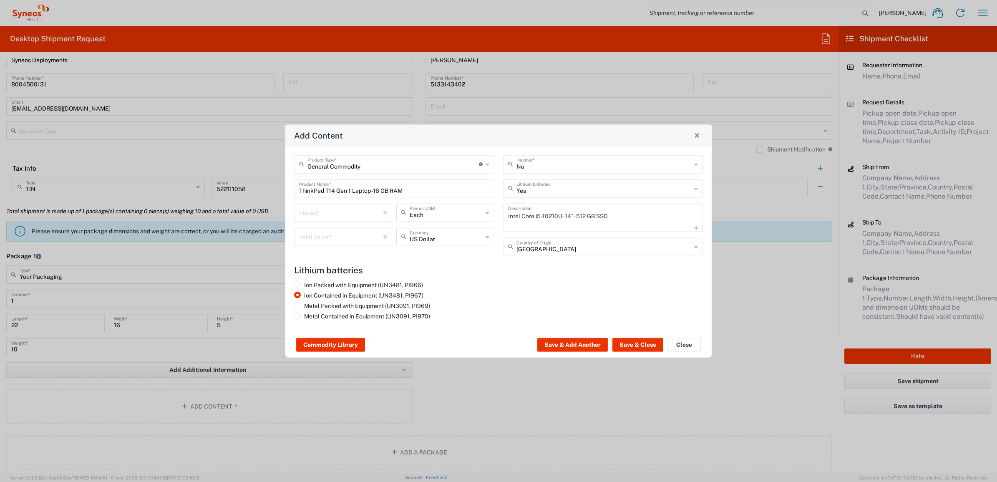
click at [330, 219] on div "Pieces * Number of pieces inside all the packages" at bounding box center [343, 212] width 98 height 18
click at [332, 216] on input "number" at bounding box center [341, 211] width 84 height 15
type input "1"
click at [342, 229] on input "number" at bounding box center [341, 236] width 84 height 15
type input "1000"
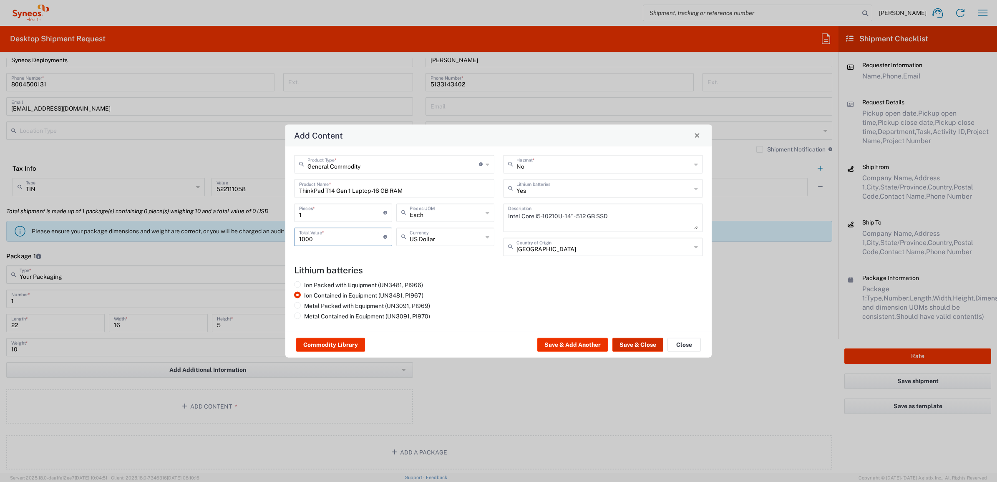
drag, startPoint x: 640, startPoint y: 347, endPoint x: 605, endPoint y: 440, distance: 99.8
click at [640, 347] on button "Save & Close" at bounding box center [637, 344] width 51 height 13
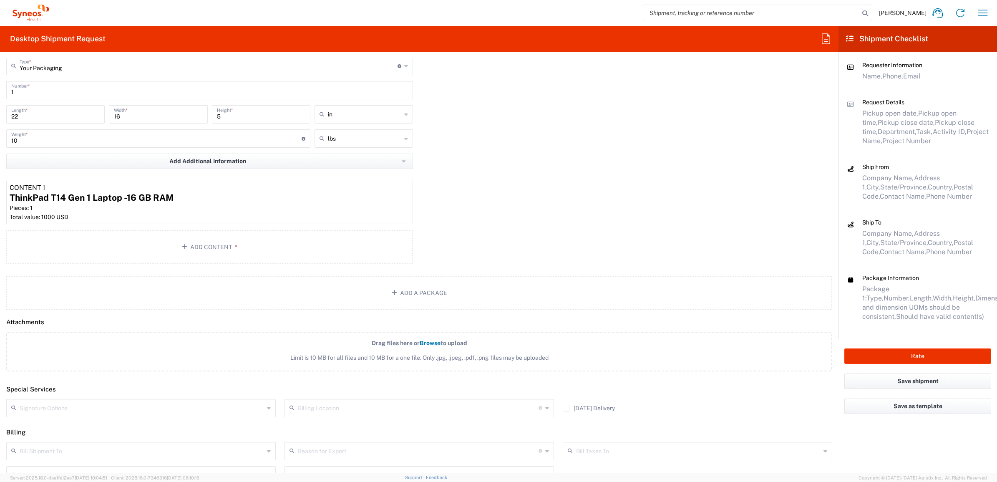
scroll to position [848, 0]
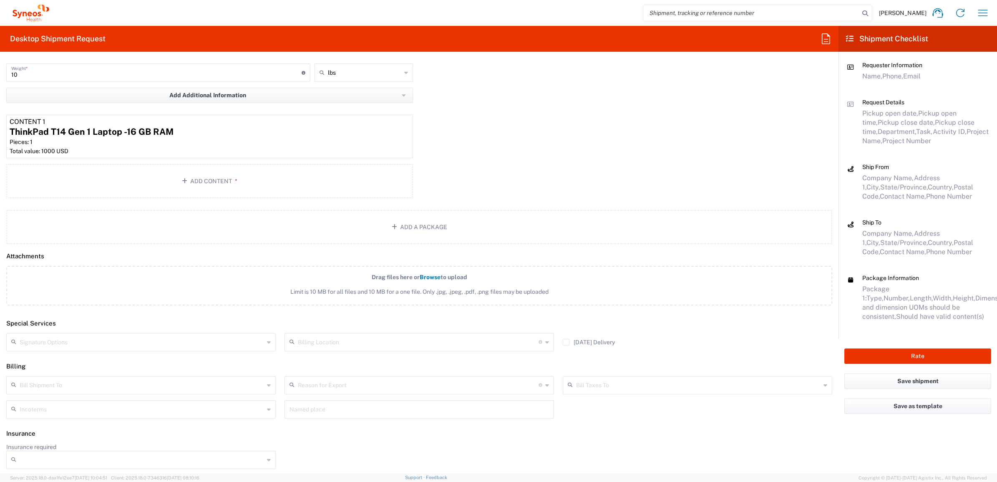
click at [98, 339] on input "text" at bounding box center [142, 341] width 244 height 15
click at [90, 359] on span "Adult Signature Required" at bounding box center [139, 358] width 265 height 13
type input "Adult Signature Required"
click at [434, 176] on div "Package 1 Your Packaging Type * Material used to package goods Envelope Large B…" at bounding box center [419, 86] width 838 height 229
click at [870, 351] on button "Rate" at bounding box center [917, 355] width 147 height 15
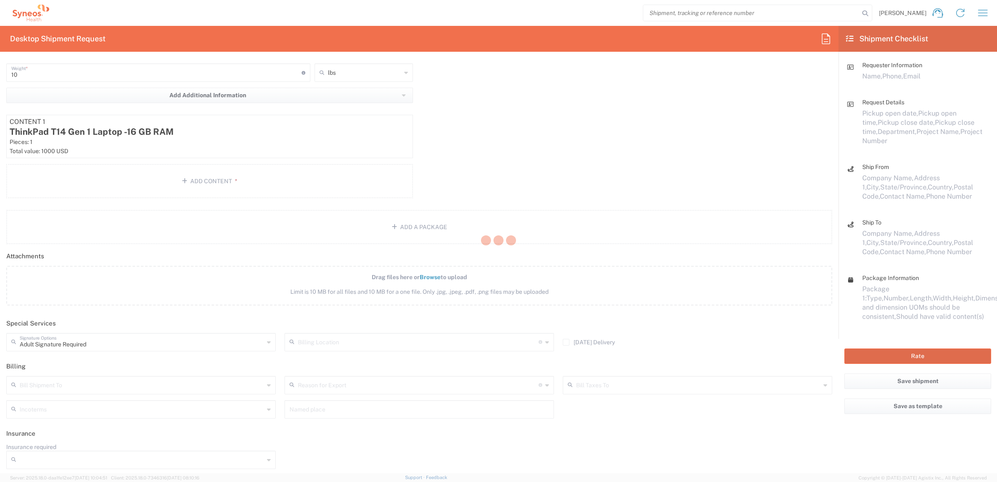
type input "7226"
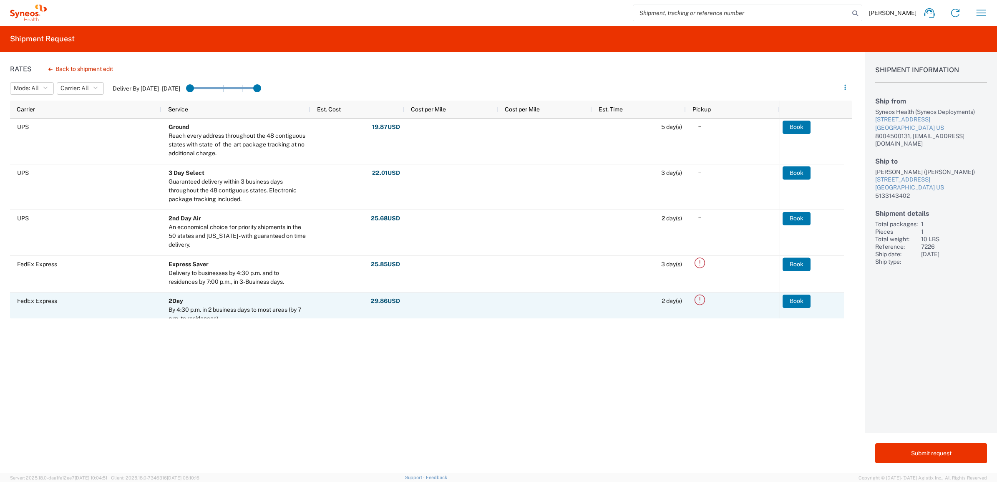
scroll to position [104, 0]
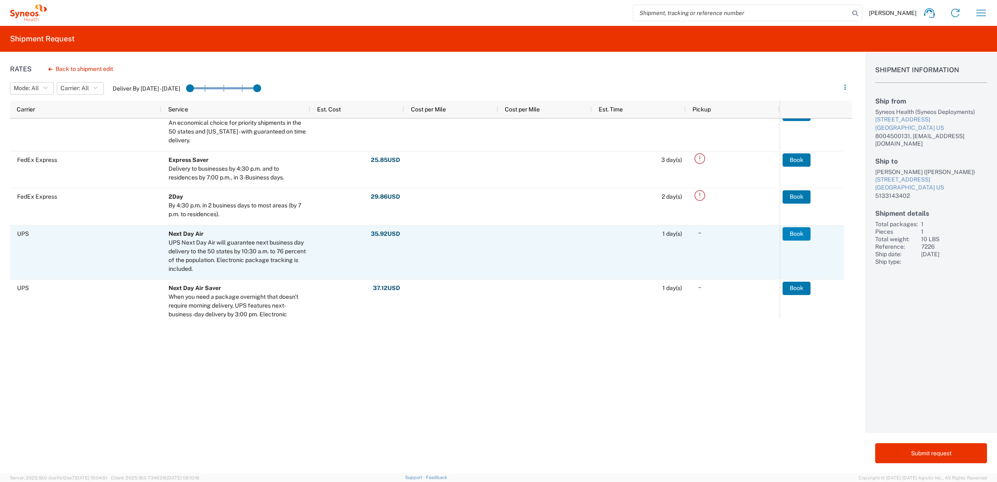
click at [798, 236] on button "Book" at bounding box center [796, 233] width 28 height 13
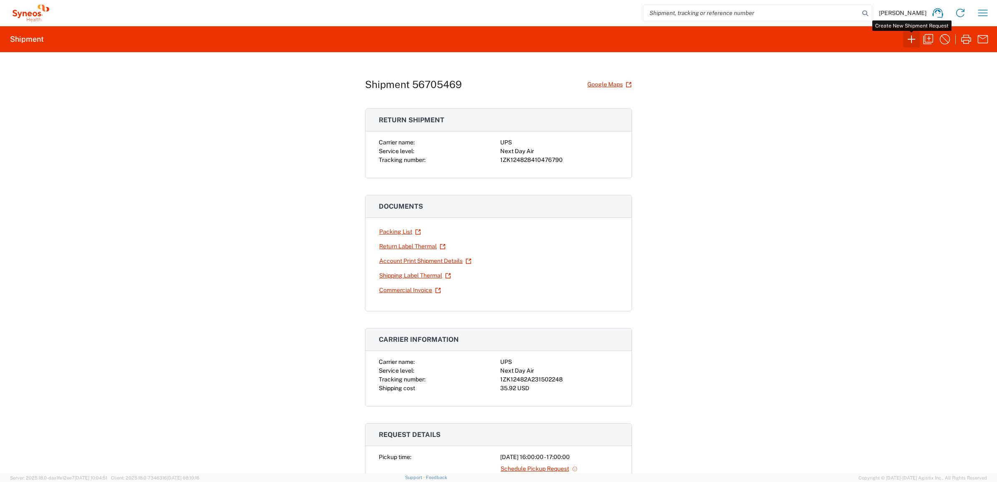
click at [913, 39] on icon "button" at bounding box center [911, 39] width 8 height 8
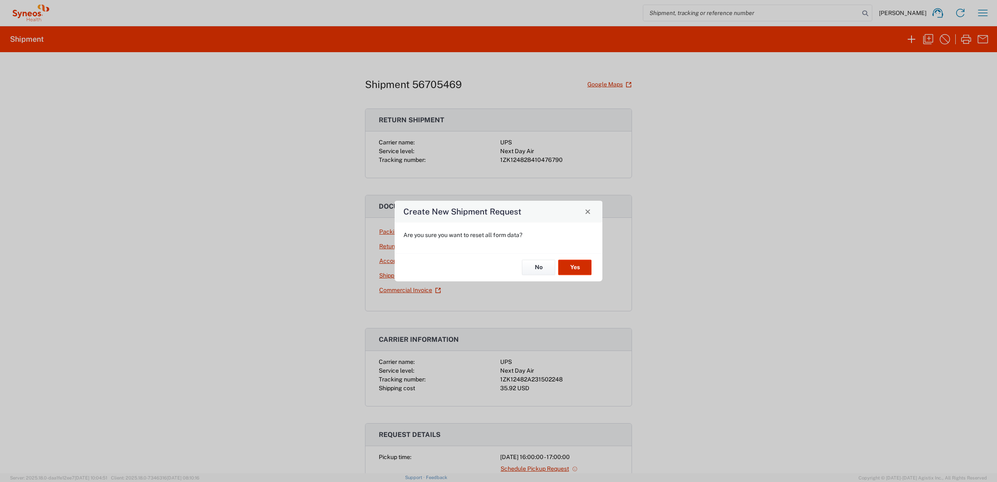
click at [579, 271] on button "Yes" at bounding box center [574, 267] width 33 height 15
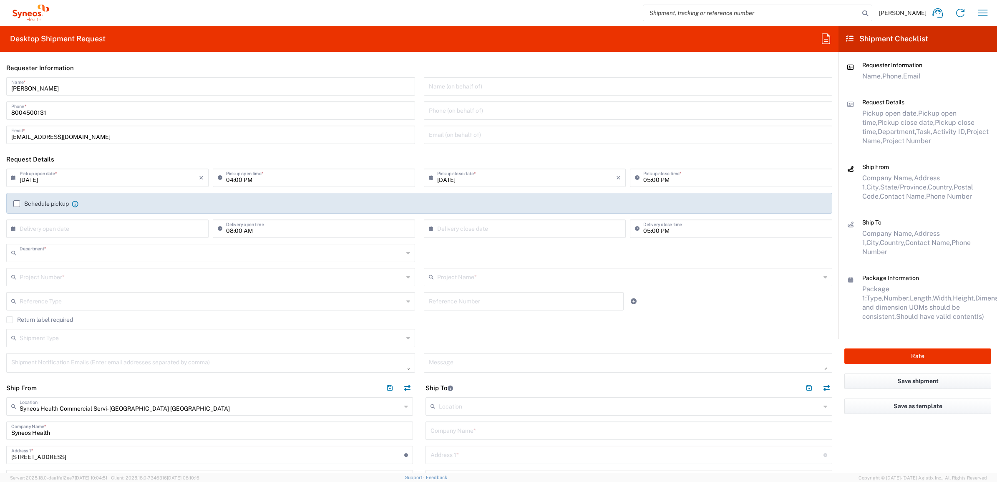
type input "4205"
type input "[US_STATE]"
drag, startPoint x: 58, startPoint y: 86, endPoint x: 89, endPoint y: 67, distance: 36.7
click at [0, 85] on html "[PERSON_NAME] Home Shipment estimator Shipment tracking Desktop shipment reques…" at bounding box center [498, 241] width 997 height 482
click at [82, 83] on input "Syneos Deployments" at bounding box center [210, 85] width 399 height 15
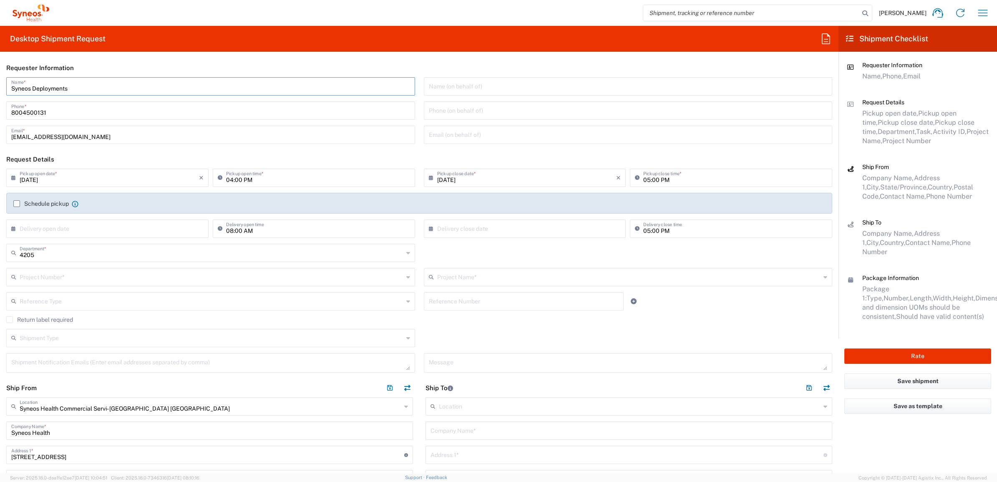
drag, startPoint x: 80, startPoint y: 84, endPoint x: 50, endPoint y: 72, distance: 32.0
click at [3, 80] on div "Syneos Deployments Name * [PHONE_NUMBER] Phone * [EMAIL_ADDRESS][DOMAIN_NAME] E…" at bounding box center [210, 113] width 417 height 73
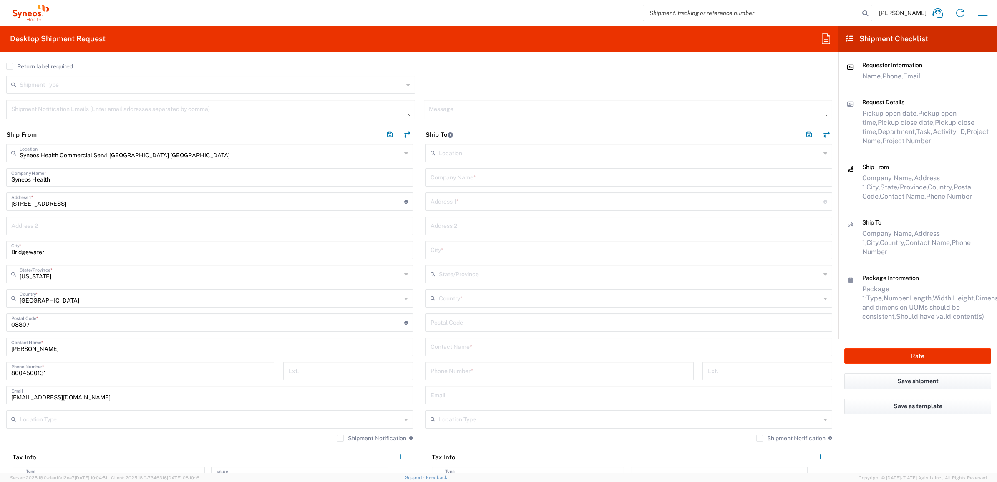
scroll to position [261, 0]
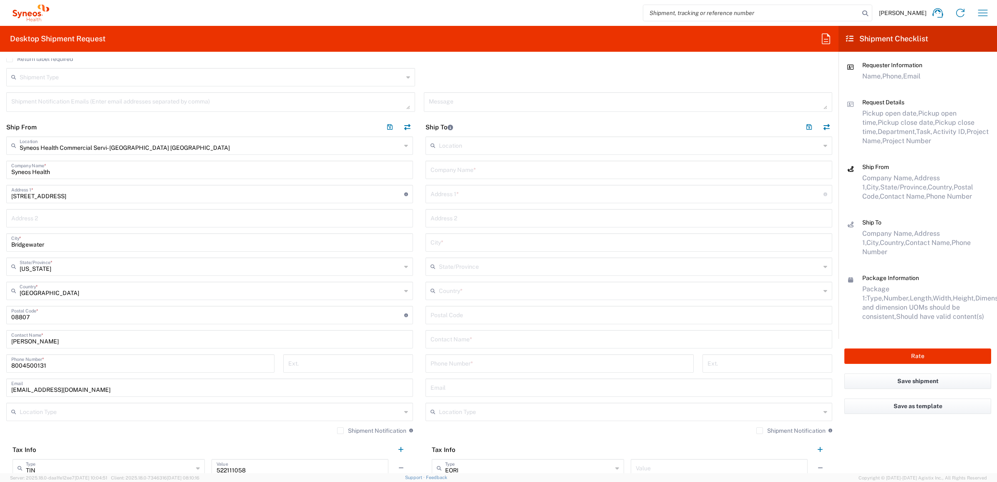
type input "Syneos Deployments"
drag, startPoint x: 59, startPoint y: 343, endPoint x: 128, endPoint y: 327, distance: 70.3
click at [0, 334] on html "[PERSON_NAME] Home Shipment estimator Shipment tracking Desktop shipment reques…" at bounding box center [498, 241] width 997 height 482
paste input "Syneos Deployments"
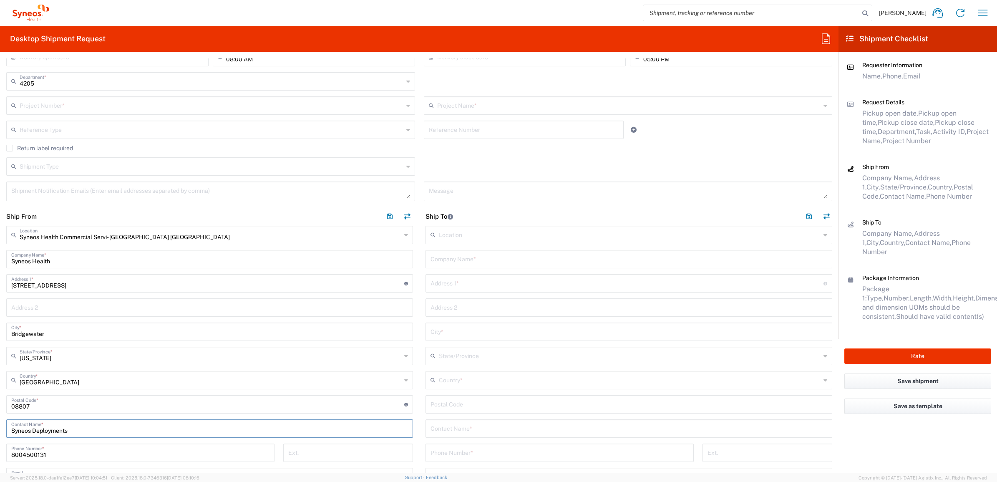
scroll to position [52, 0]
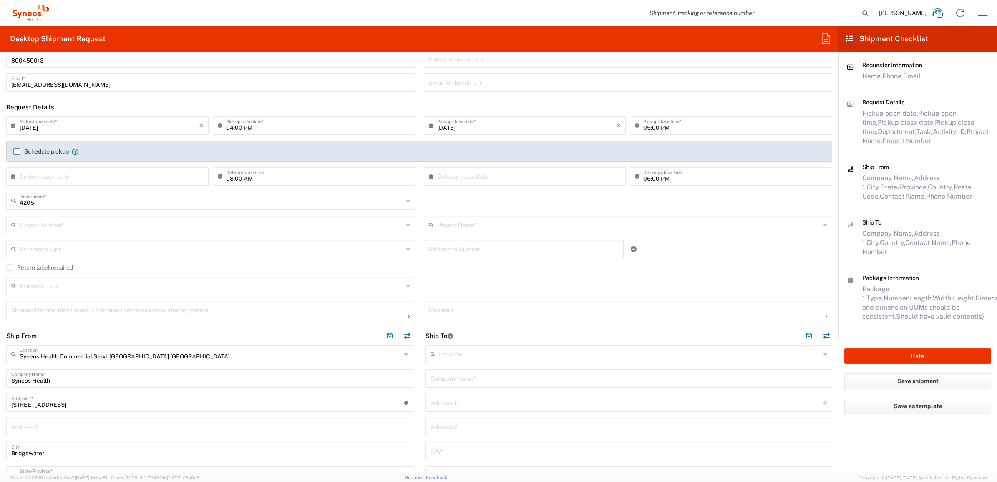
type input "Syneos Deployments"
click at [106, 227] on input "text" at bounding box center [212, 224] width 384 height 15
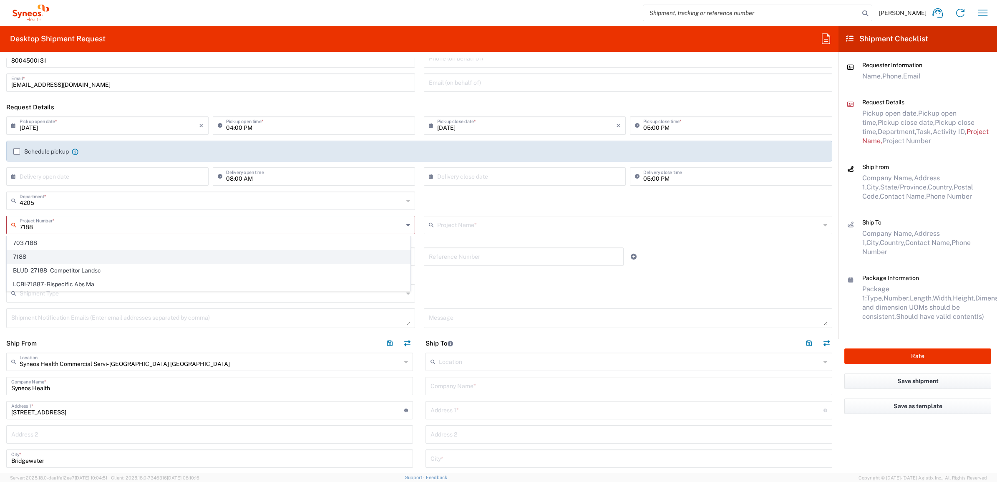
type input "7188"
click at [85, 252] on span "7188" at bounding box center [208, 256] width 403 height 13
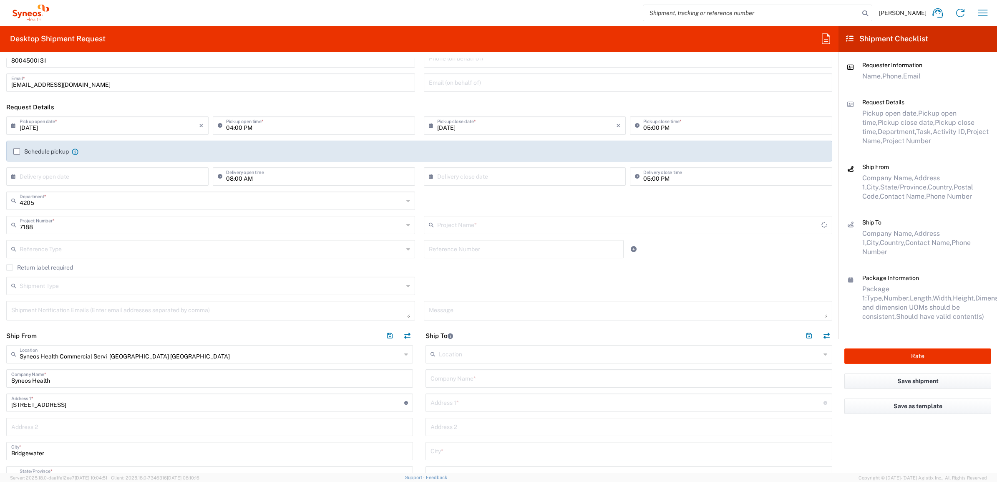
type input "ST-US-GSK-Viiv-Sales"
click at [457, 237] on div "ST-US-GSK-Viiv-Sales Project Name * ST-[GEOGRAPHIC_DATA]-GSK-Viiv-Sales ([GEOGR…" at bounding box center [627, 228] width 417 height 24
drag, startPoint x: 457, startPoint y: 246, endPoint x: 448, endPoint y: 251, distance: 10.4
click at [457, 246] on input "text" at bounding box center [524, 248] width 190 height 15
paste input "INC2642045"
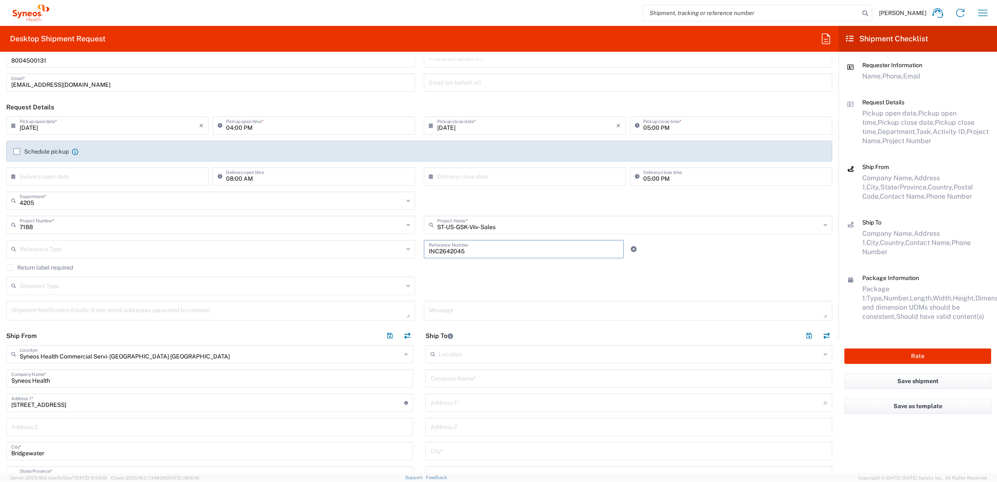
type input "INC2642045"
click at [278, 249] on input "text" at bounding box center [212, 248] width 384 height 15
click at [264, 268] on span "Invoice Number" at bounding box center [208, 267] width 403 height 13
type input "Invoice Number"
click at [65, 265] on label "Return label required" at bounding box center [39, 267] width 67 height 7
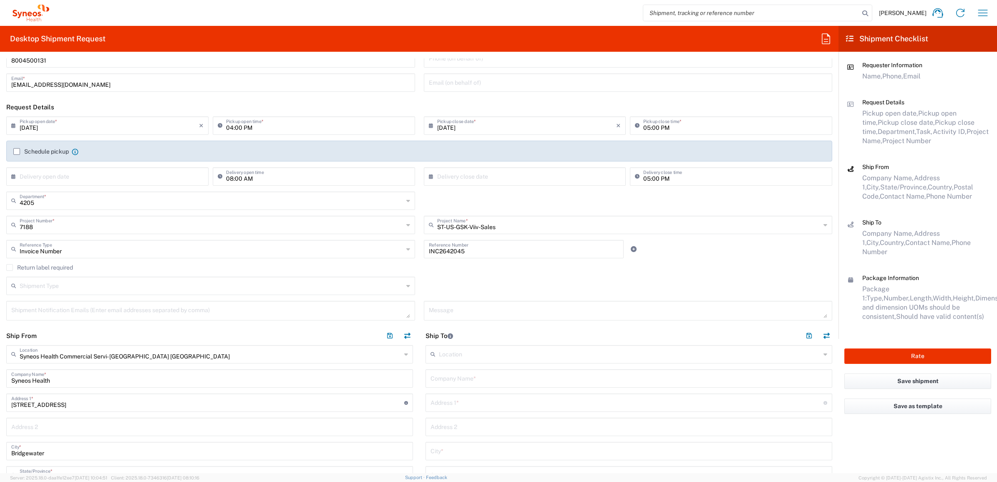
click at [10, 267] on input "Return label required" at bounding box center [10, 267] width 0 height 0
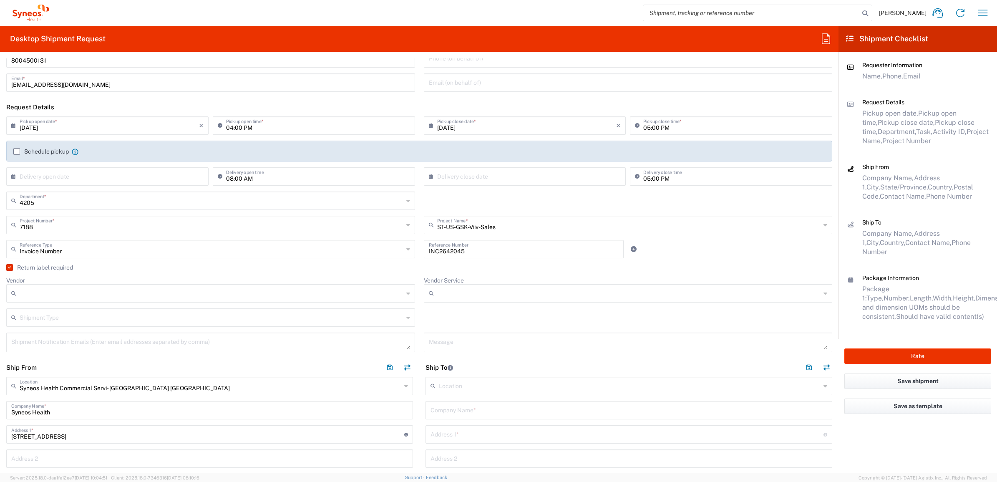
click at [127, 296] on input "Vendor" at bounding box center [212, 292] width 384 height 13
click at [113, 337] on span "UPS" at bounding box center [208, 338] width 403 height 13
type input "UPS"
click at [480, 288] on input "Vendor Service" at bounding box center [629, 292] width 384 height 13
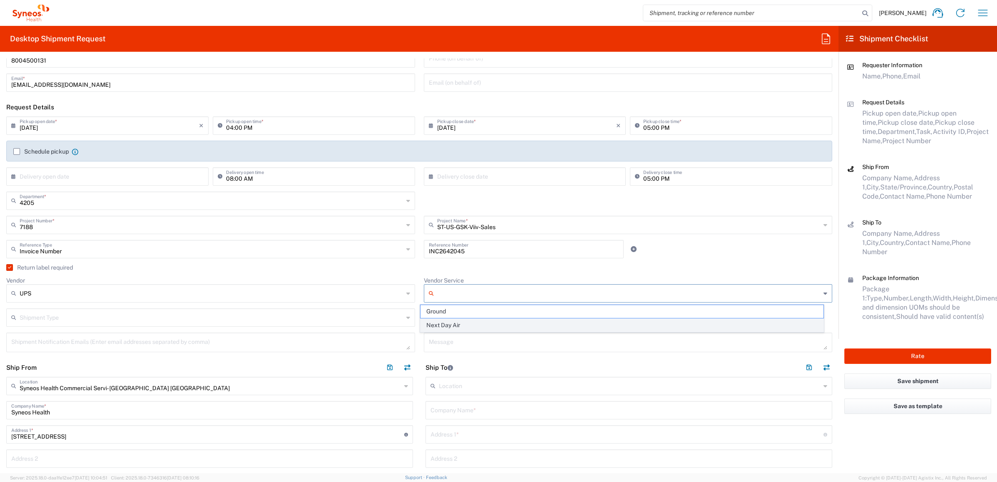
click at [468, 321] on span "Next Day Air" at bounding box center [621, 325] width 403 height 13
type input "Next Day Air"
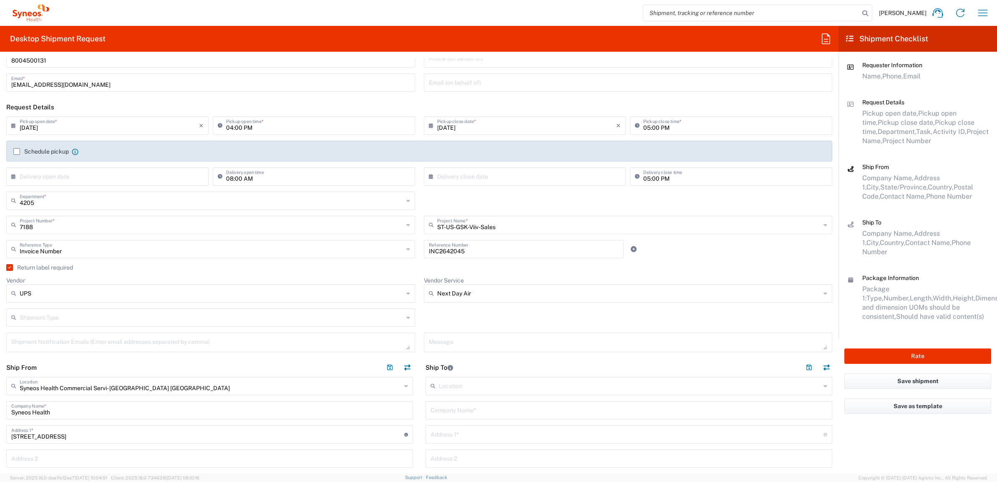
click at [416, 269] on agx-checkbox-control "Return label required" at bounding box center [419, 267] width 826 height 7
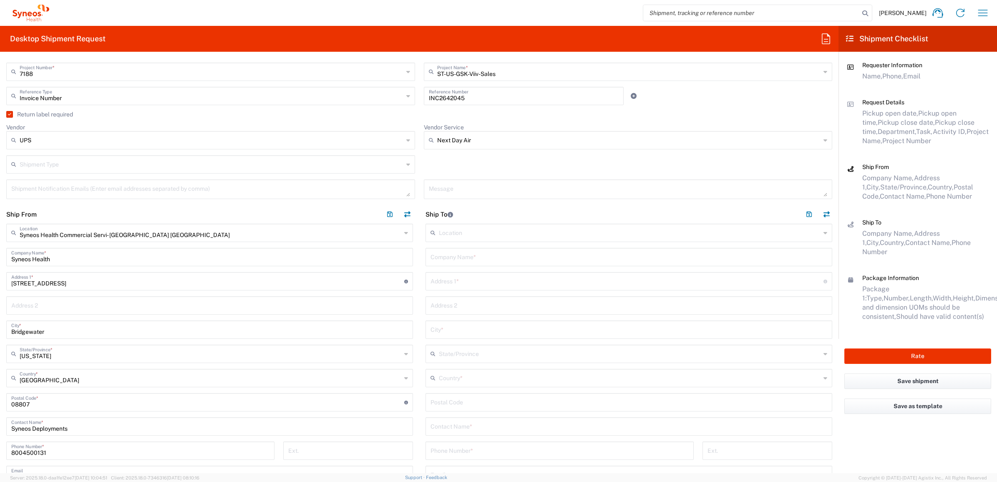
scroll to position [208, 0]
drag, startPoint x: 468, startPoint y: 265, endPoint x: 469, endPoint y: 255, distance: 10.1
click at [468, 265] on div "Location [PERSON_NAME] LLC-[GEOGRAPHIC_DATA] [GEOGRAPHIC_DATA] [GEOGRAPHIC_DATA…" at bounding box center [628, 393] width 407 height 347
click at [457, 274] on input "text" at bounding box center [626, 277] width 393 height 15
paste input "[STREET_ADDRESS]"
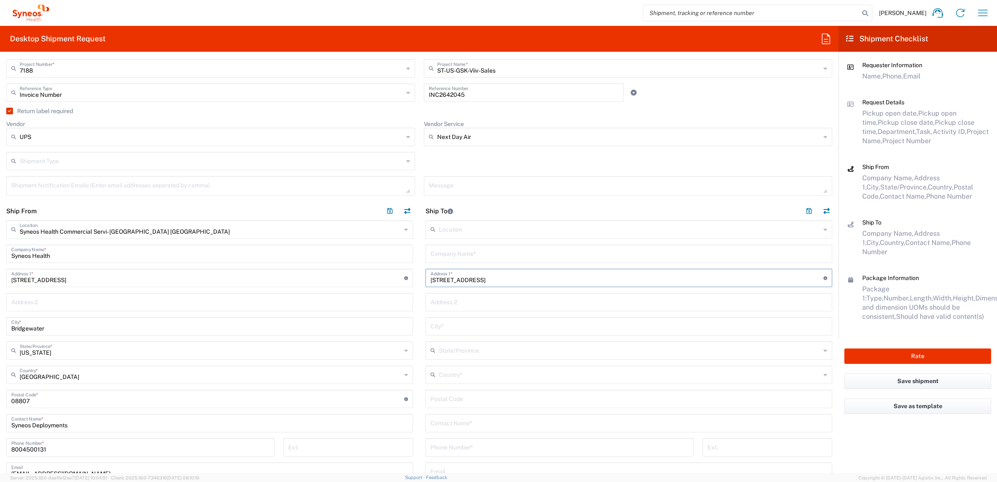
type input "[STREET_ADDRESS]"
click at [459, 242] on div "Location [PERSON_NAME] LLC-[GEOGRAPHIC_DATA] [GEOGRAPHIC_DATA] [GEOGRAPHIC_DATA…" at bounding box center [628, 393] width 407 height 347
click at [457, 249] on input "text" at bounding box center [628, 253] width 397 height 15
paste input "[PERSON_NAME]"
type input "[PERSON_NAME]"
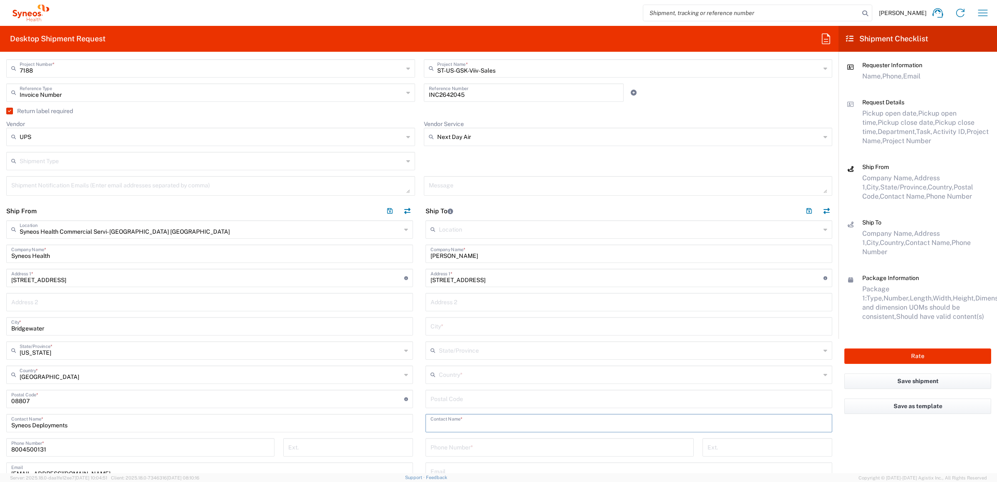
click at [443, 424] on input "text" at bounding box center [628, 422] width 397 height 15
paste input "[PERSON_NAME]"
type input "[PERSON_NAME]"
click at [449, 398] on input "undefined" at bounding box center [628, 398] width 397 height 15
paste input "60643"
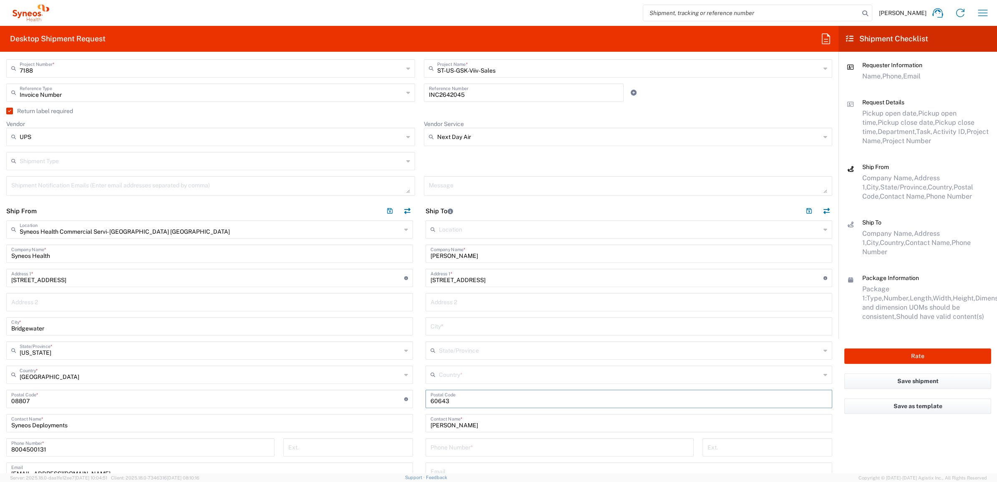
type input "60643"
click at [447, 374] on input "text" at bounding box center [630, 374] width 382 height 15
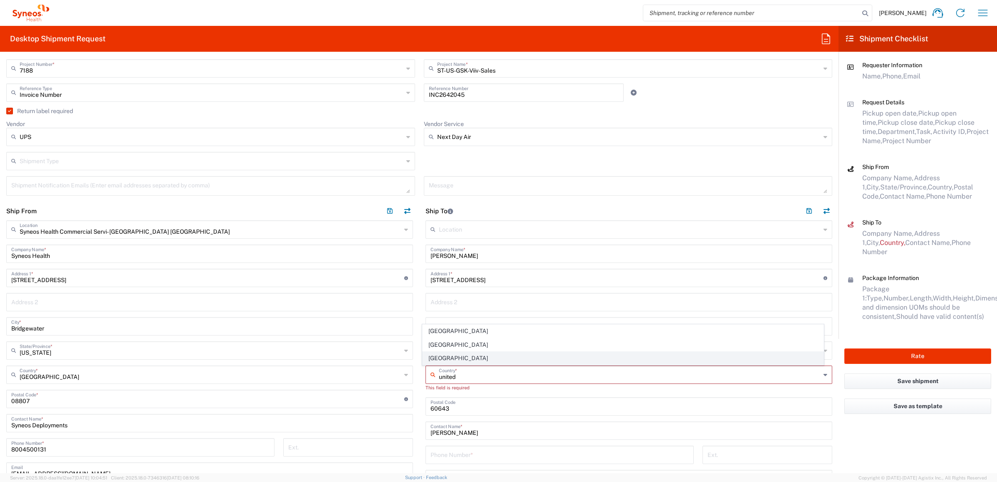
click at [445, 357] on span "[GEOGRAPHIC_DATA]" at bounding box center [622, 358] width 401 height 13
type input "[GEOGRAPHIC_DATA]"
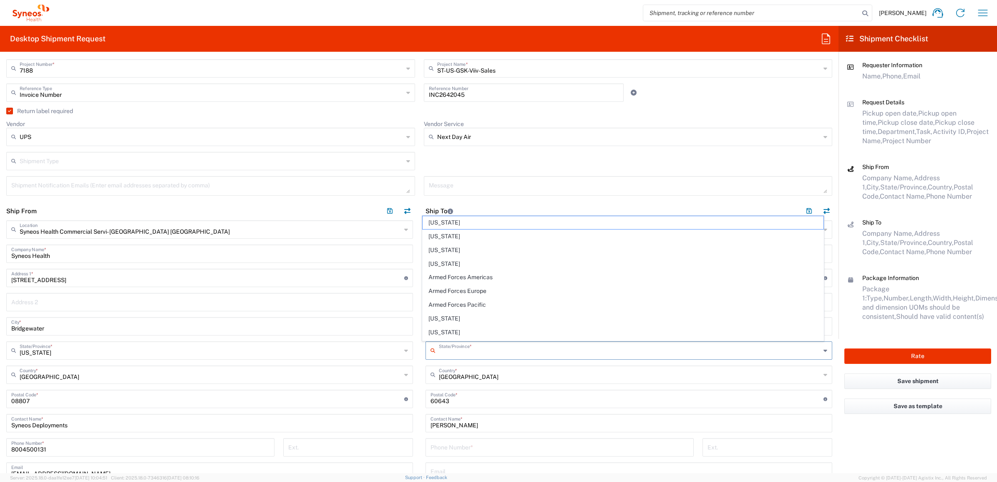
click at [449, 355] on input "text" at bounding box center [630, 349] width 382 height 15
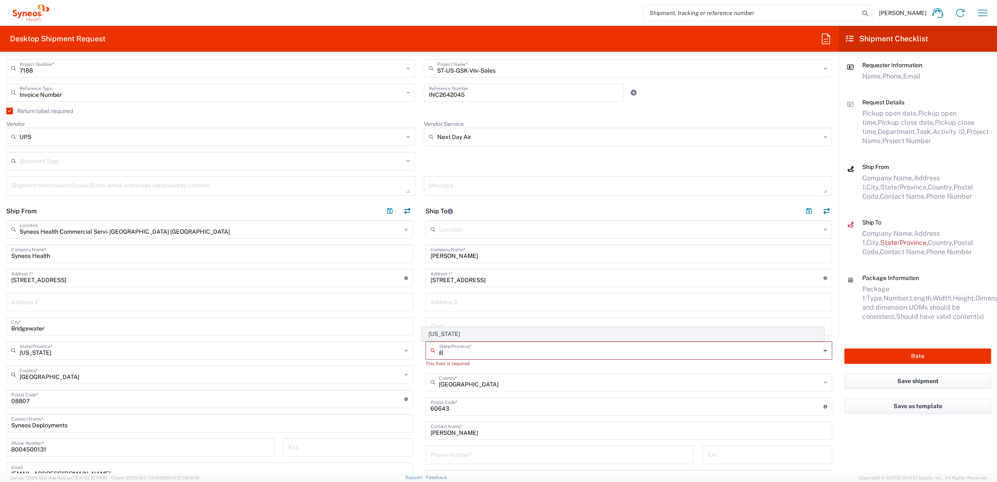
click at [430, 330] on span "[US_STATE]" at bounding box center [622, 333] width 401 height 13
type input "[US_STATE]"
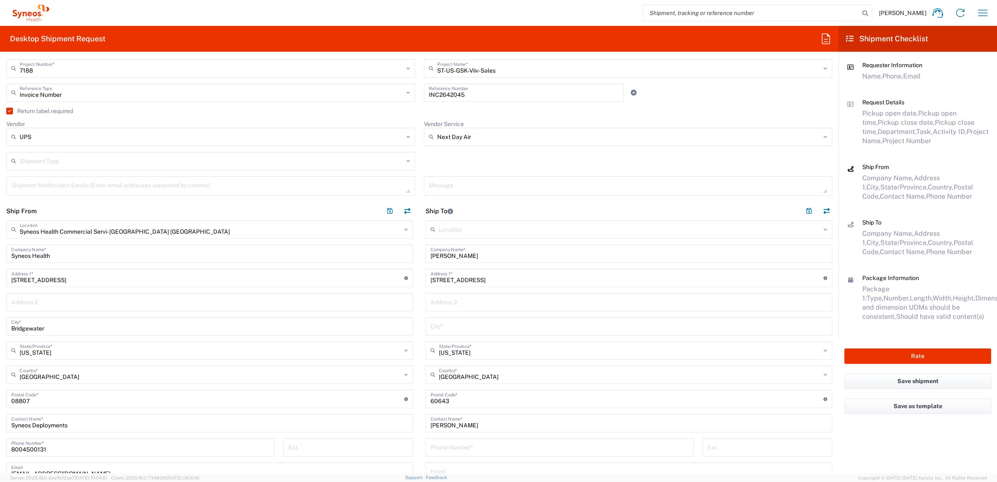
click at [437, 324] on input "text" at bounding box center [628, 325] width 397 height 15
paste input "[GEOGRAPHIC_DATA]"
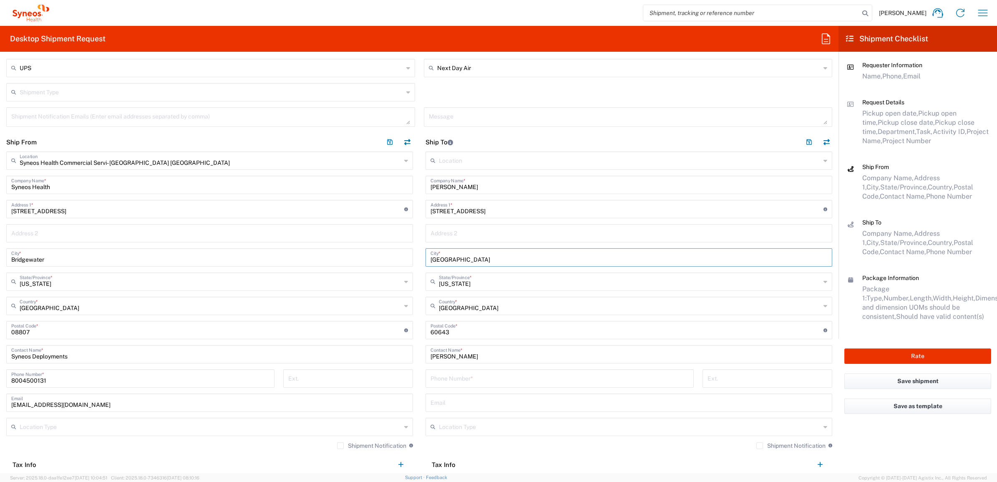
scroll to position [313, 0]
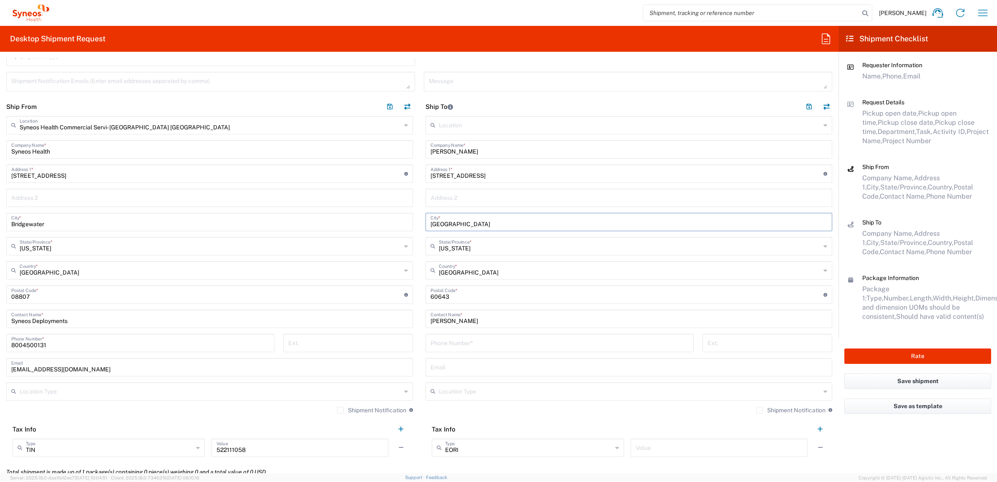
type input "[GEOGRAPHIC_DATA]"
click at [445, 339] on input "tel" at bounding box center [559, 342] width 258 height 15
paste input "[PHONE_NUMBER]"
type input "[PHONE_NUMBER]"
click at [413, 330] on main "Syneos Health Commercial Servi- [GEOGRAPHIC_DATA] [GEOGRAPHIC_DATA] Location Sy…" at bounding box center [209, 289] width 419 height 347
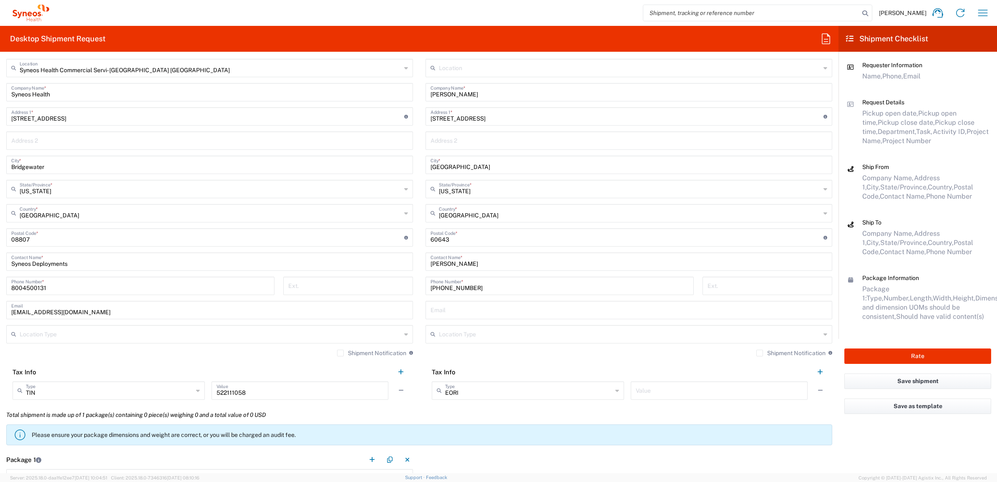
scroll to position [521, 0]
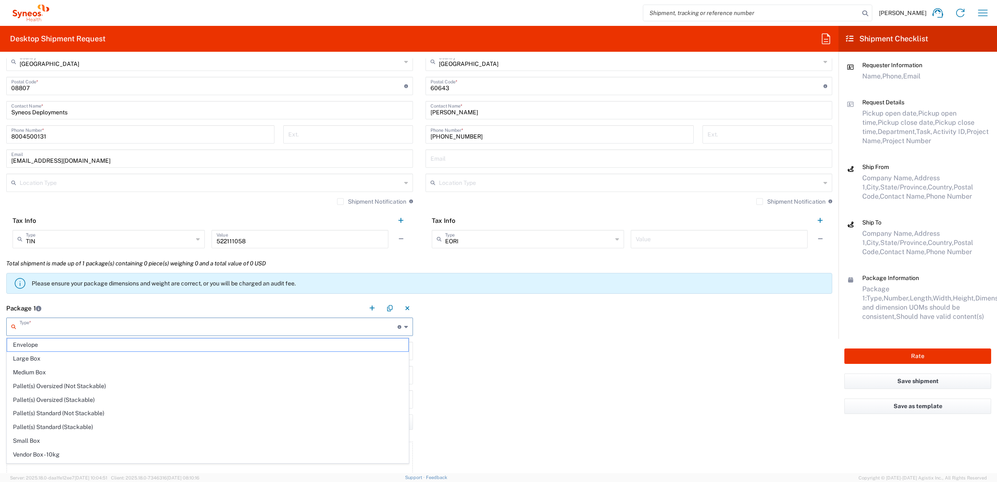
click at [38, 328] on input "text" at bounding box center [209, 326] width 378 height 15
click at [45, 457] on span "Your Packaging" at bounding box center [207, 456] width 401 height 13
type input "Your Packaging"
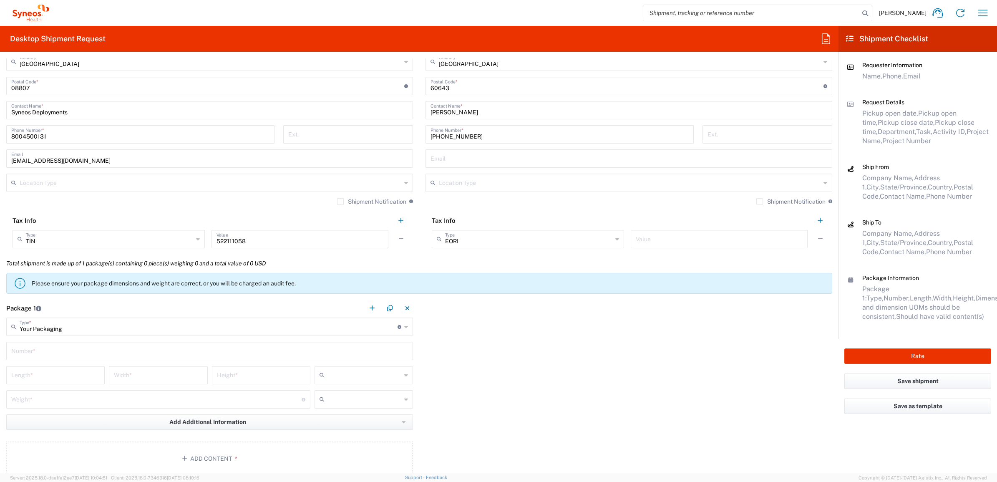
click at [76, 352] on input "text" at bounding box center [209, 350] width 397 height 15
type input "1"
click at [58, 372] on input "number" at bounding box center [55, 374] width 88 height 15
type input "22"
type input "16"
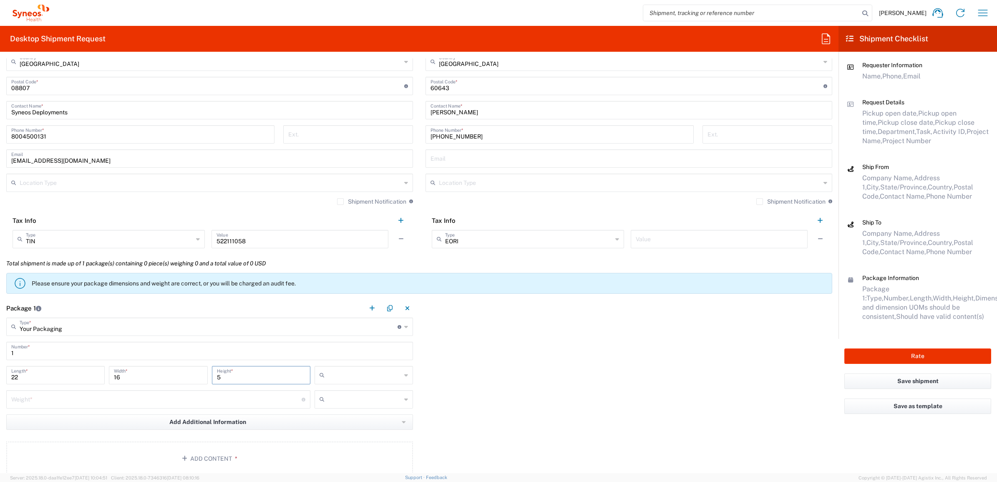
type input "5"
click at [330, 371] on input "text" at bounding box center [364, 374] width 73 height 13
click at [334, 414] on span "in" at bounding box center [360, 420] width 96 height 13
type input "in"
click at [218, 407] on div "Weight * Total weight of package(s) in pounds or kilograms" at bounding box center [158, 399] width 304 height 18
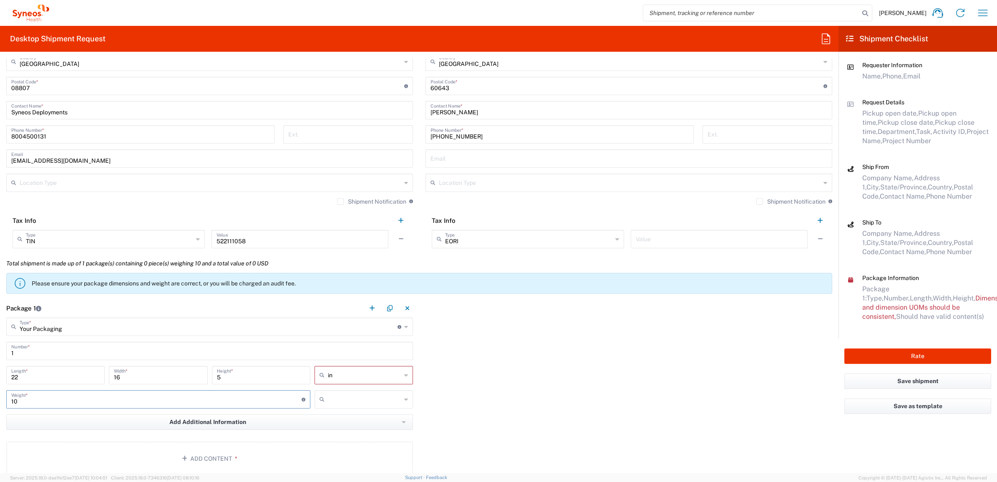
type input "10"
click at [340, 403] on input "text" at bounding box center [364, 398] width 73 height 13
click at [329, 438] on agx-dropdown-content "kgs lbs" at bounding box center [360, 424] width 98 height 28
click at [332, 434] on span "lbs" at bounding box center [360, 430] width 96 height 13
type input "lbs"
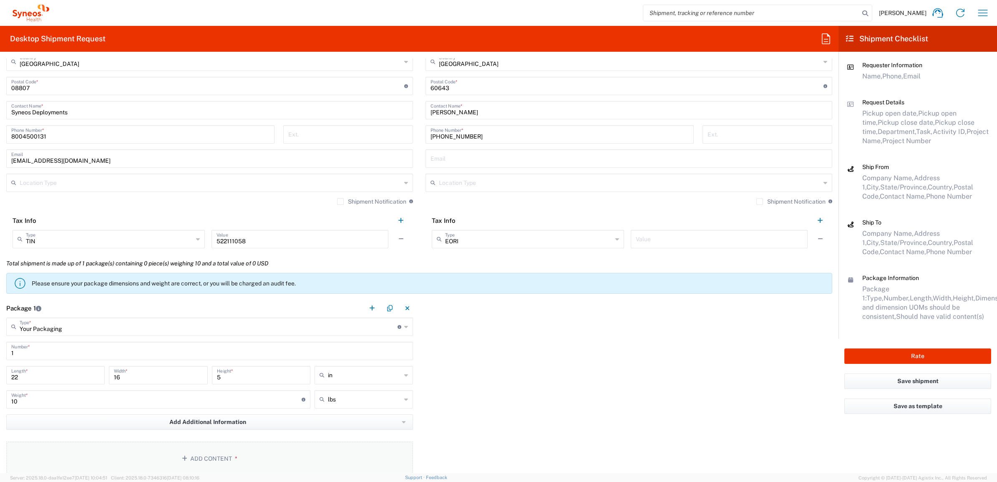
click at [193, 458] on button "Add Content *" at bounding box center [209, 458] width 407 height 34
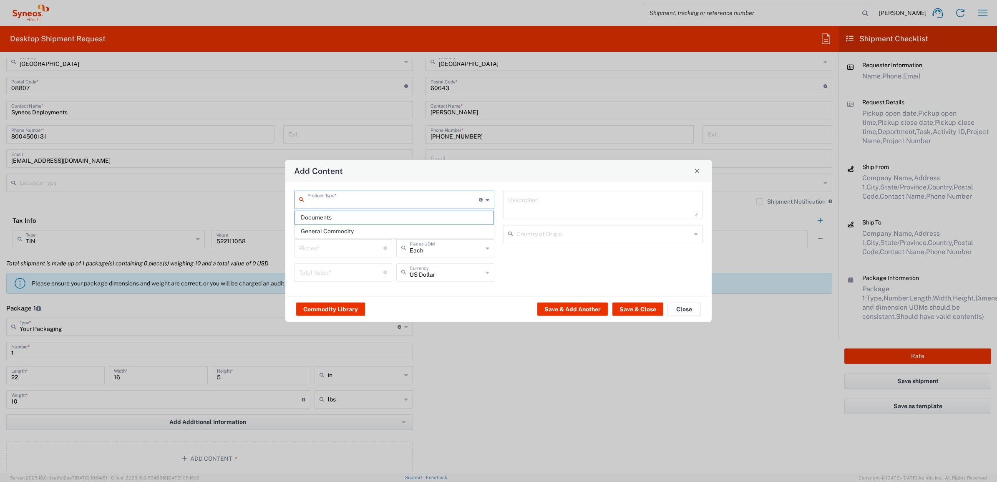
click at [353, 198] on input "text" at bounding box center [392, 198] width 171 height 15
click at [347, 230] on span "General Commodity" at bounding box center [394, 231] width 198 height 13
type input "General Commodity"
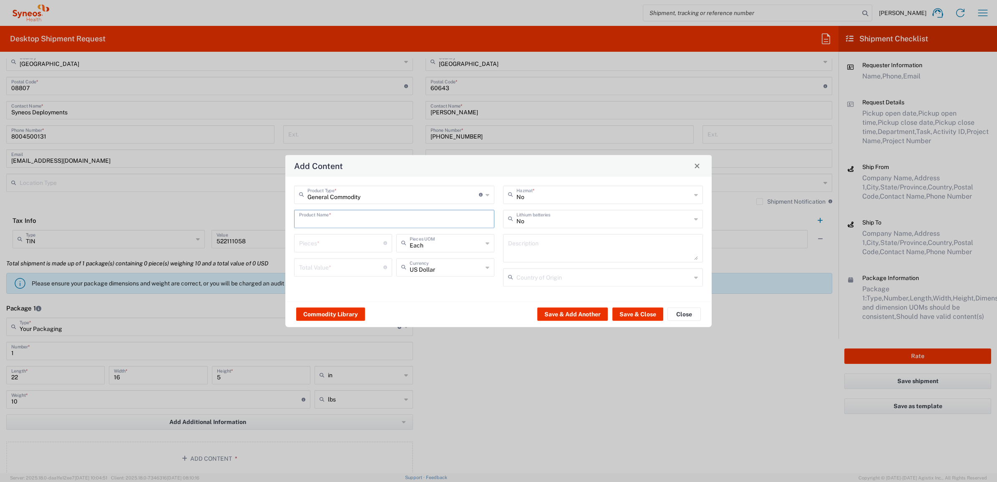
click at [324, 215] on input "text" at bounding box center [394, 218] width 190 height 15
click at [354, 221] on input "T14" at bounding box center [391, 218] width 184 height 15
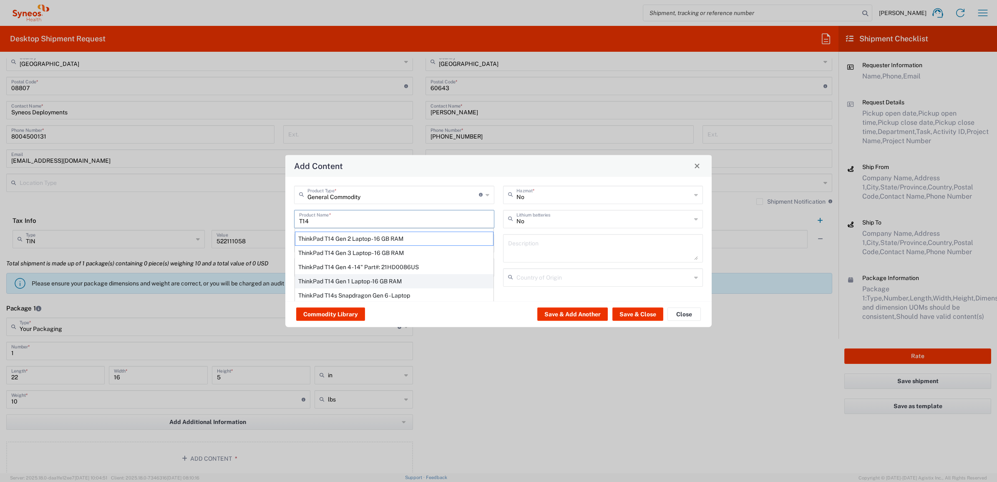
click at [359, 279] on div "ThinkPad T14 Gen 1 Laptop -16 GB RAM" at bounding box center [394, 281] width 198 height 14
type input "ThinkPad T14 Gen 1 Laptop -16 GB RAM"
type textarea "Intel Core i5-10210U- 14"- 512 GB SSD"
type input "[GEOGRAPHIC_DATA]"
type input "Yes"
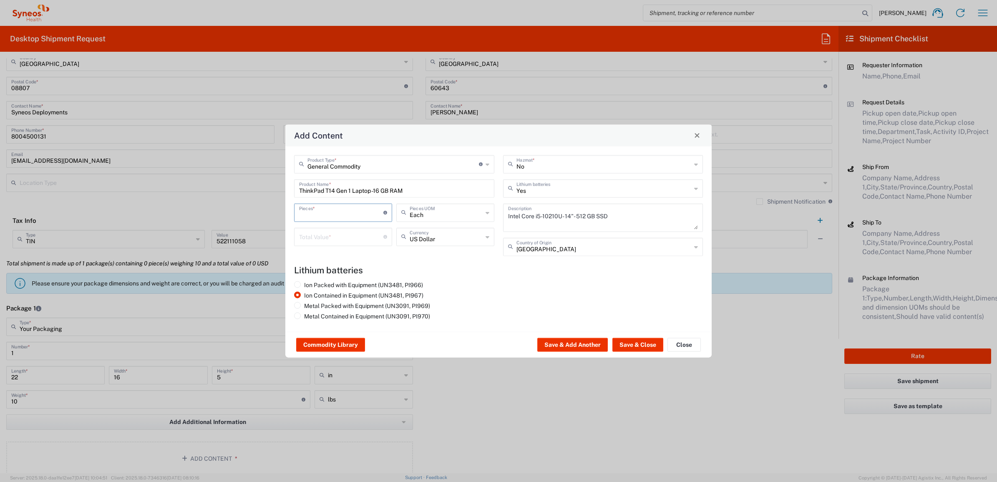
click at [338, 215] on input "number" at bounding box center [341, 211] width 84 height 15
type input "1"
type input "Each"
type input "1000"
drag, startPoint x: 625, startPoint y: 343, endPoint x: 618, endPoint y: 343, distance: 7.1
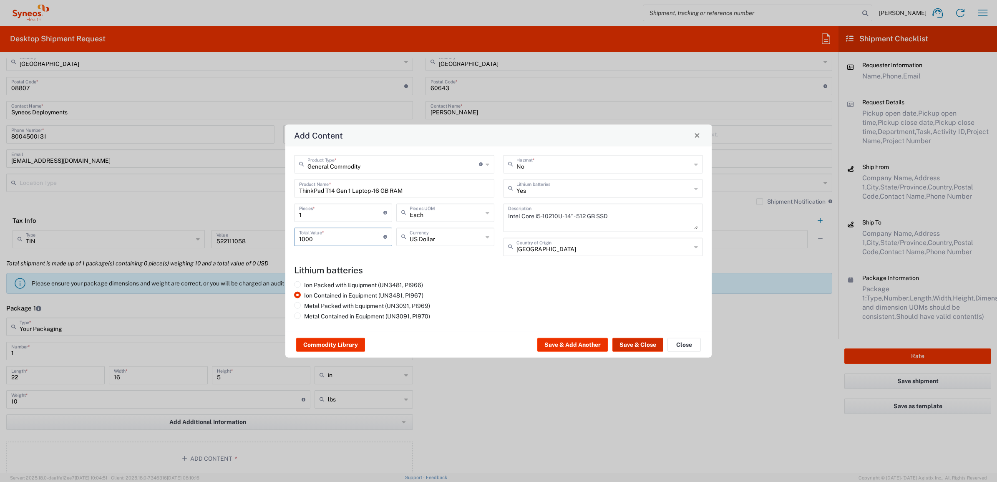
click at [624, 343] on button "Save & Close" at bounding box center [637, 344] width 51 height 13
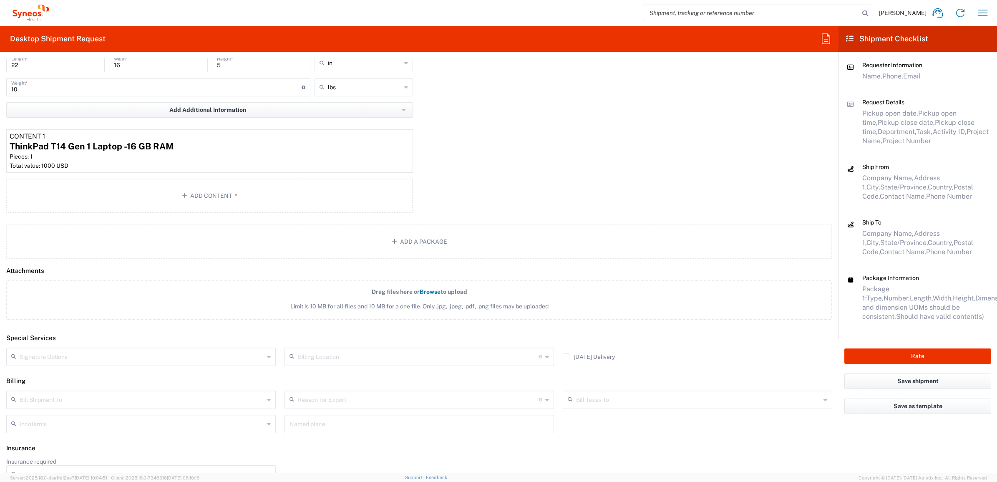
scroll to position [834, 0]
click at [69, 359] on input "text" at bounding box center [142, 355] width 244 height 15
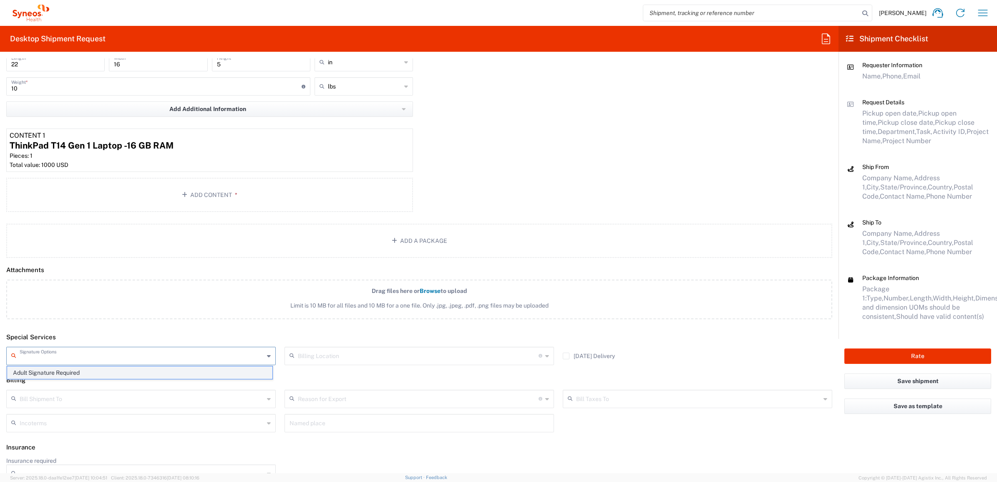
click at [89, 374] on span "Adult Signature Required" at bounding box center [139, 372] width 265 height 13
type input "Adult Signature Required"
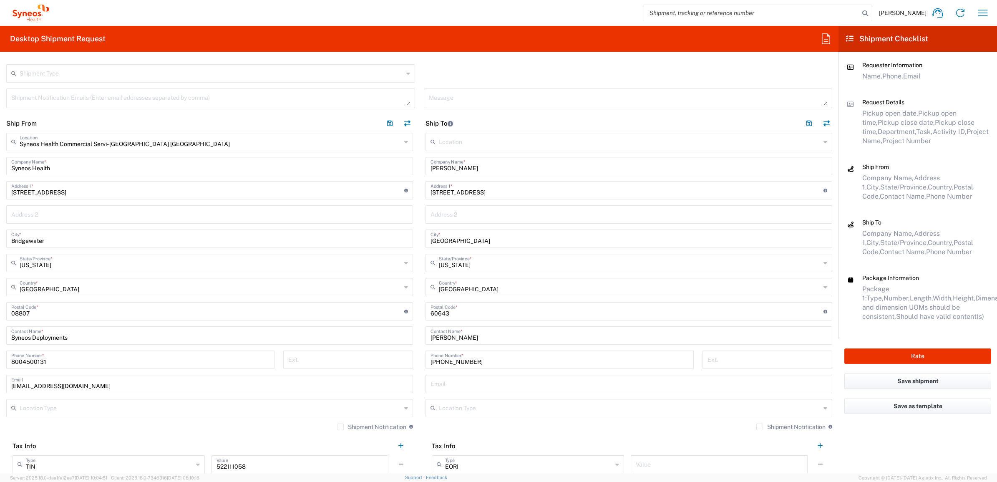
scroll to position [208, 0]
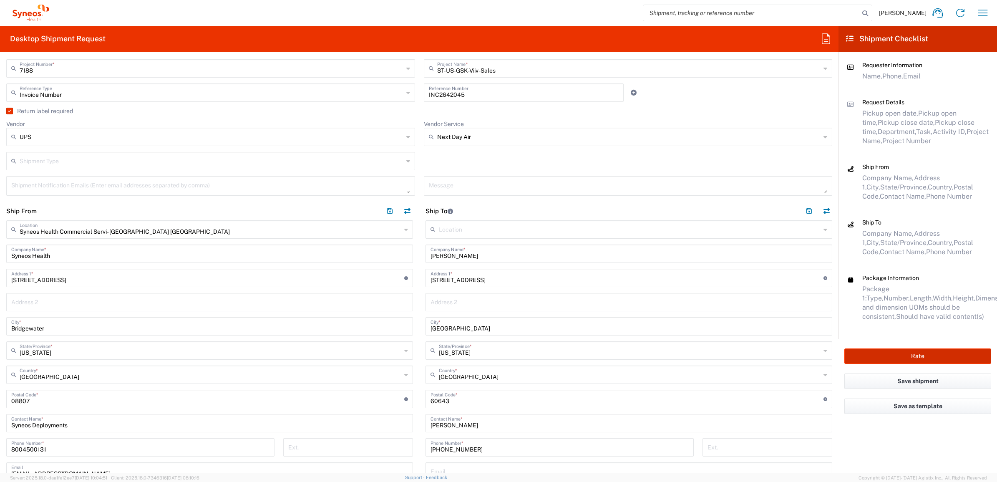
click at [877, 354] on button "Rate" at bounding box center [917, 355] width 147 height 15
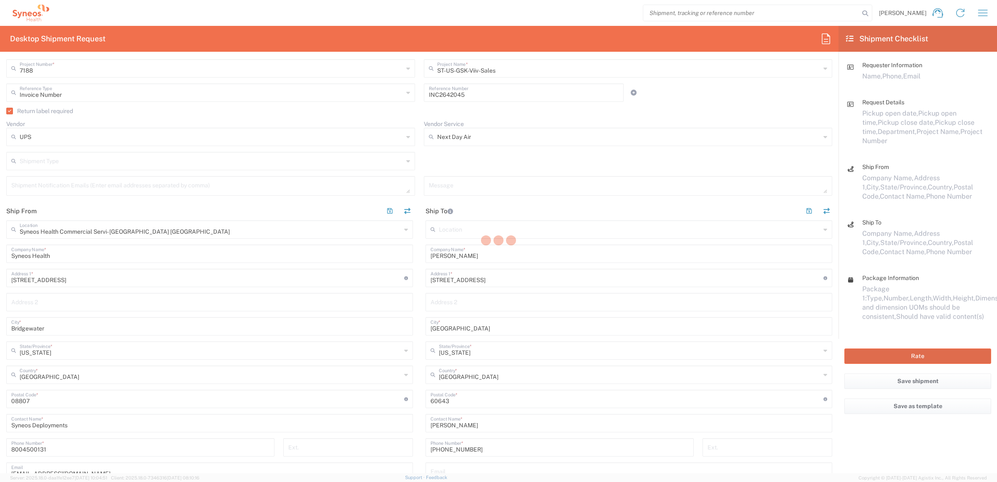
type input "7188"
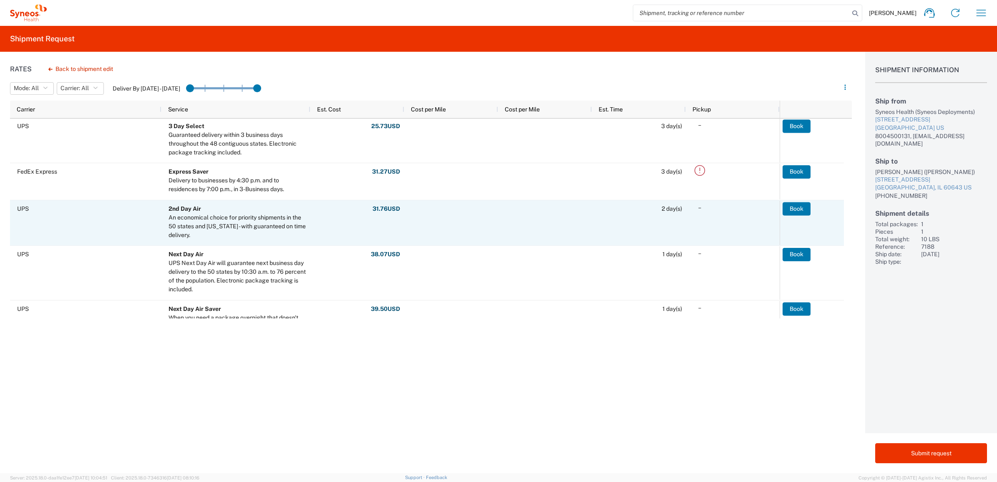
scroll to position [104, 0]
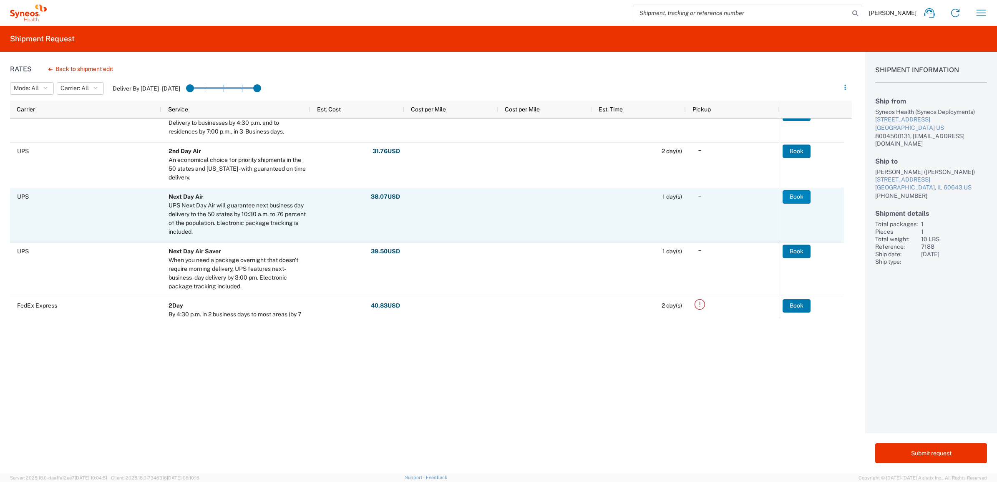
click at [799, 192] on button "Book" at bounding box center [796, 196] width 28 height 13
